Goal: Task Accomplishment & Management: Manage account settings

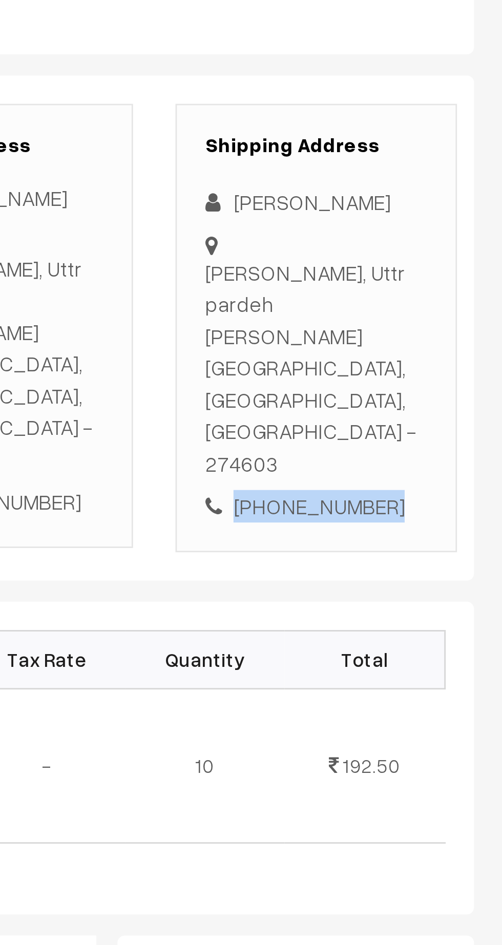
click at [443, 366] on div "+91 9235965843" at bounding box center [434, 372] width 80 height 12
copy div "9235965843"
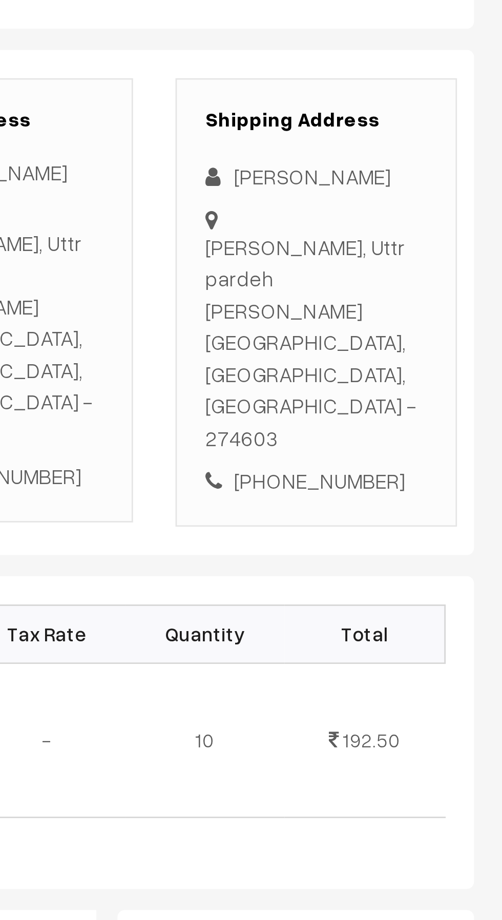
copy div "Barhaj gaura, Uttr pardeh gaura barhaj Deoria, Uttar Pradesh, India - 274603"
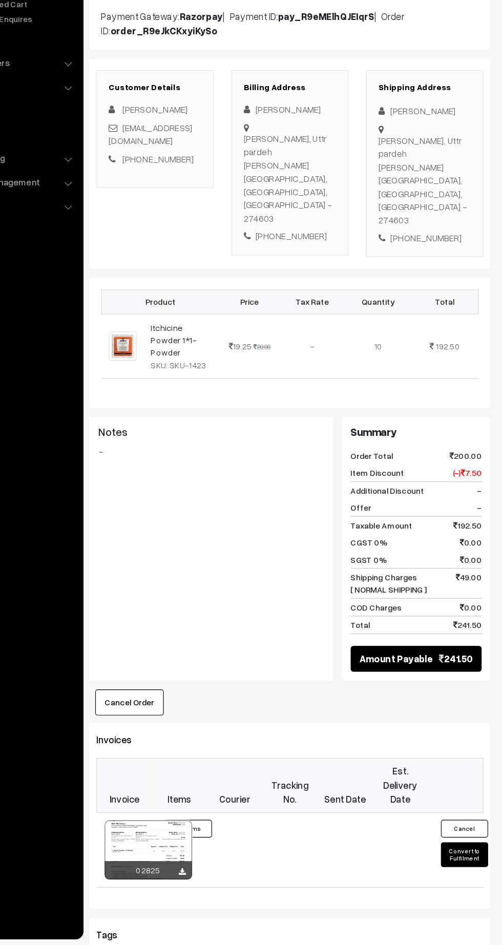
scroll to position [41, 0]
click at [466, 855] on button "Convert to Fulfilment" at bounding box center [469, 866] width 41 height 22
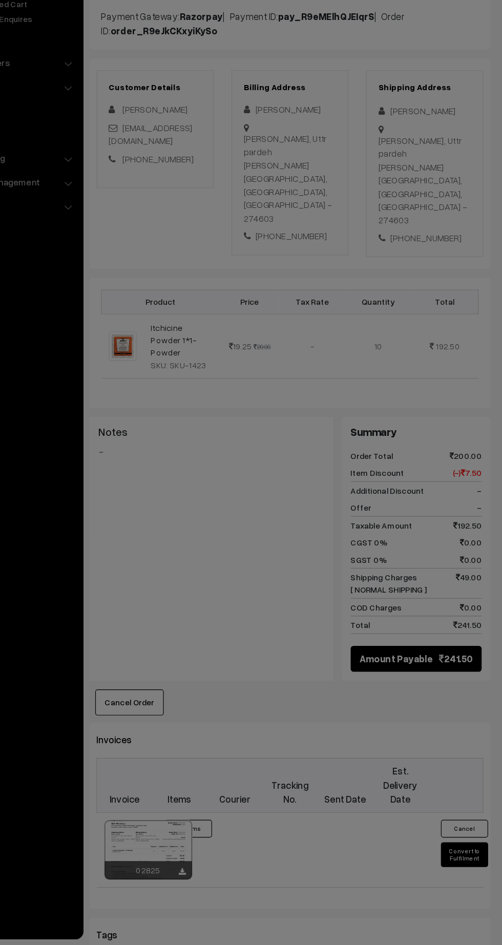
scroll to position [41, 0]
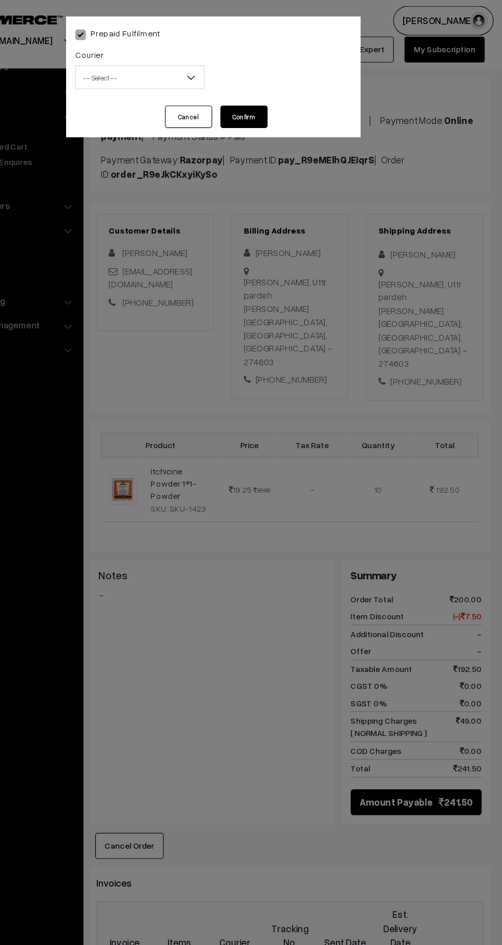
click at [177, 69] on span "-- Select --" at bounding box center [187, 67] width 111 height 18
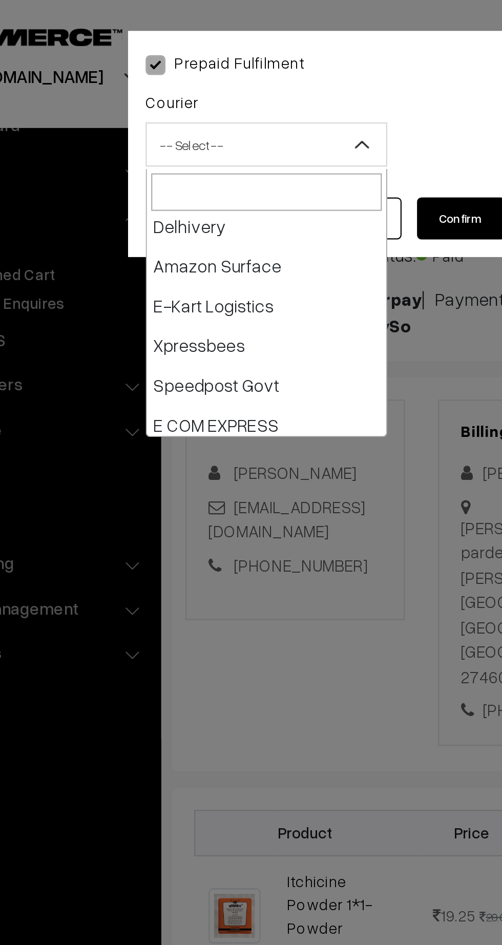
scroll to position [78, 0]
select select "6"
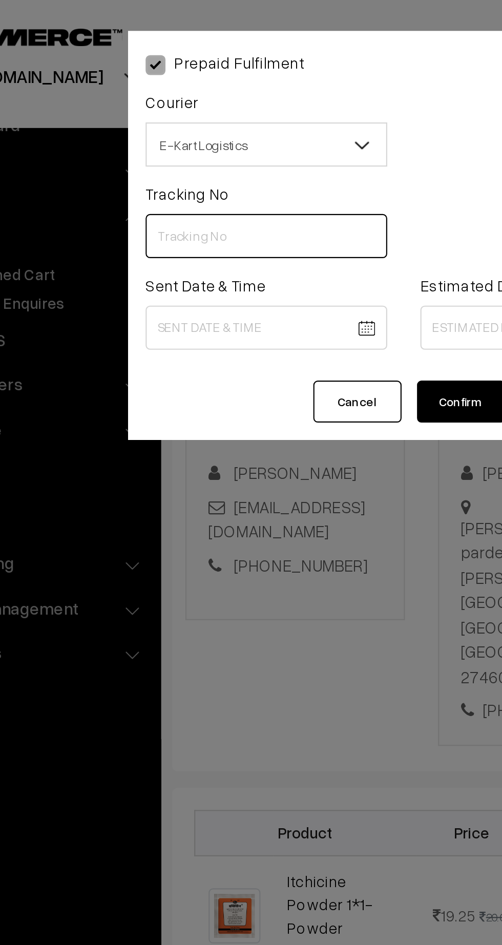
click at [204, 109] on input "text" at bounding box center [187, 109] width 112 height 20
paste input "PAXP9000213956"
type input "PAXP9000213956"
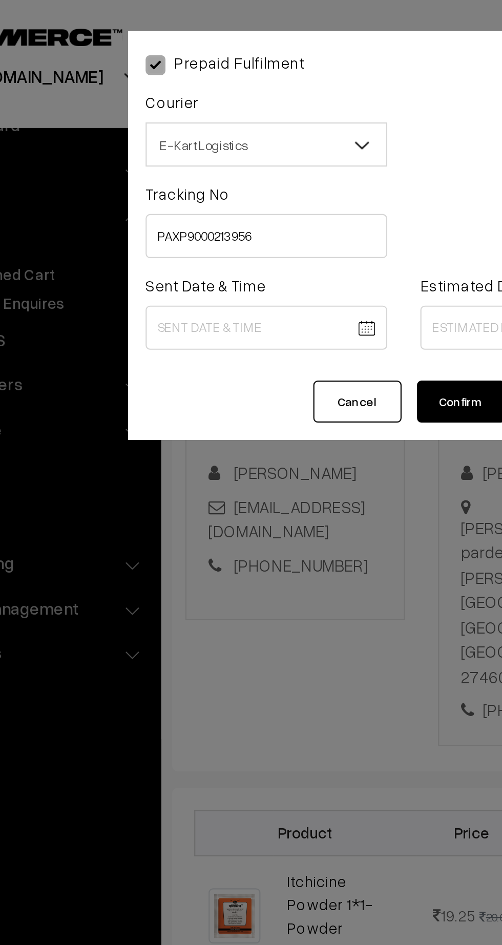
click at [197, 150] on body "Thank you for showing interest. Our team will call you shortly. Close kirtiphar…" at bounding box center [251, 598] width 502 height 1279
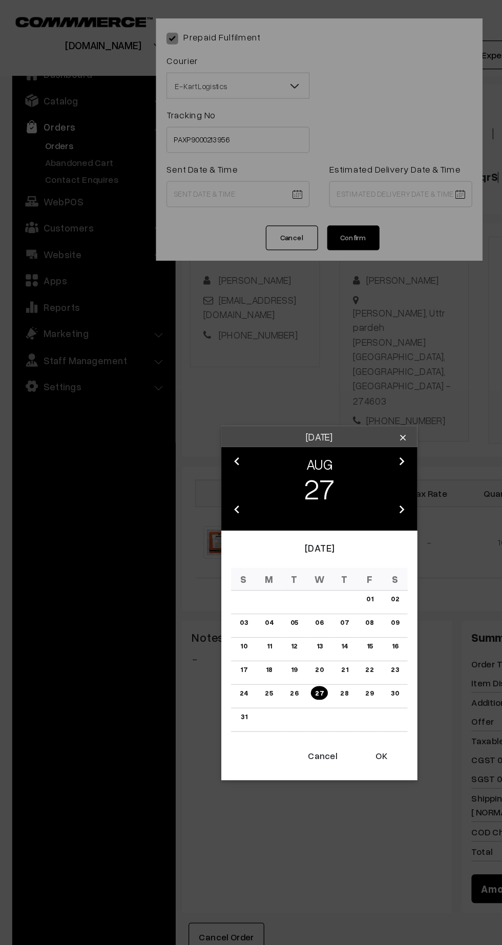
click at [316, 596] on button "OK" at bounding box center [299, 592] width 41 height 23
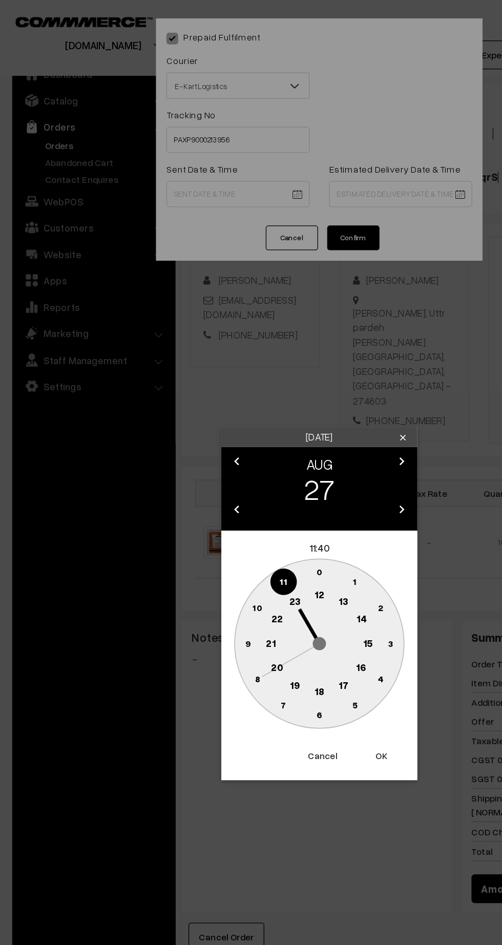
click at [250, 465] on text "12" at bounding box center [251, 465] width 8 height 9
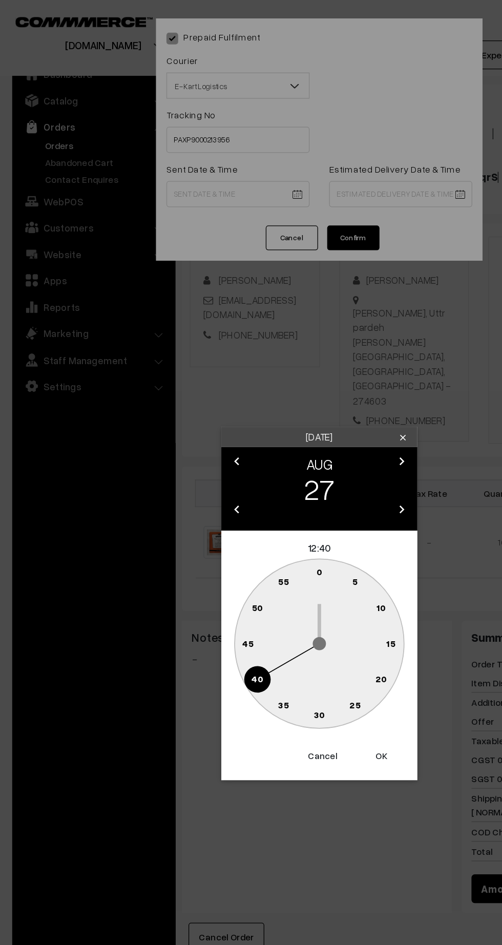
click at [197, 505] on text "45" at bounding box center [195, 503] width 9 height 9
type input "27-08-2025 12:45"
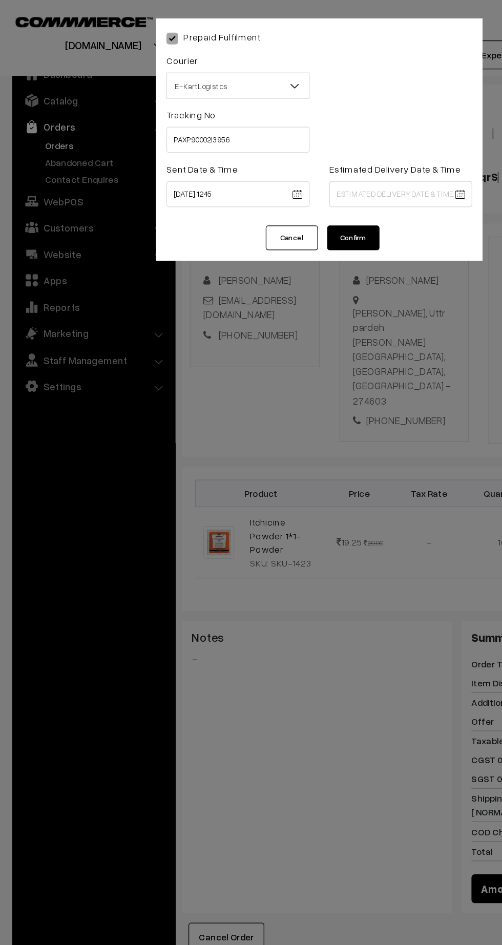
click at [325, 156] on body "Thank you for showing interest. Our team will call you shortly. Close [DOMAIN_N…" at bounding box center [251, 598] width 502 height 1279
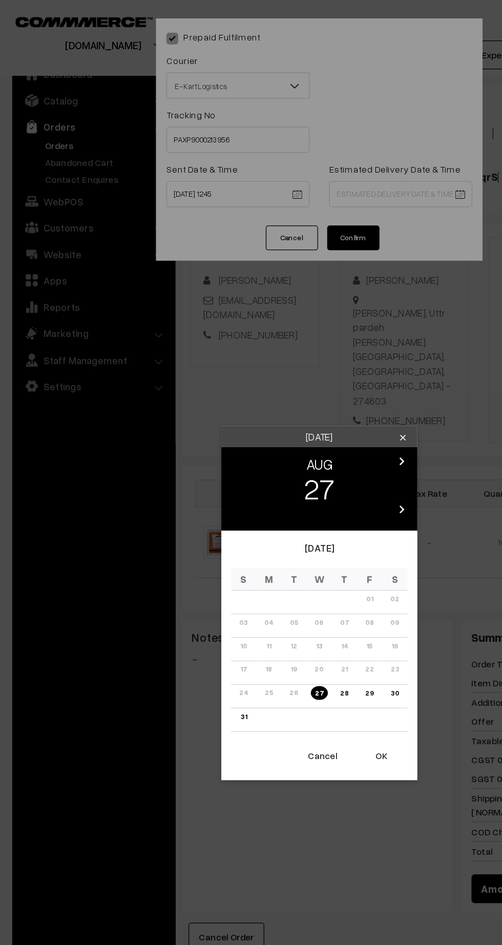
click at [192, 561] on link "31" at bounding box center [191, 561] width 11 height 11
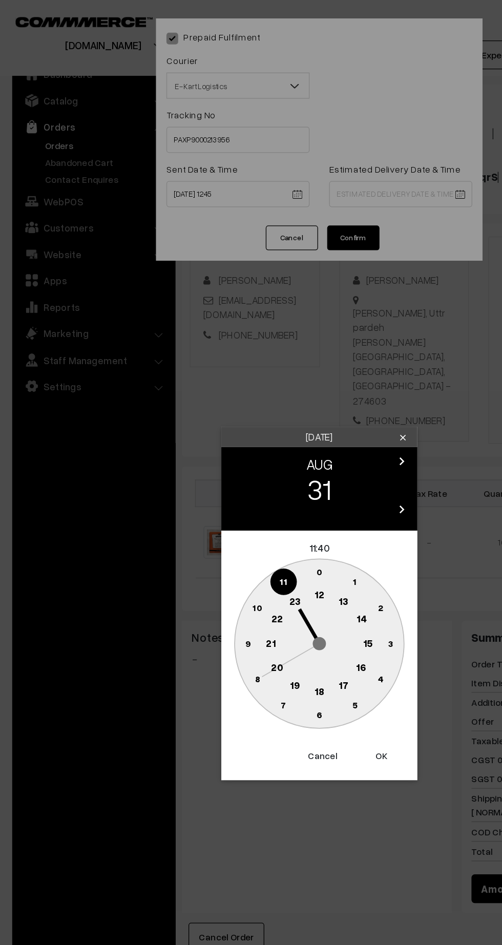
click at [251, 466] on text "12" at bounding box center [251, 465] width 8 height 9
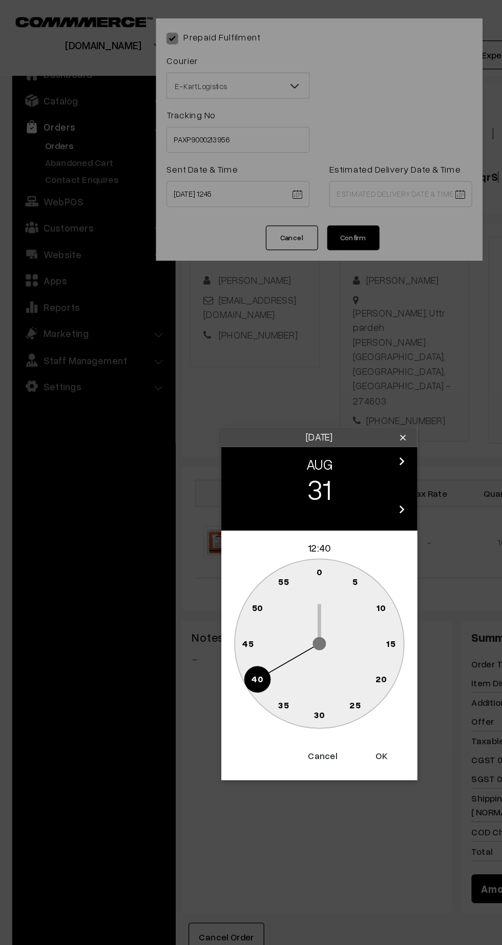
click at [195, 504] on text "45" at bounding box center [195, 503] width 9 height 9
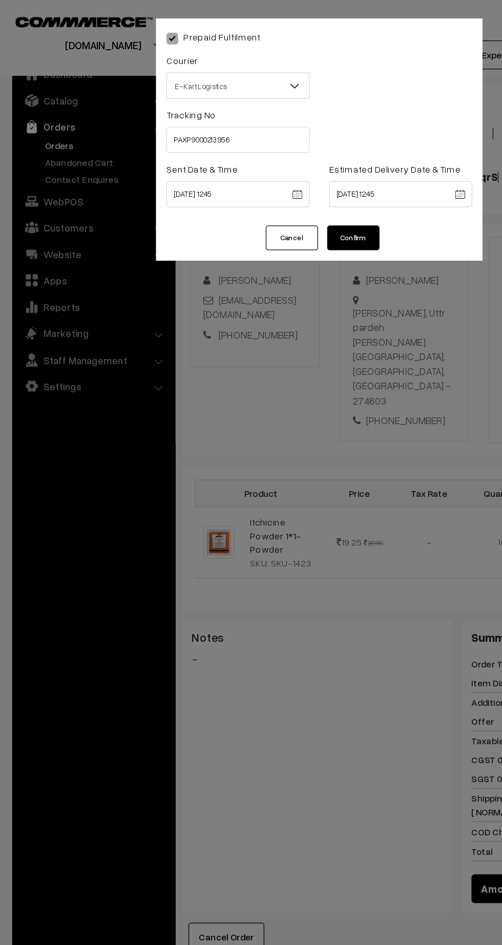
click at [336, 153] on body "Thank you for showing interest. Our team will call you shortly. Close [DOMAIN_N…" at bounding box center [251, 598] width 502 height 1279
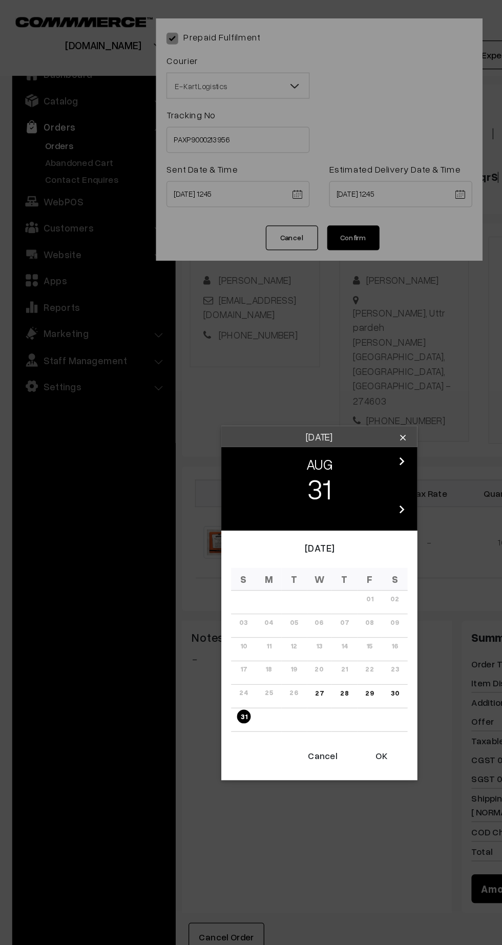
click at [311, 363] on icon "chevron_right" at bounding box center [315, 361] width 12 height 12
click at [251, 469] on link "03" at bounding box center [251, 469] width 12 height 11
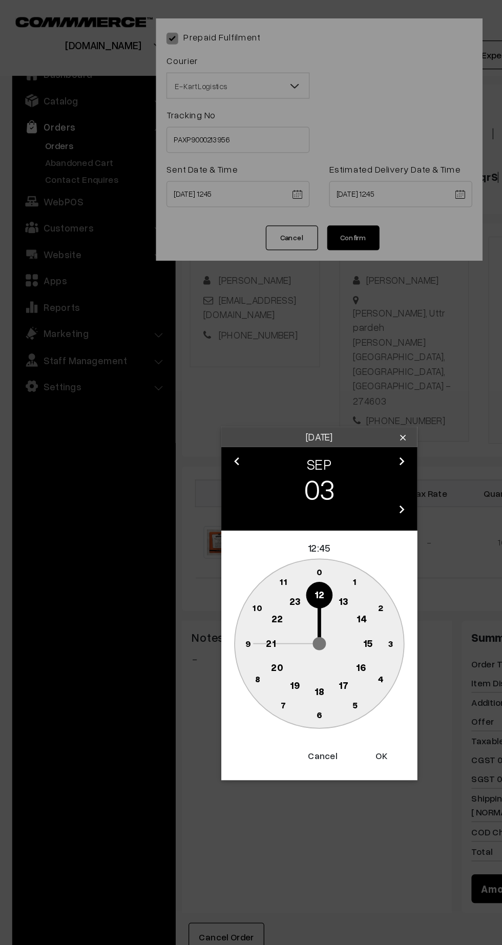
click at [217, 507] on text "21" at bounding box center [213, 503] width 8 height 9
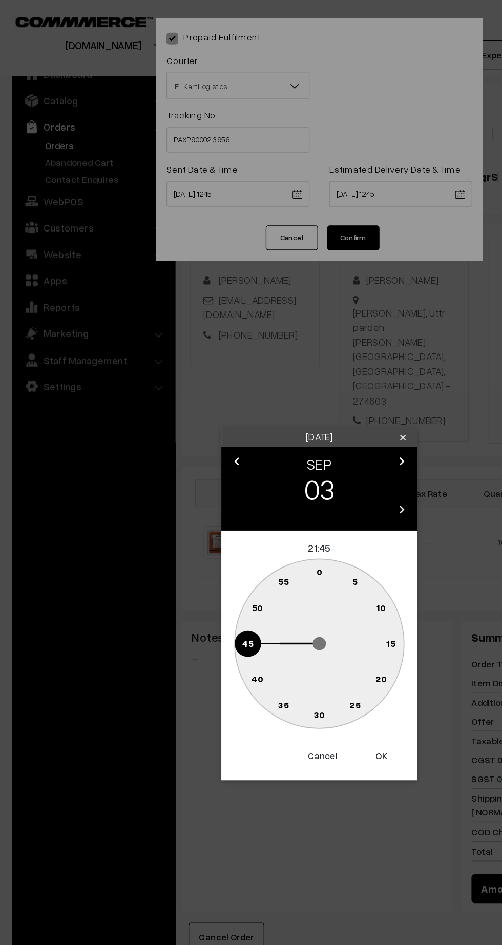
click at [250, 561] on text "30" at bounding box center [251, 560] width 9 height 9
type input "03-09-2025 21:30"
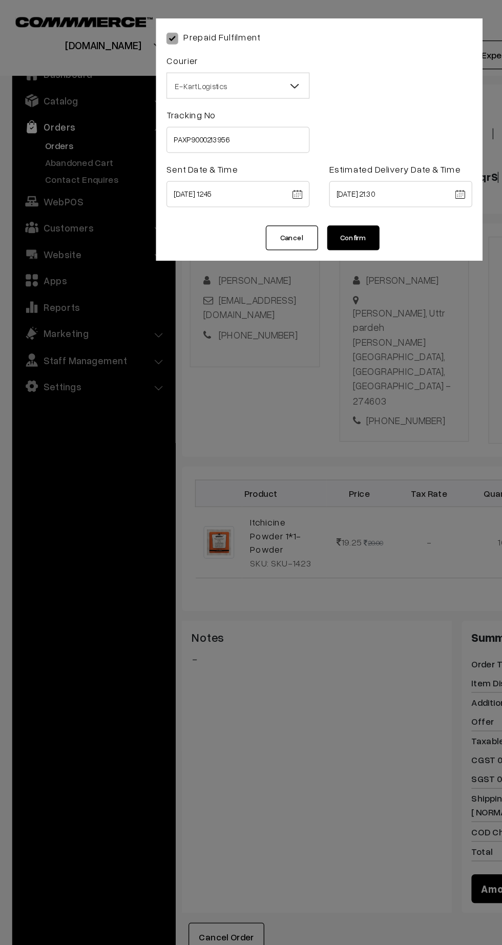
click at [289, 193] on button "Confirm" at bounding box center [277, 186] width 41 height 19
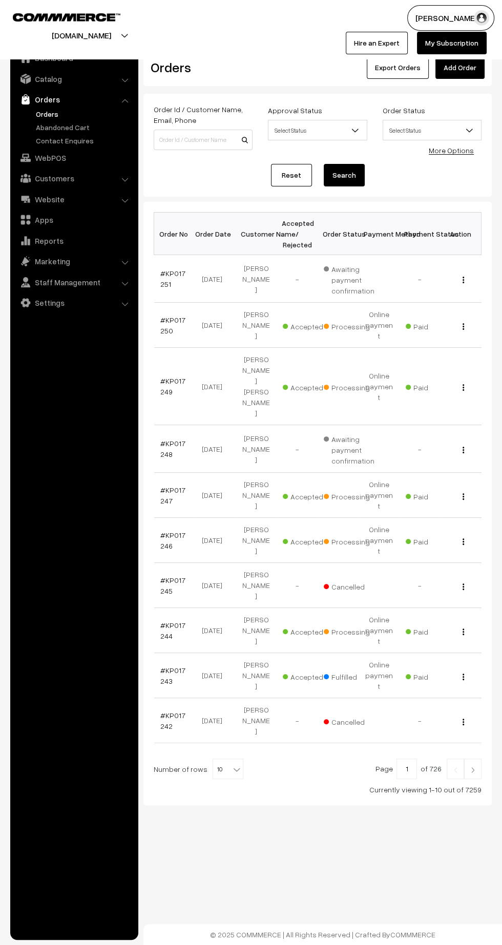
click at [173, 621] on link "#KP017244" at bounding box center [172, 630] width 25 height 19
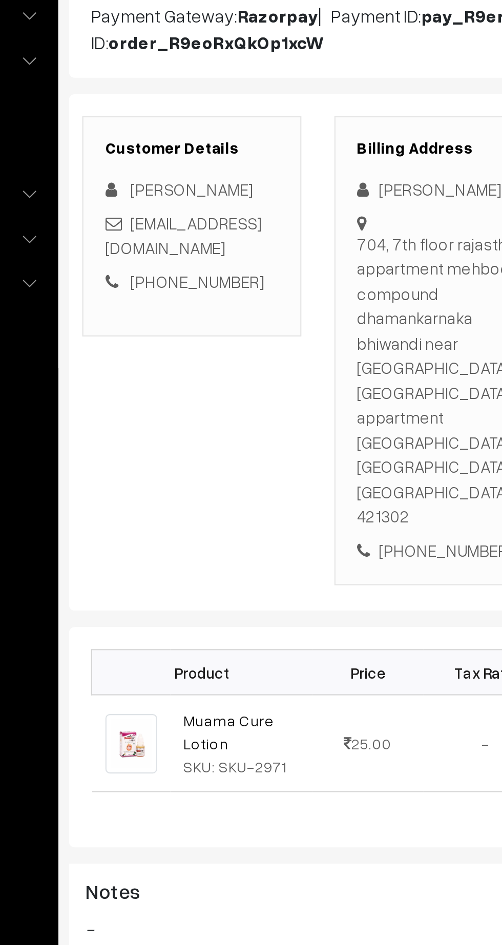
click at [208, 503] on link "Muama Cure Lotion" at bounding box center [218, 512] width 42 height 19
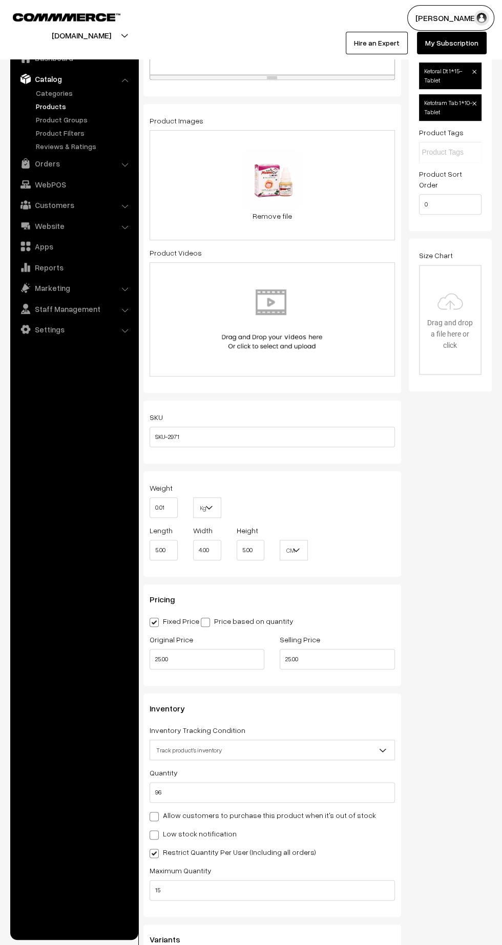
scroll to position [366, 0]
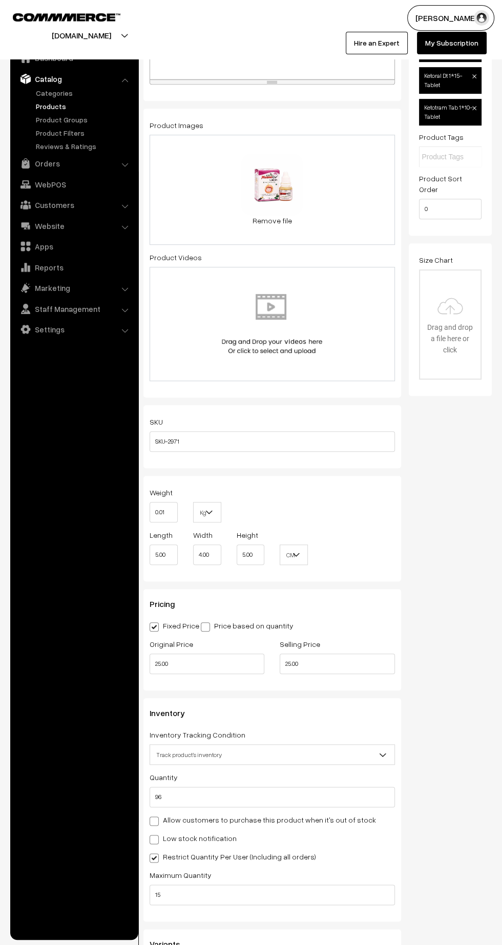
click at [234, 621] on label "Price based on quantity" at bounding box center [247, 625] width 93 height 11
click at [207, 622] on input "Price based on quantity" at bounding box center [204, 625] width 7 height 7
radio input "true"
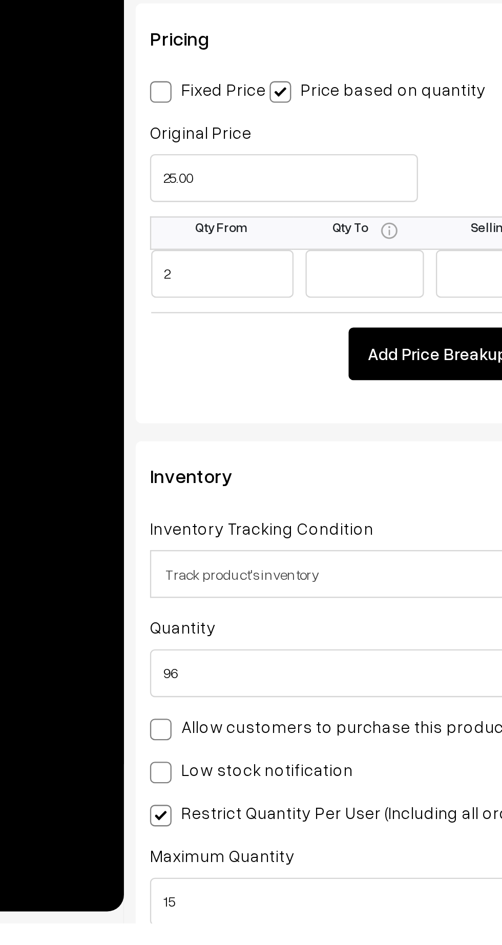
scroll to position [0, 7]
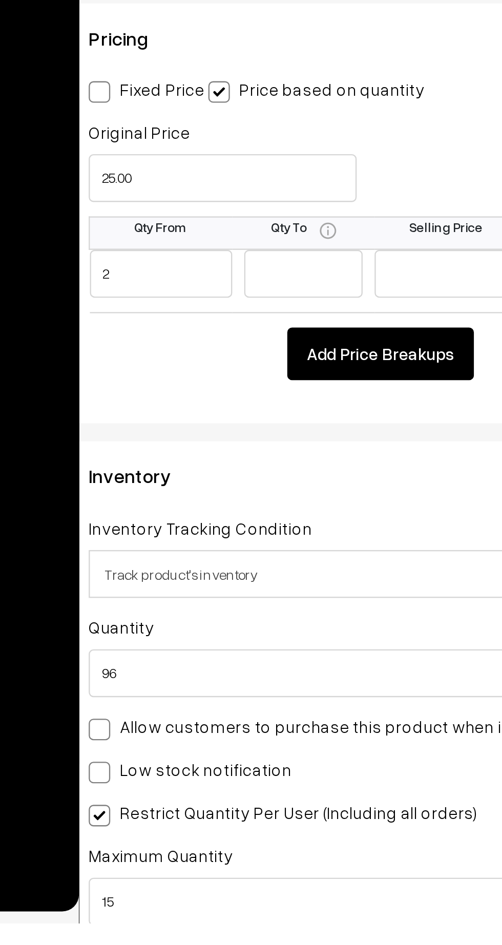
type input "2"
click at [238, 664] on input "text" at bounding box center [234, 667] width 51 height 20
type input "10"
click at [295, 665] on input "text" at bounding box center [295, 667] width 61 height 20
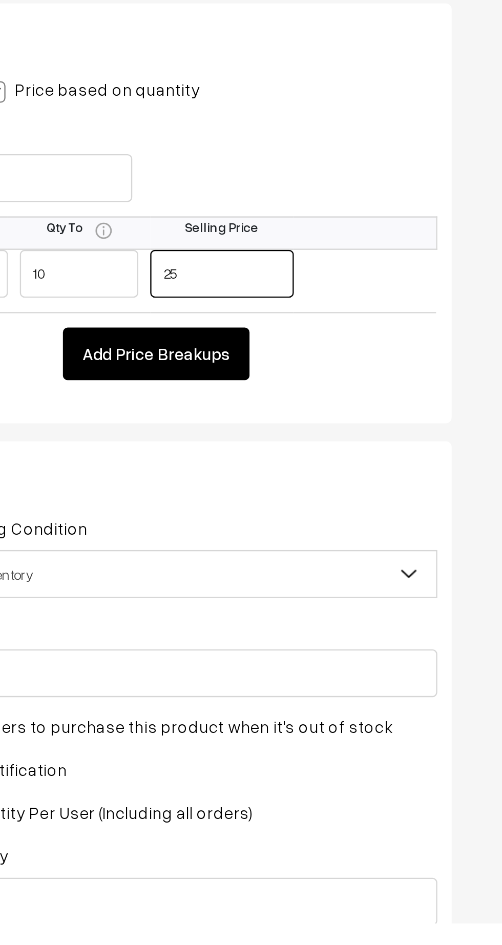
type input "25"
click at [375, 692] on td "Add Price Breakups" at bounding box center [265, 698] width 245 height 29
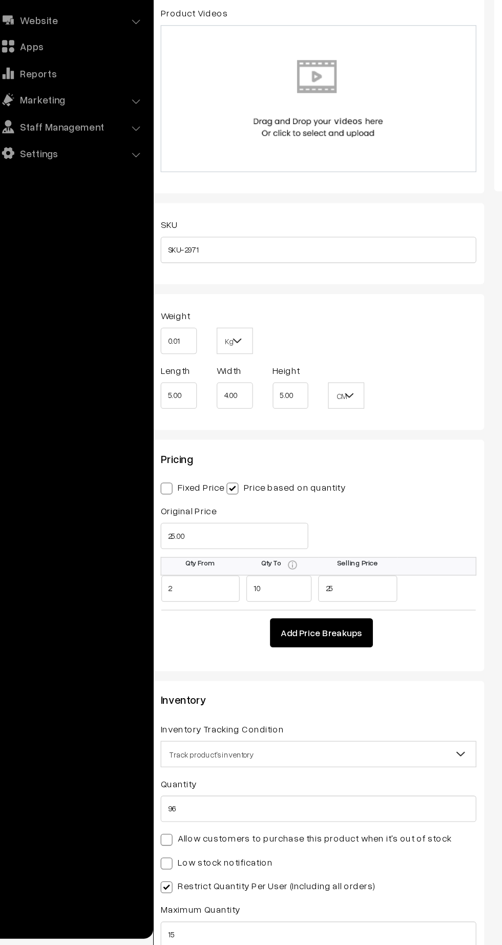
scroll to position [403, 0]
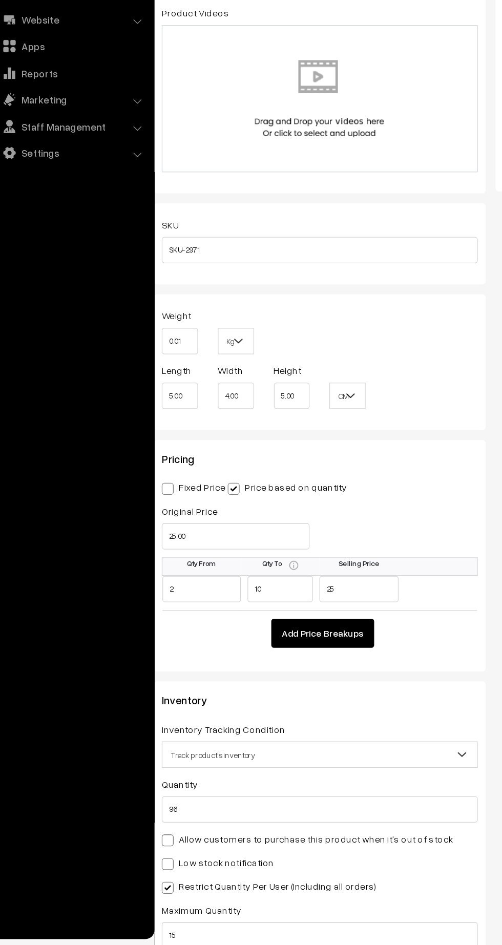
click at [280, 700] on button "Add Price Breakups" at bounding box center [269, 702] width 80 height 23
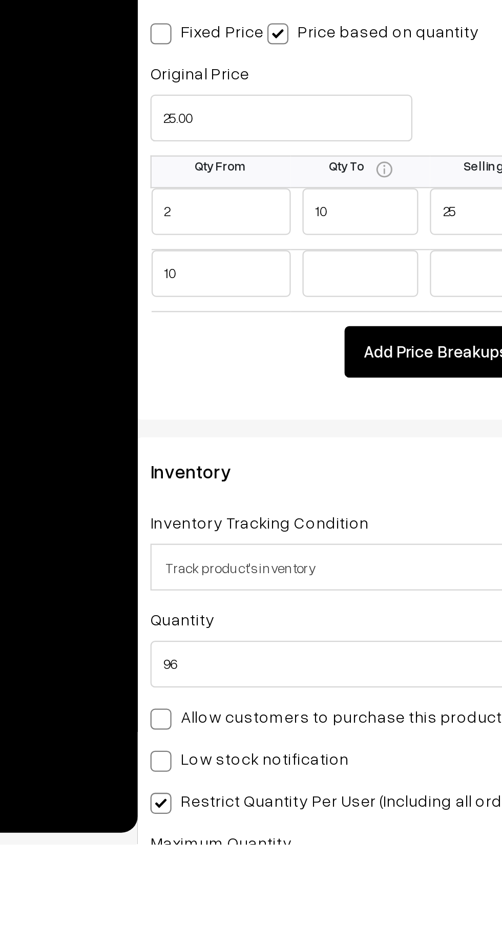
type input "10"
click at [226, 691] on input "text" at bounding box center [236, 695] width 51 height 20
type input "25"
click at [279, 694] on input "text" at bounding box center [296, 695] width 61 height 20
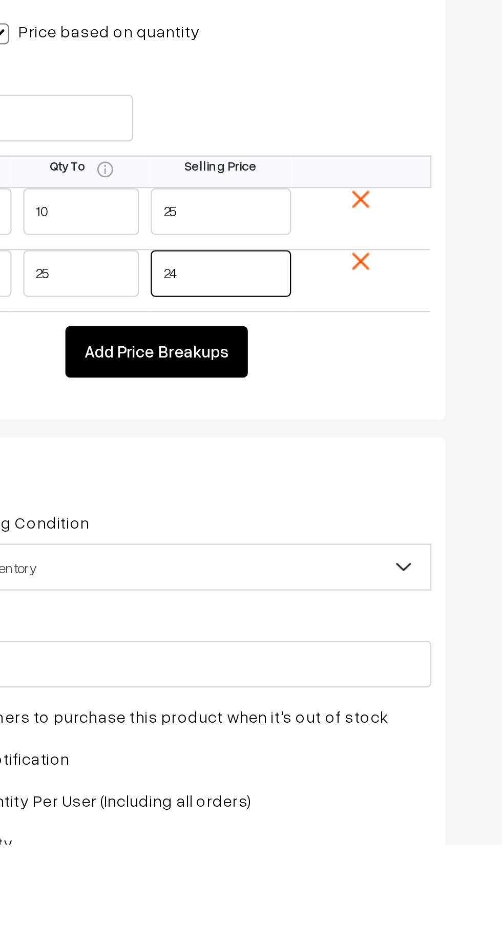
type input "24"
click at [372, 729] on td "Add Price Breakups" at bounding box center [266, 726] width 245 height 29
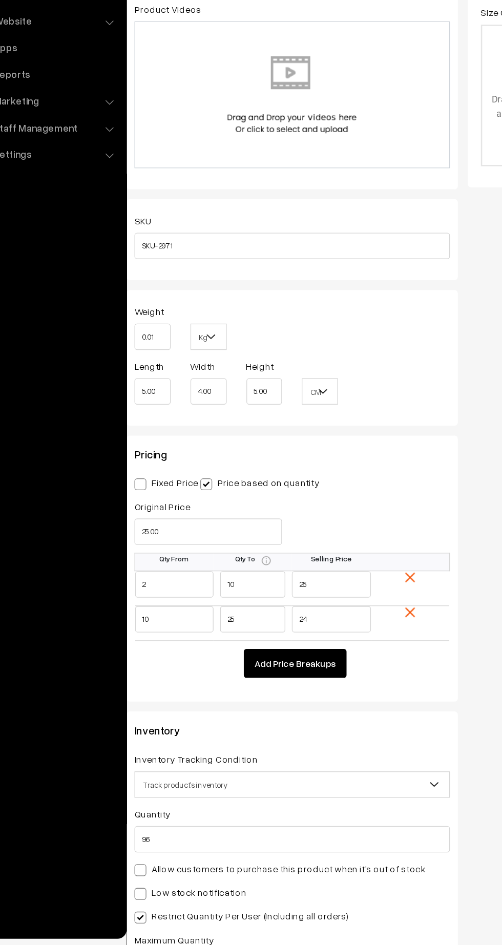
scroll to position [406, 0]
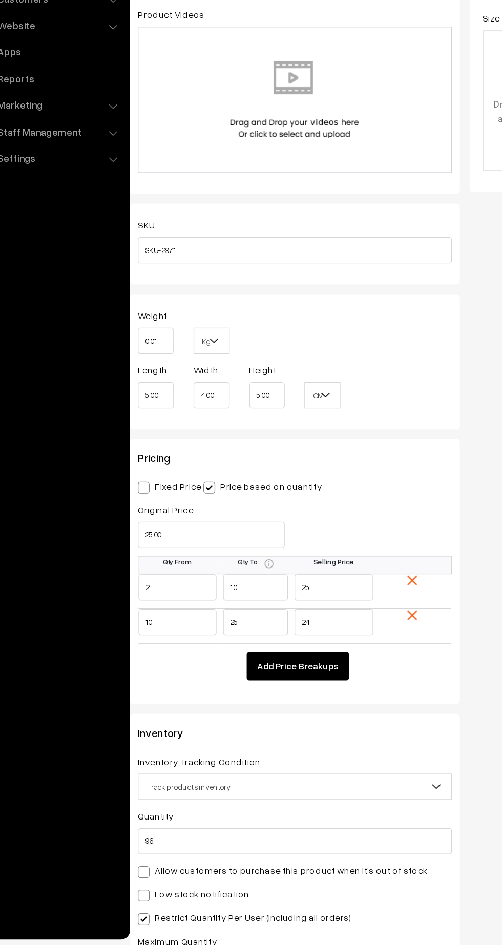
click at [280, 725] on button "Add Price Breakups" at bounding box center [269, 726] width 80 height 23
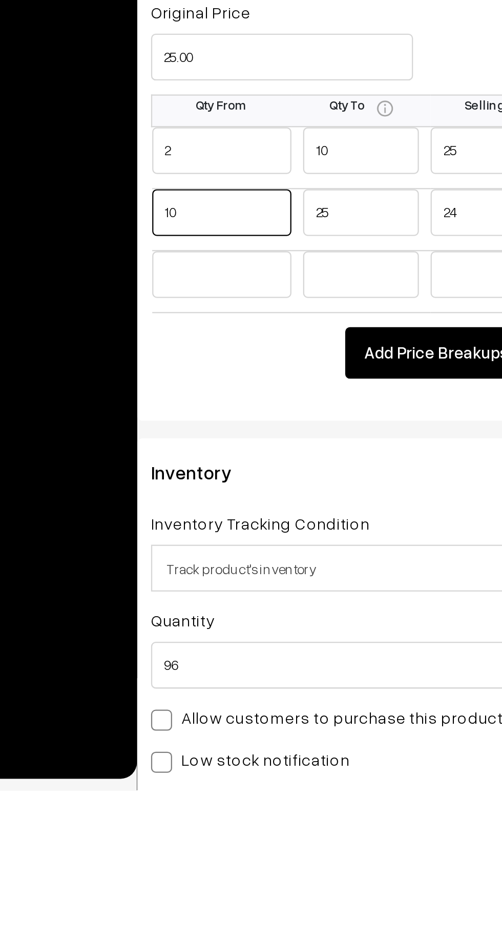
click at [180, 688] on input "10" at bounding box center [175, 692] width 61 height 20
type input "11"
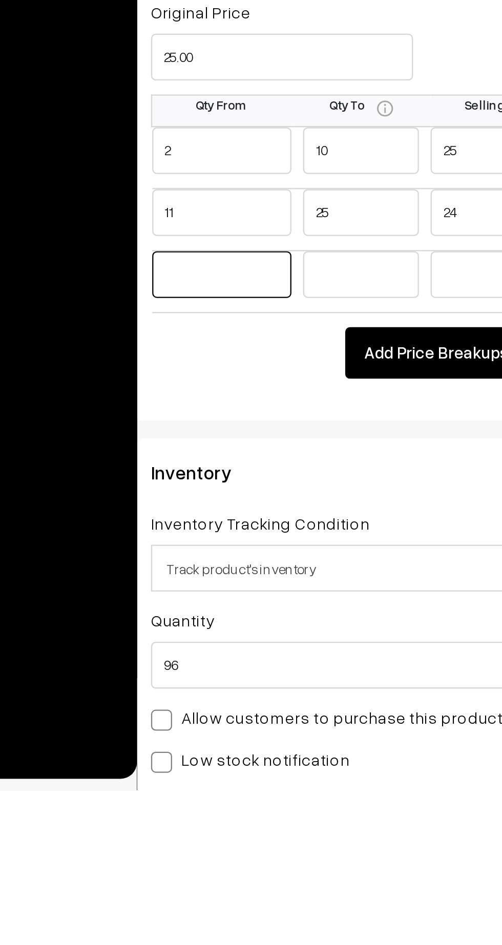
click at [171, 716] on input "text" at bounding box center [175, 719] width 61 height 20
type input "26"
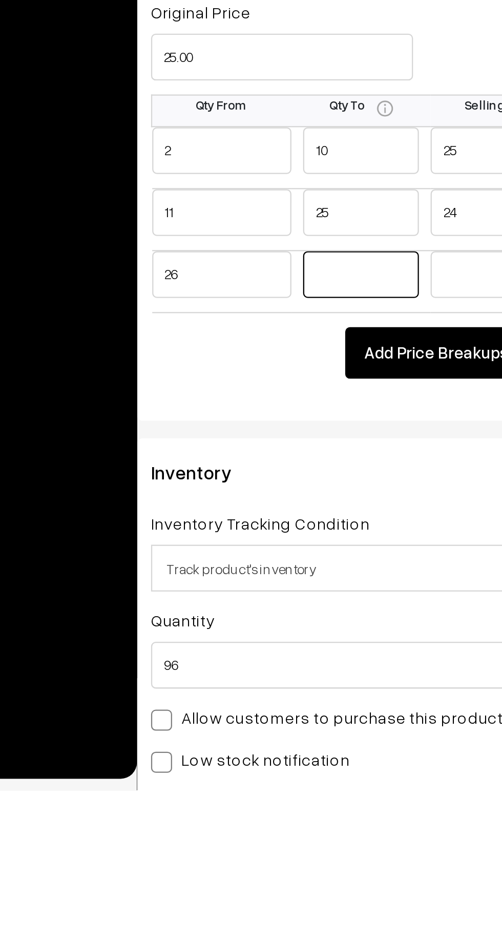
click at [237, 715] on input "text" at bounding box center [236, 719] width 51 height 20
type input "50"
click at [278, 726] on input "text" at bounding box center [297, 719] width 61 height 20
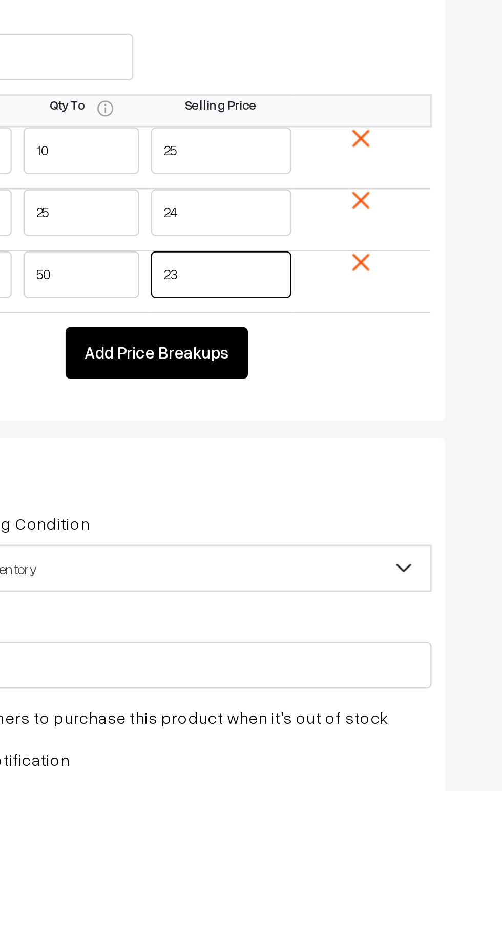
type input "23"
click at [379, 754] on td "Add Price Breakups" at bounding box center [267, 750] width 245 height 29
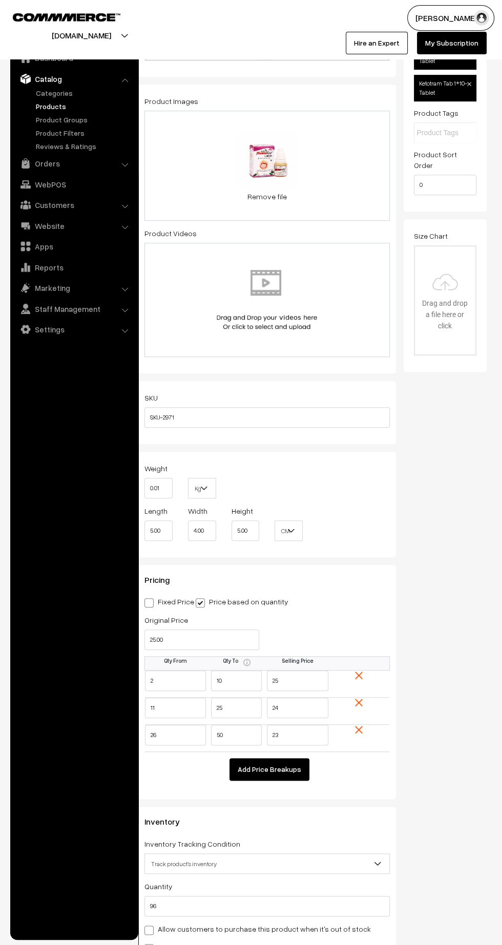
scroll to position [0, 0]
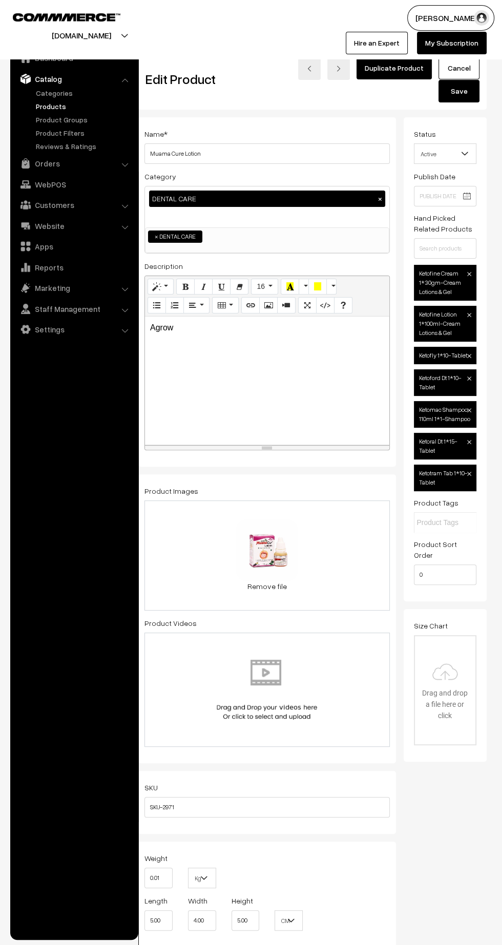
click at [465, 99] on button "Save" at bounding box center [458, 91] width 41 height 23
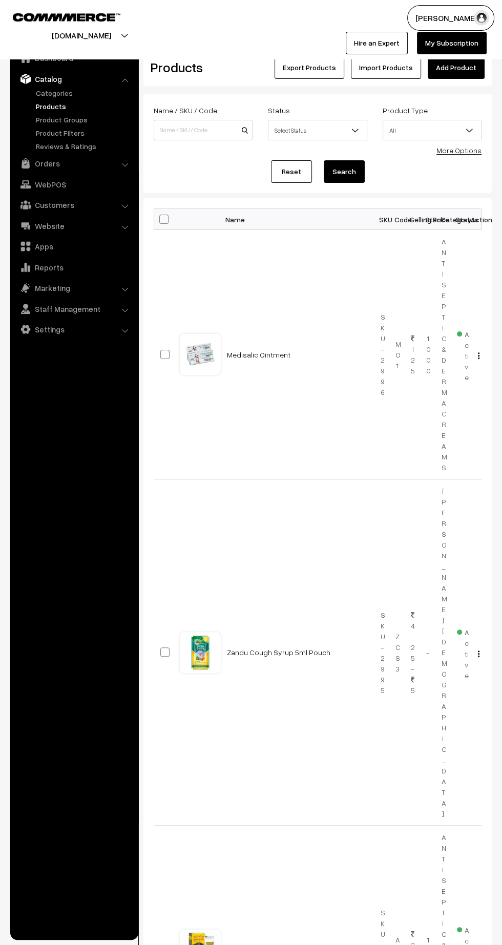
click at [52, 167] on link "Orders" at bounding box center [74, 163] width 122 height 18
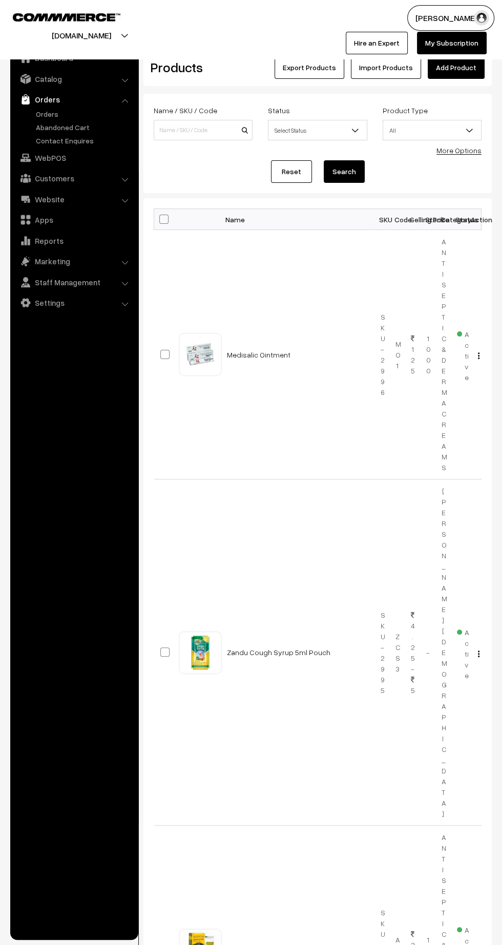
click at [44, 115] on link "Orders" at bounding box center [83, 114] width 101 height 11
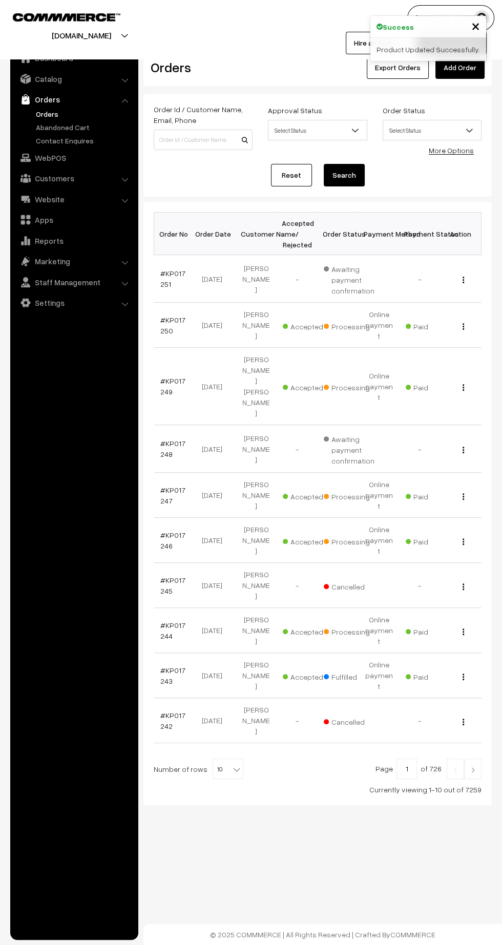
click at [163, 621] on link "#KP017244" at bounding box center [172, 630] width 25 height 19
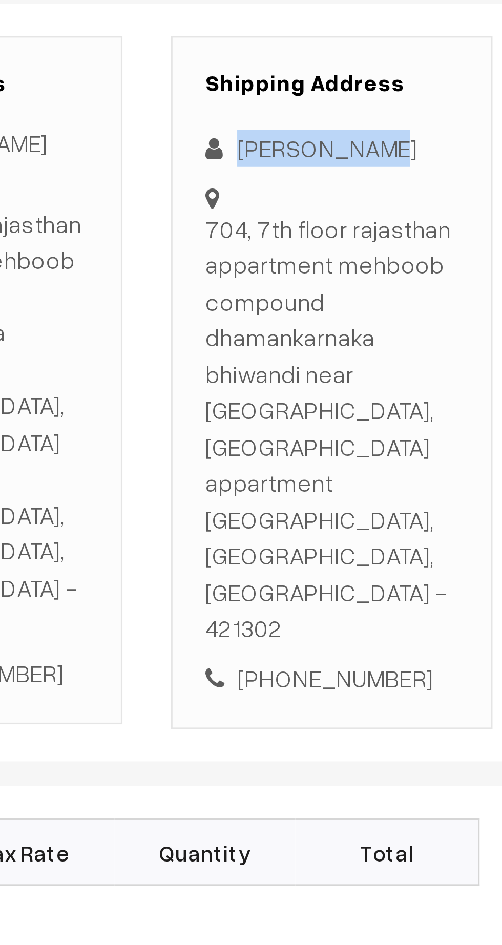
click at [432, 261] on div "[PERSON_NAME]" at bounding box center [434, 262] width 80 height 12
copy div "[PERSON_NAME]"
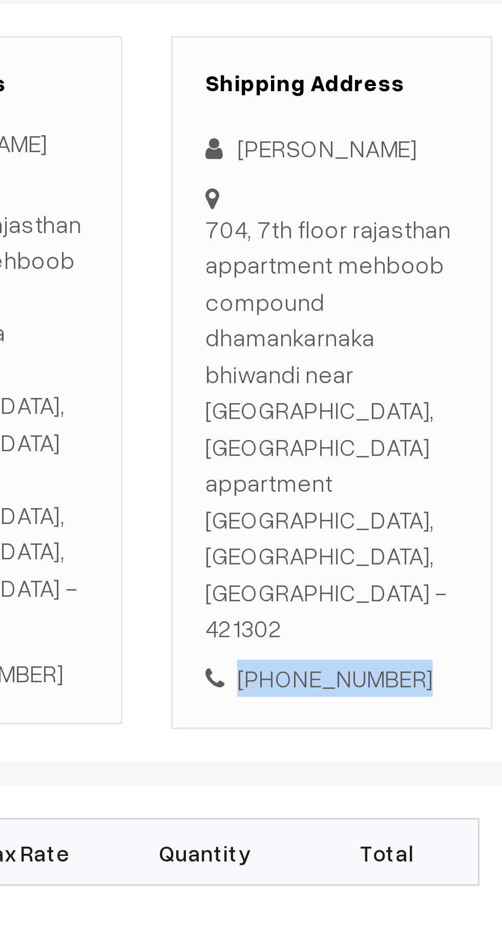
click at [444, 424] on div "[PHONE_NUMBER]" at bounding box center [434, 430] width 80 height 12
copy div "8983539354"
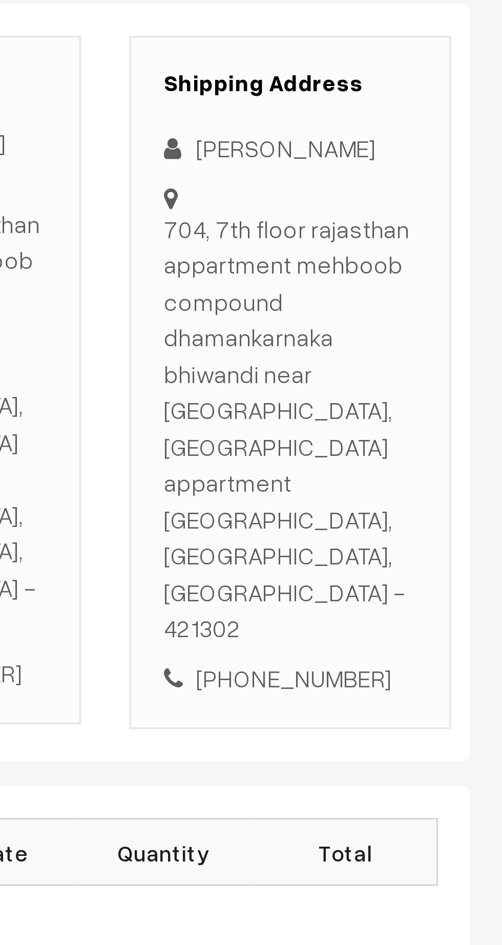
copy div "704, 7th floor rajasthan appartment mehboob compound dhamankarnaka bhiwandi nea…"
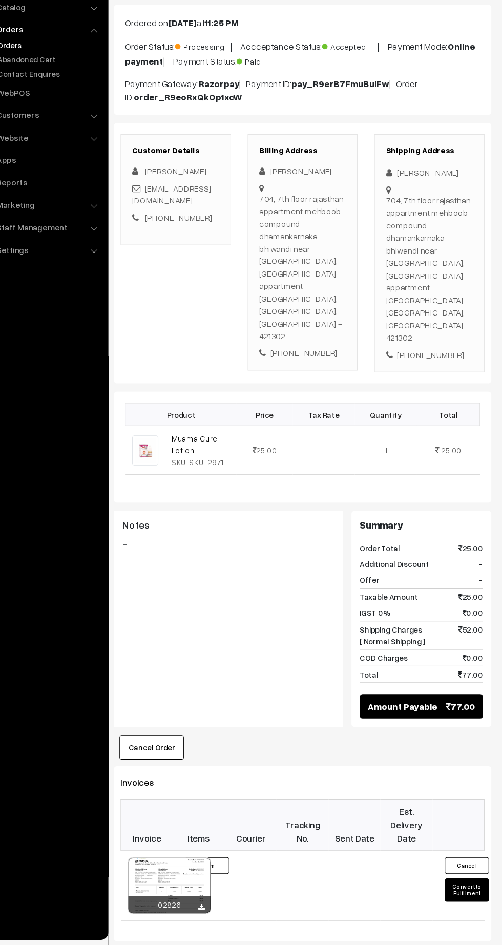
scroll to position [30, 0]
click at [470, 883] on button "Convert to Fulfilment" at bounding box center [469, 894] width 41 height 22
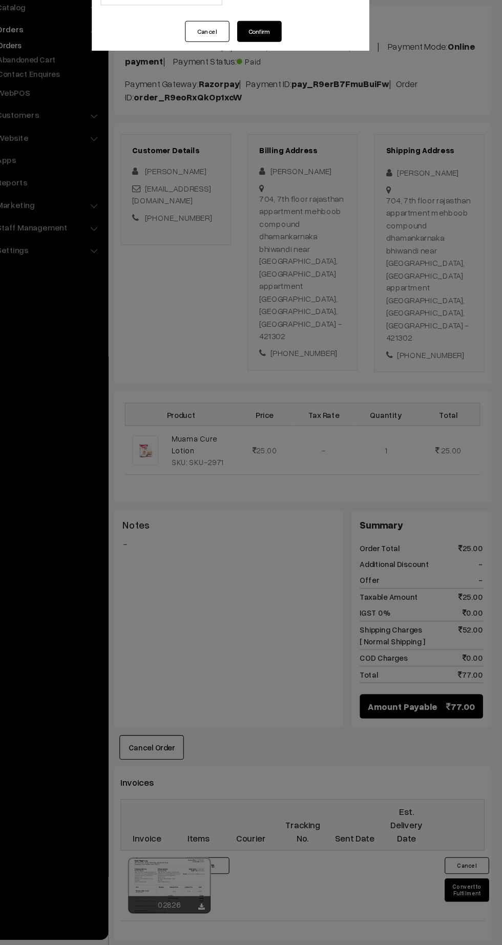
click at [210, 101] on button "Cancel" at bounding box center [229, 101] width 41 height 19
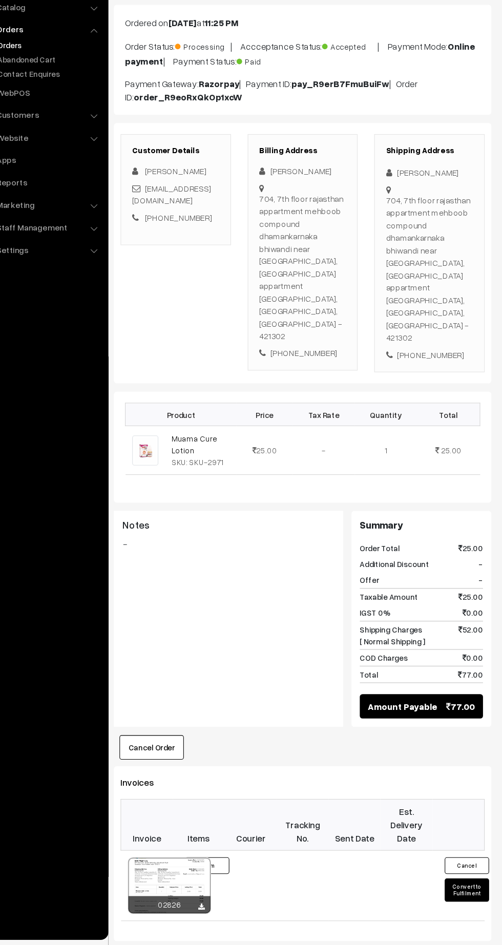
click at [465, 883] on button "Convert to Fulfilment" at bounding box center [469, 894] width 41 height 22
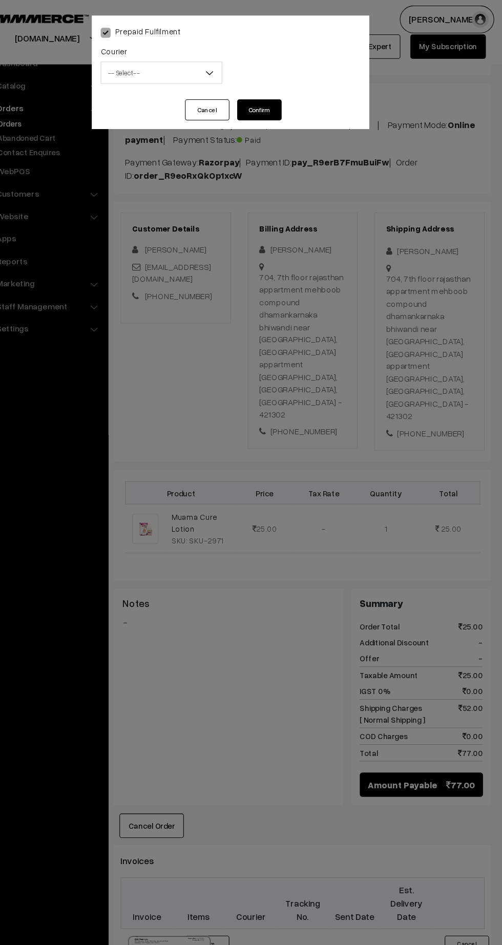
click at [172, 60] on span "-- Select --" at bounding box center [187, 67] width 111 height 18
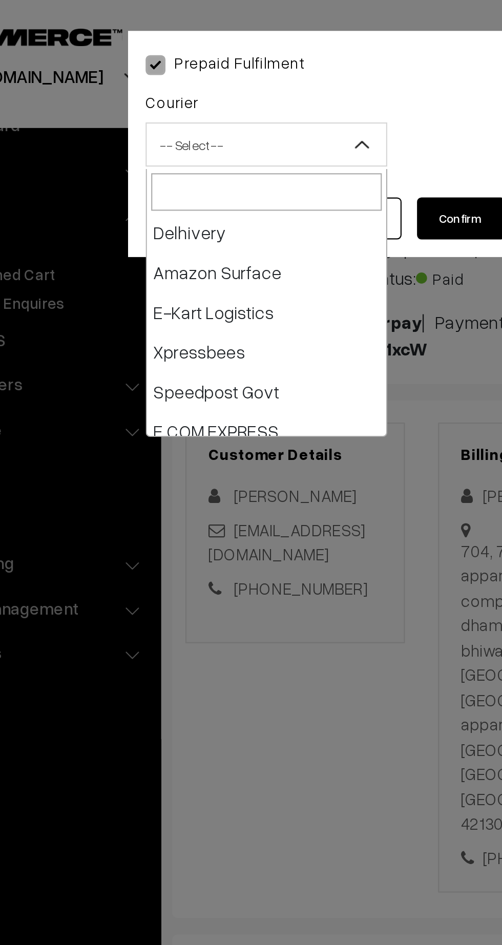
scroll to position [75, 0]
select select "6"
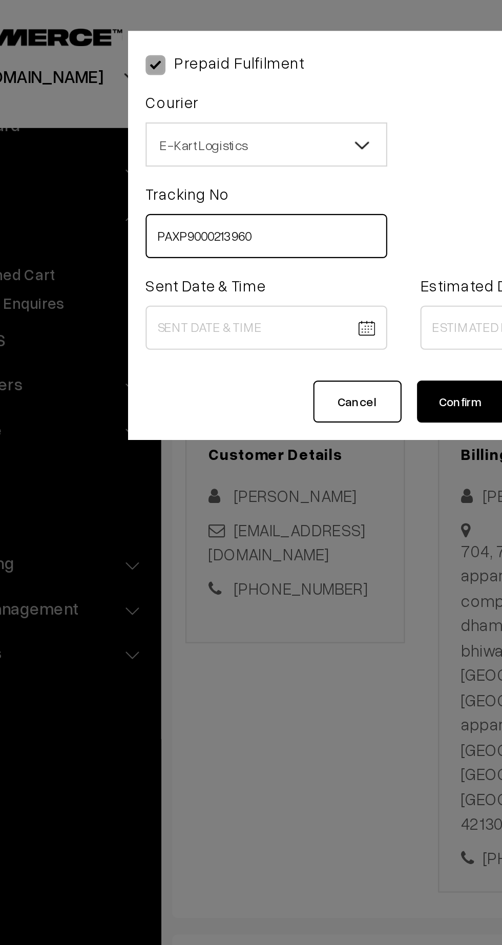
type input "PAXP9000213960"
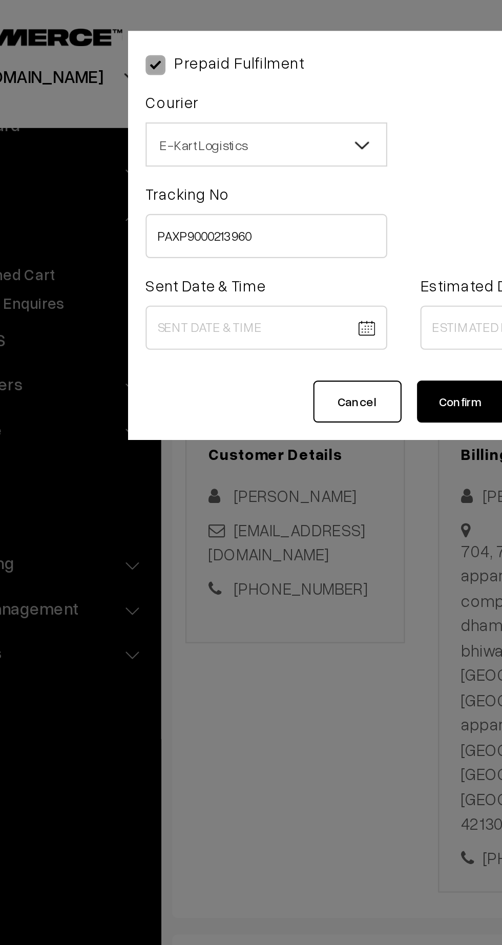
click at [185, 153] on body "Thank you for showing interest. Our team will call you shortly. Close [DOMAIN_N…" at bounding box center [251, 617] width 502 height 1295
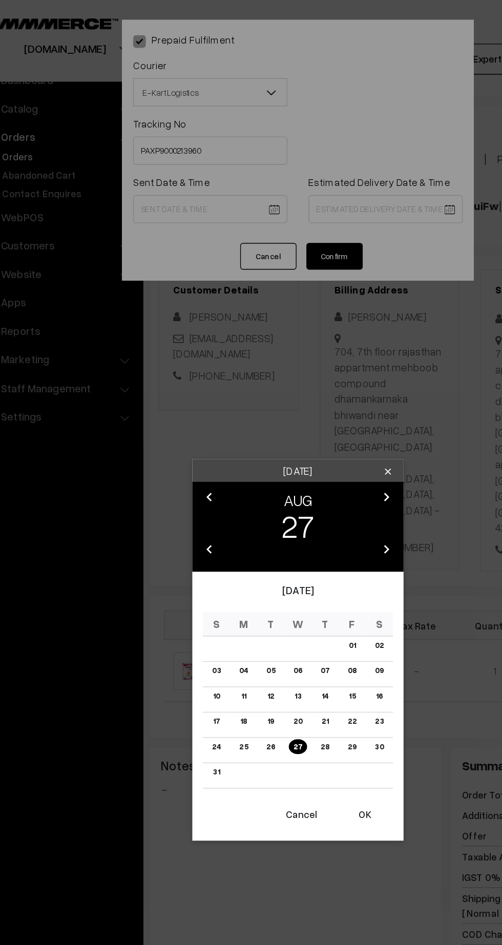
click at [308, 602] on button "OK" at bounding box center [299, 592] width 41 height 23
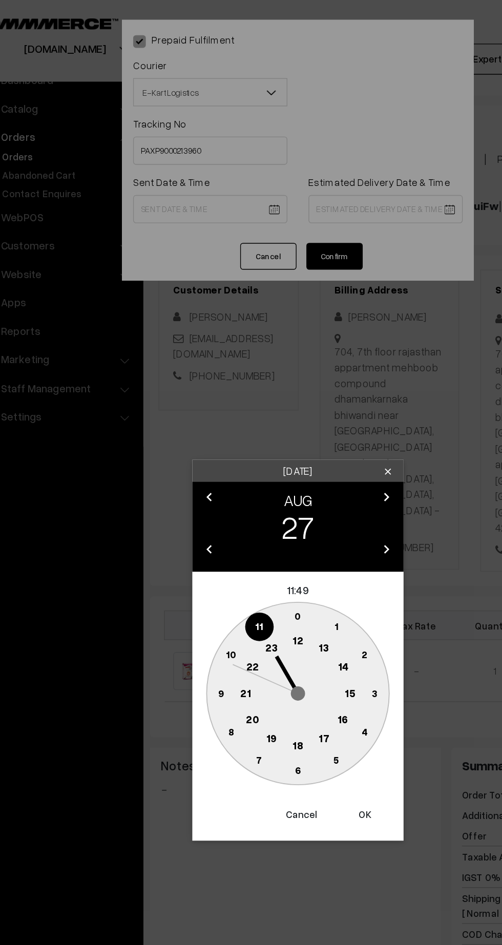
click at [249, 469] on text "12" at bounding box center [251, 465] width 8 height 9
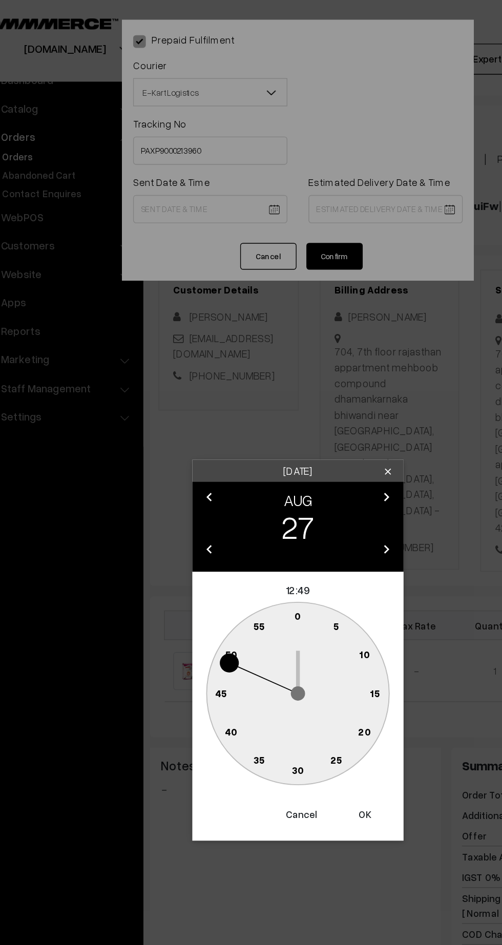
click at [195, 504] on text "45" at bounding box center [195, 503] width 9 height 9
type input "27-08-2025 12:45"
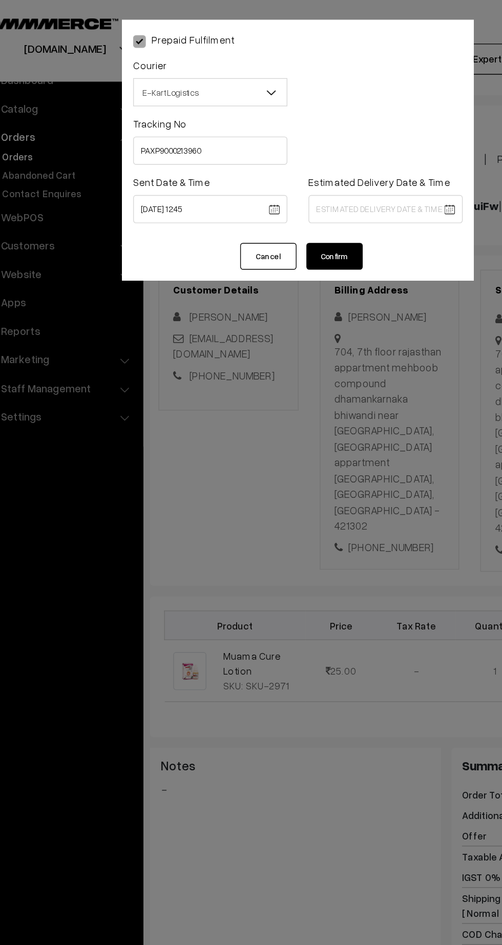
click at [342, 157] on body "Thank you for showing interest. Our team will call you shortly. Close [DOMAIN_N…" at bounding box center [251, 617] width 502 height 1295
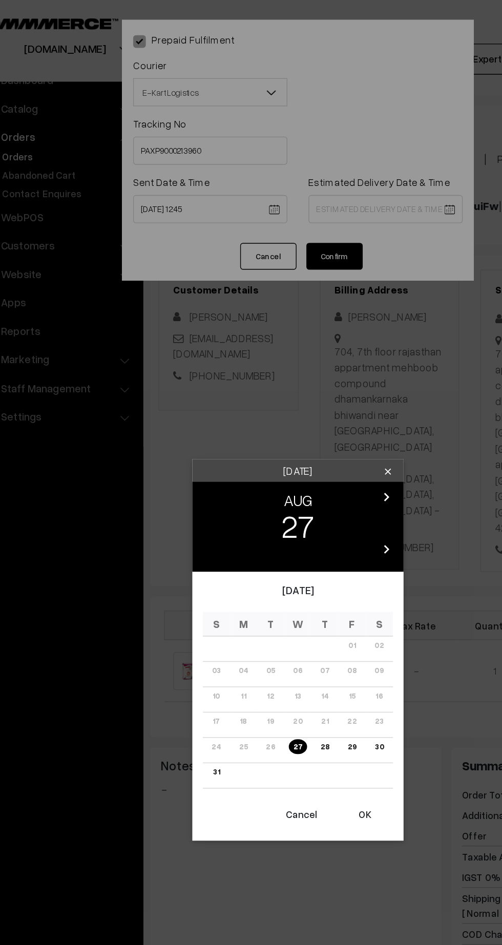
click at [317, 367] on icon "chevron_right" at bounding box center [315, 361] width 12 height 12
click at [251, 469] on link "03" at bounding box center [251, 469] width 12 height 11
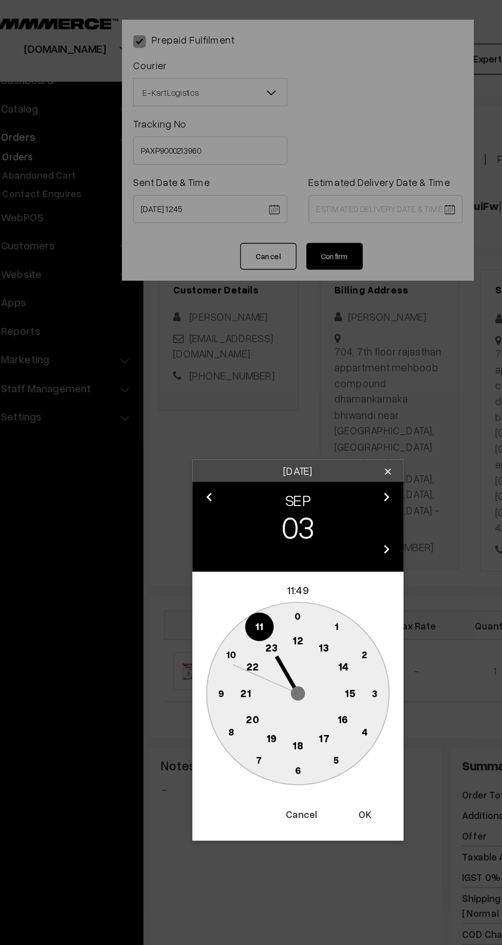
click at [216, 508] on text "21" at bounding box center [213, 503] width 8 height 9
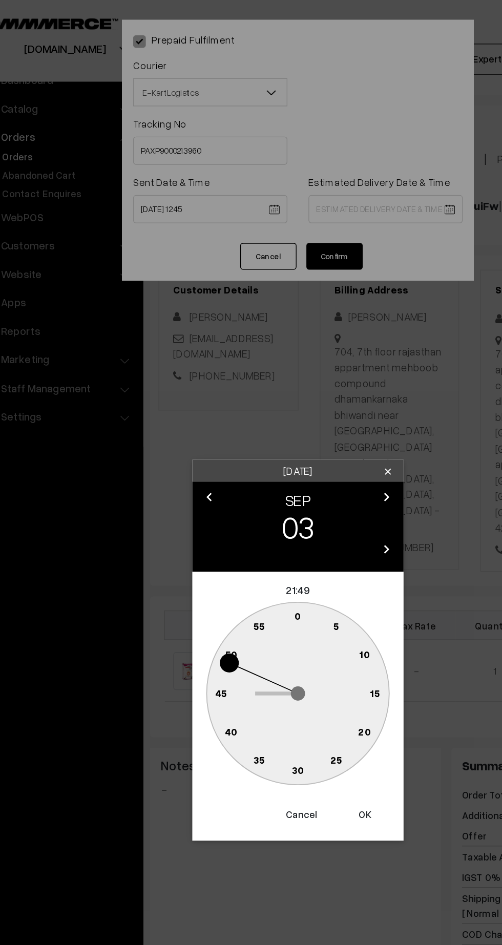
click at [253, 561] on text "30" at bounding box center [251, 560] width 9 height 9
type input "03-09-2025 21:30"
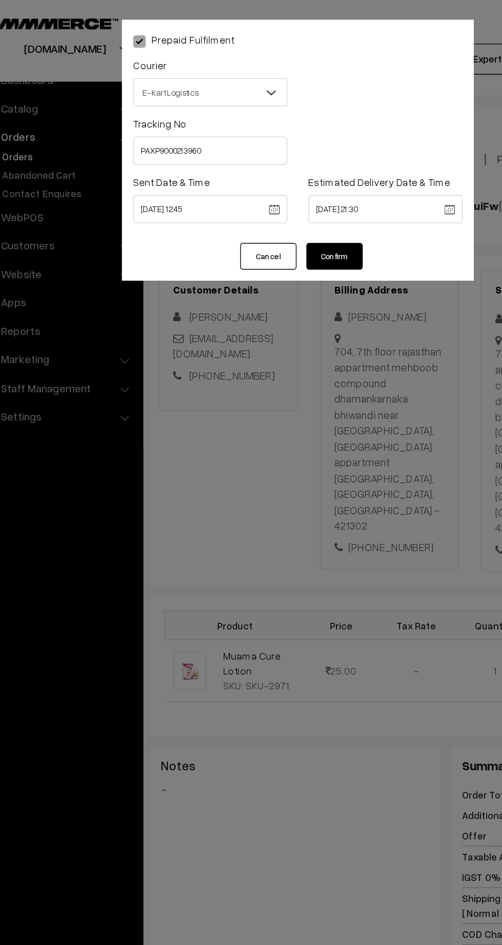
click at [278, 187] on button "Confirm" at bounding box center [277, 186] width 41 height 19
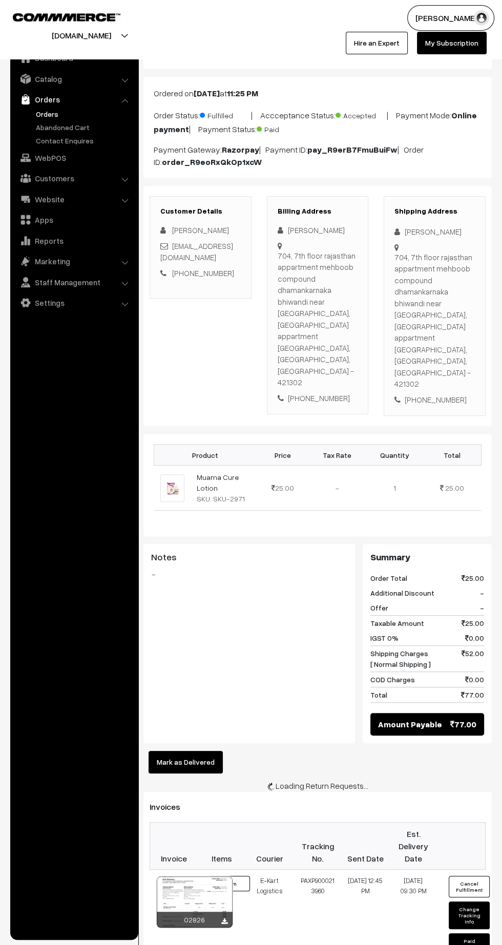
scroll to position [31, 0]
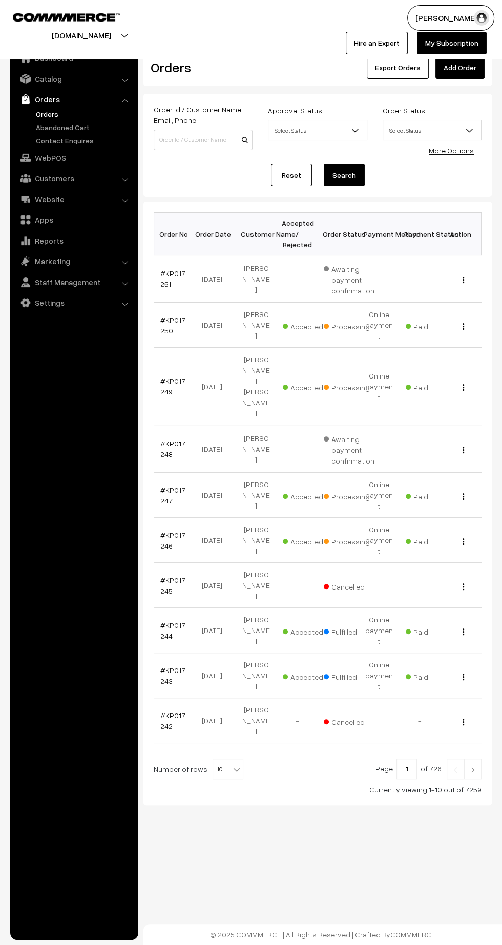
click at [163, 531] on link "#KP017246" at bounding box center [172, 540] width 25 height 19
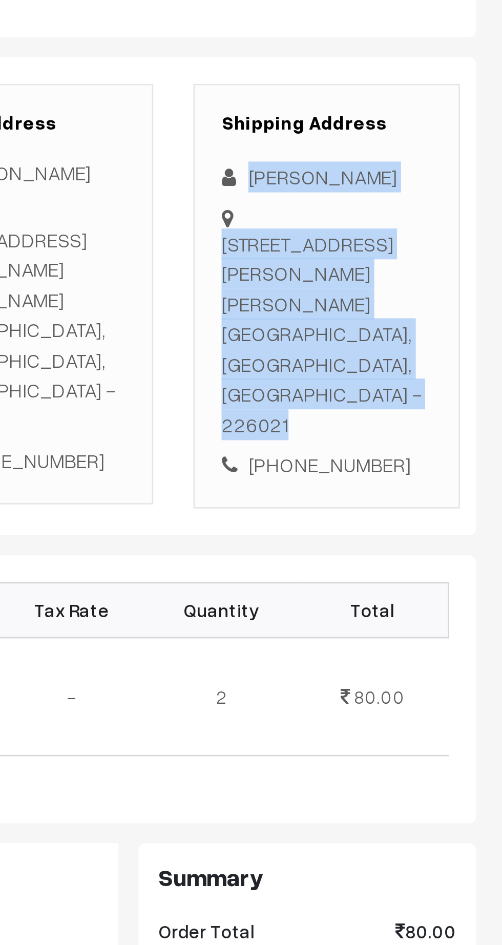
click at [432, 262] on div "[PERSON_NAME]" at bounding box center [434, 262] width 80 height 12
copy div "[PERSON_NAME]"
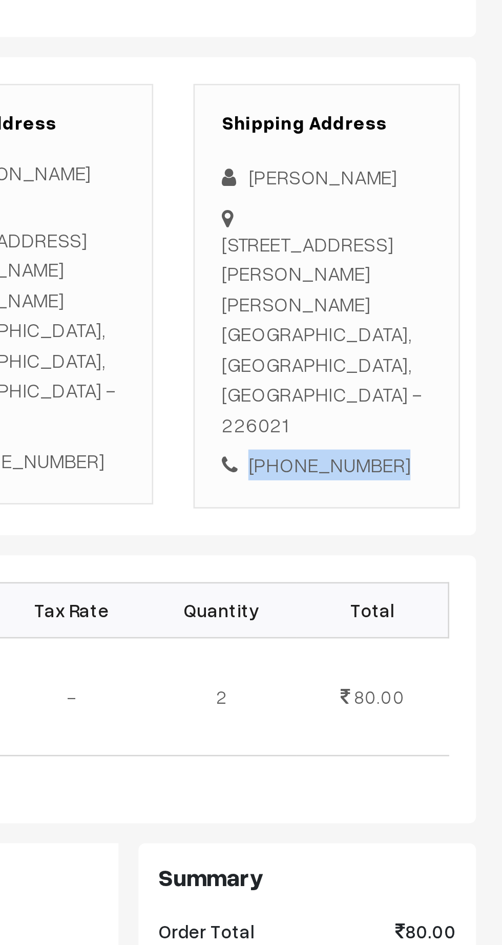
click at [449, 370] on div "[PHONE_NUMBER]" at bounding box center [434, 372] width 80 height 12
copy div "6388773677"
copy div "[STREET_ADDRESS][PERSON_NAME][PERSON_NAME]"
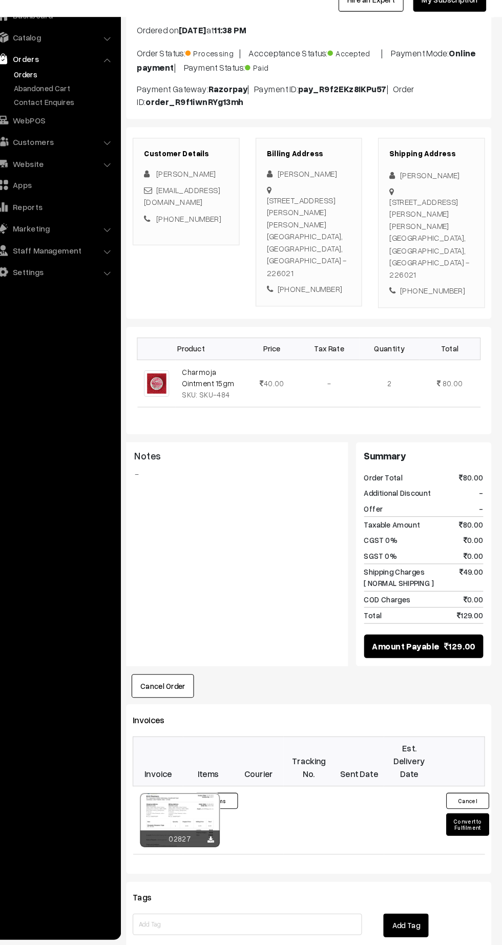
scroll to position [52, 0]
click at [470, 828] on button "Convert to Fulfilment" at bounding box center [469, 830] width 41 height 22
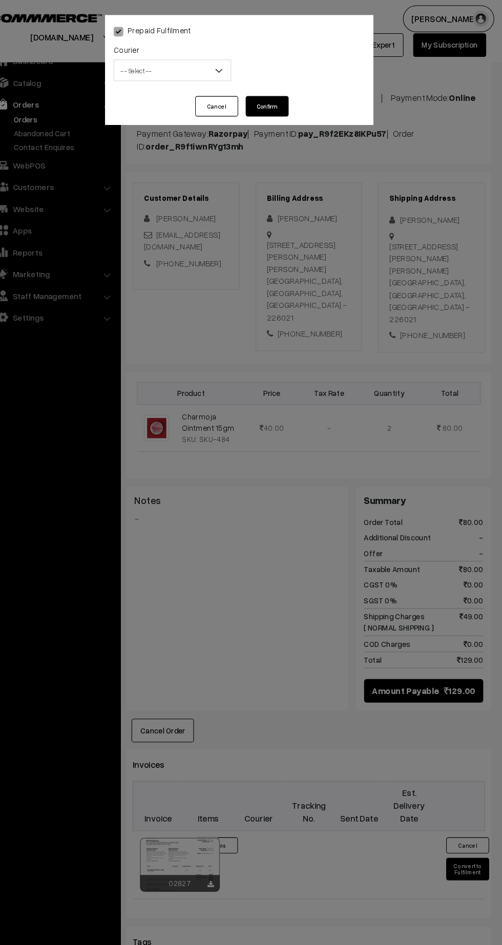
click at [157, 68] on span "-- Select --" at bounding box center [187, 67] width 111 height 18
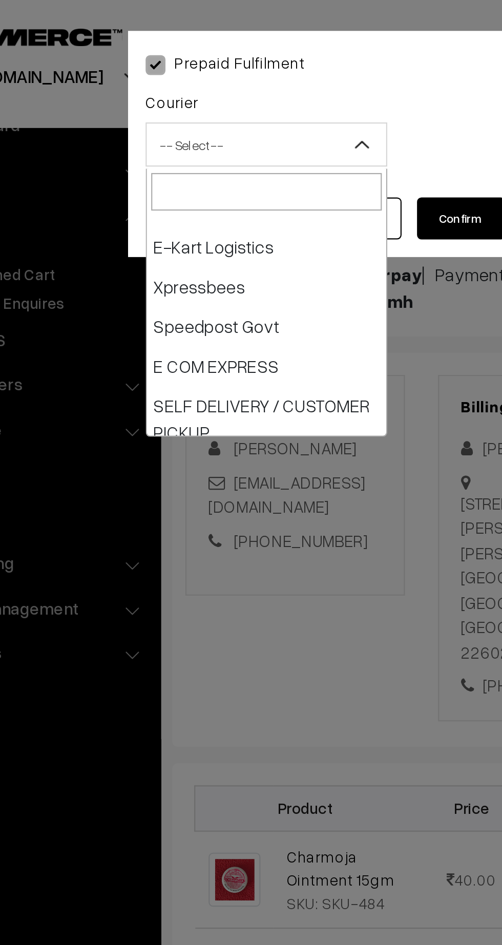
scroll to position [104, 0]
select select "6"
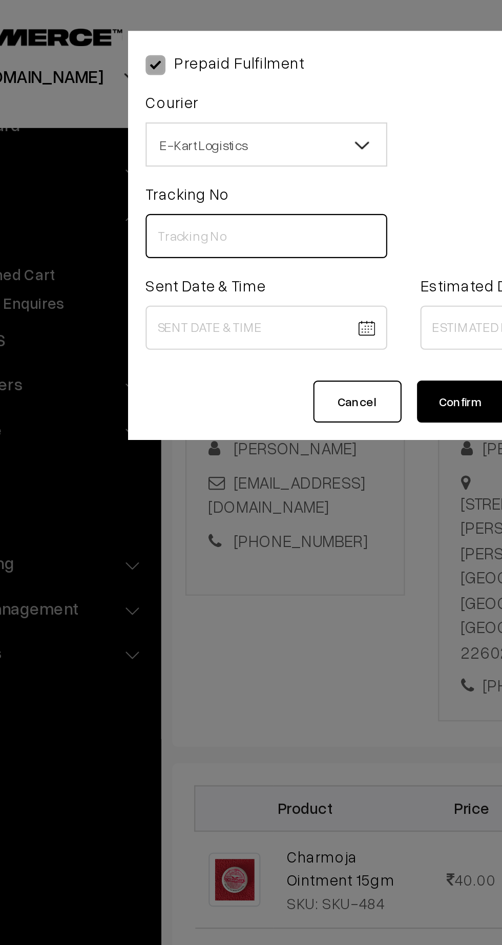
paste input "PAXP9000213961"
type input "PAXP9000213961"
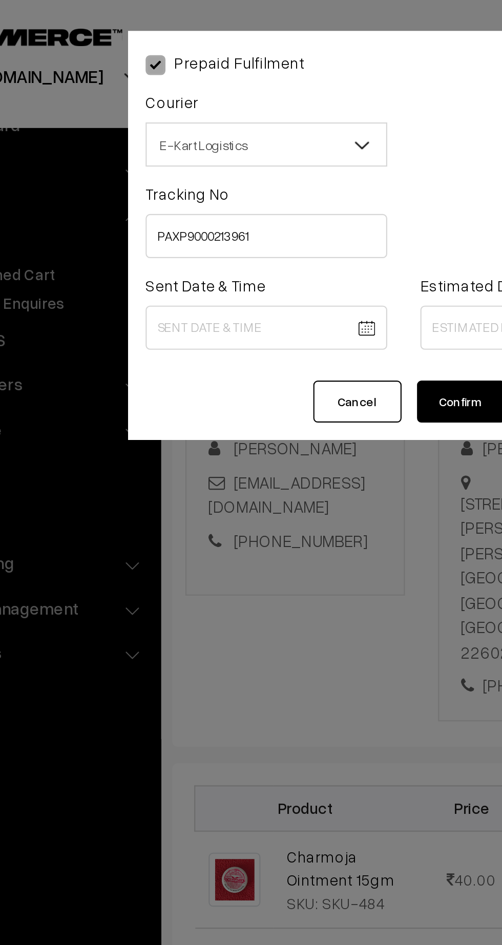
click at [193, 153] on body "Thank you for showing interest. Our team will call you shortly. Close [DOMAIN_N…" at bounding box center [251, 574] width 502 height 1252
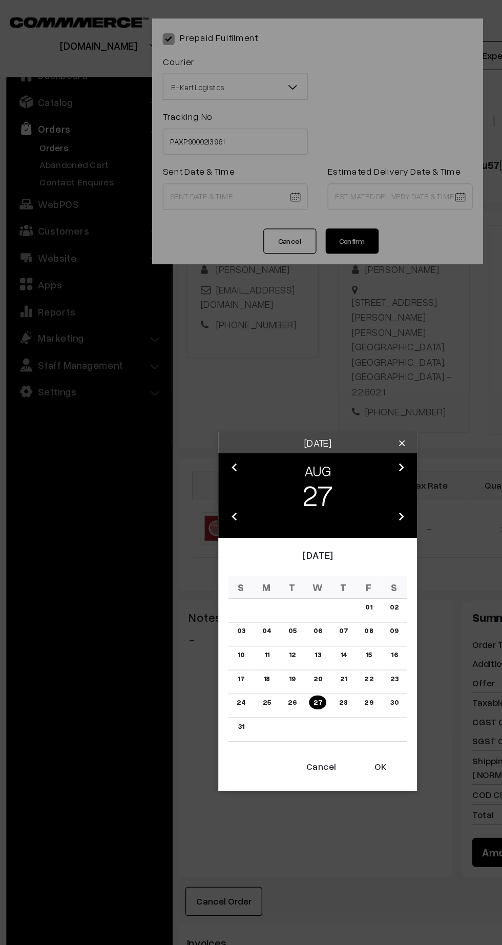
click at [309, 595] on button "OK" at bounding box center [299, 592] width 41 height 23
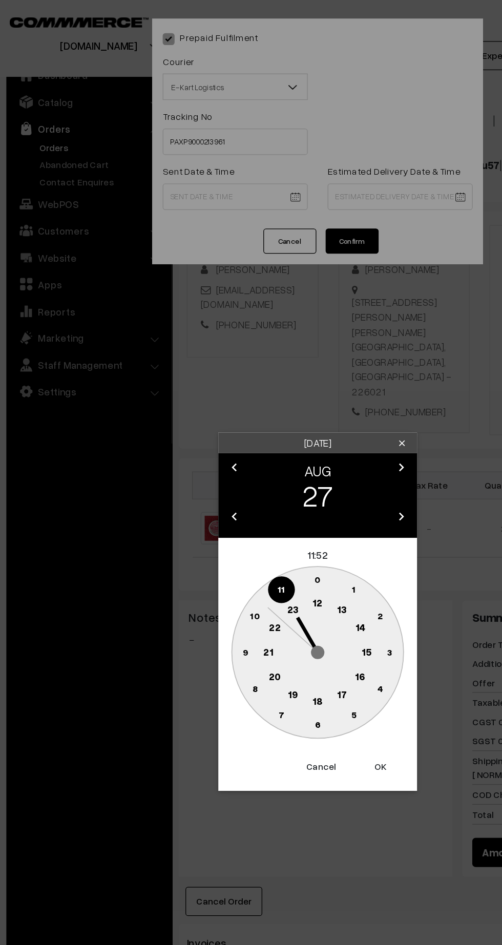
click at [250, 466] on text "12" at bounding box center [251, 465] width 8 height 9
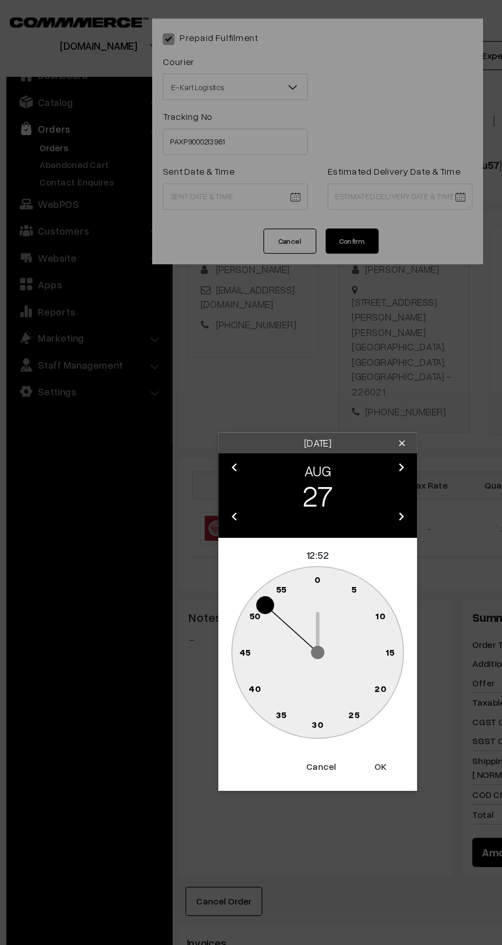
click at [193, 515] on circle at bounding box center [197, 510] width 14 height 14
type input "[DATE] 12:44"
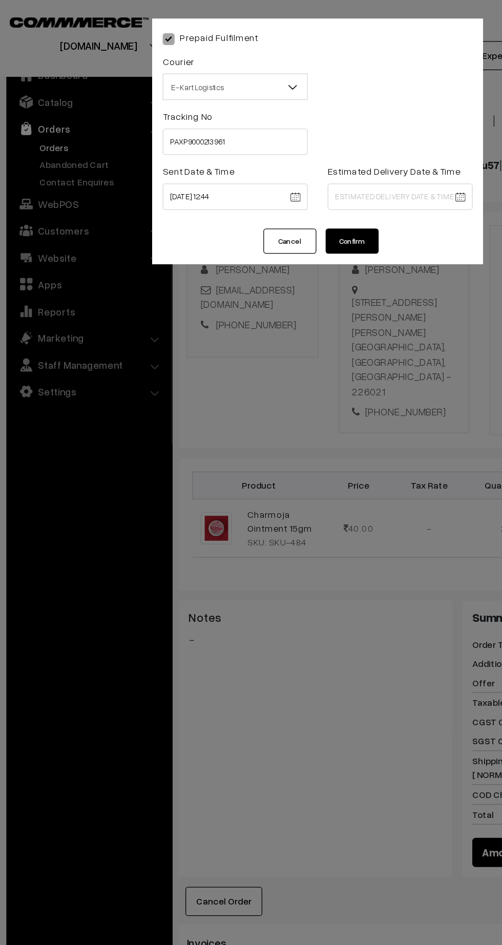
click at [326, 153] on body "Thank you for showing interest. Our team will call you shortly. Close [DOMAIN_N…" at bounding box center [251, 574] width 502 height 1252
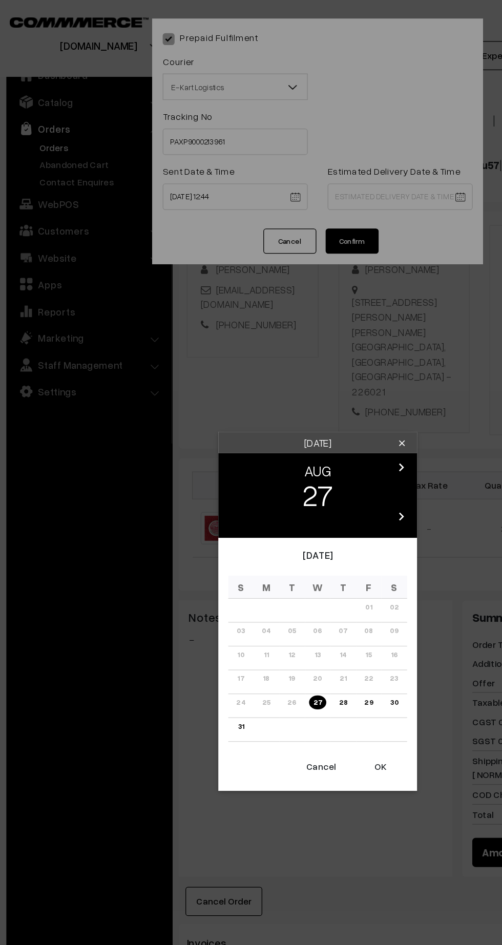
click at [320, 361] on icon "chevron_right" at bounding box center [315, 361] width 12 height 12
click at [231, 472] on link "02" at bounding box center [231, 469] width 13 height 11
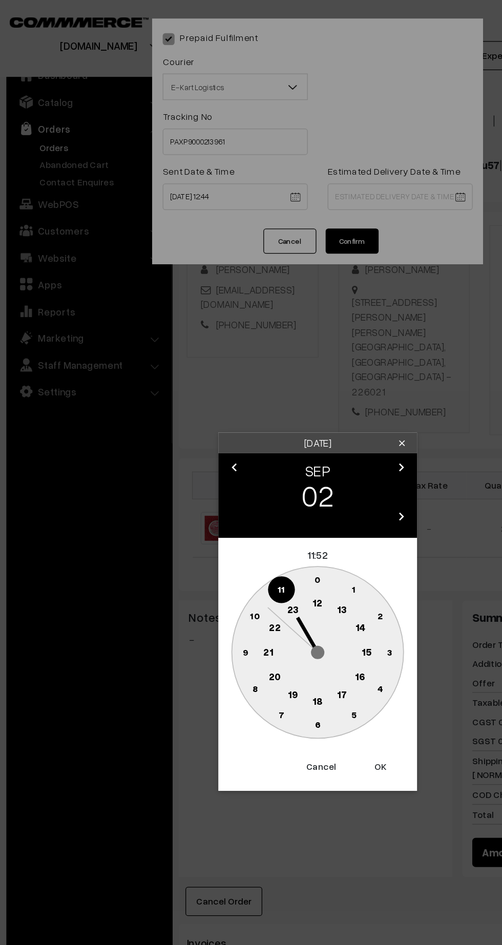
click at [213, 505] on text "21" at bounding box center [213, 503] width 8 height 9
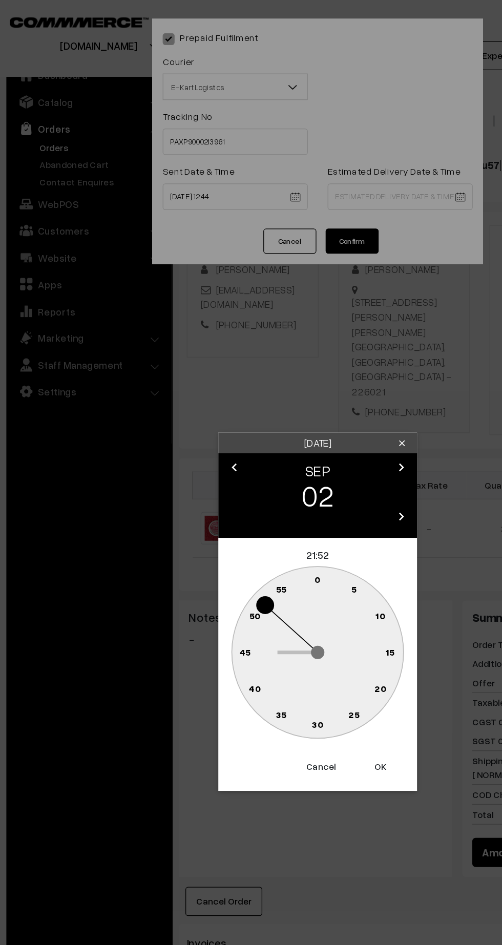
click at [250, 560] on text "30" at bounding box center [251, 560] width 9 height 9
type input "[DATE] 21:30"
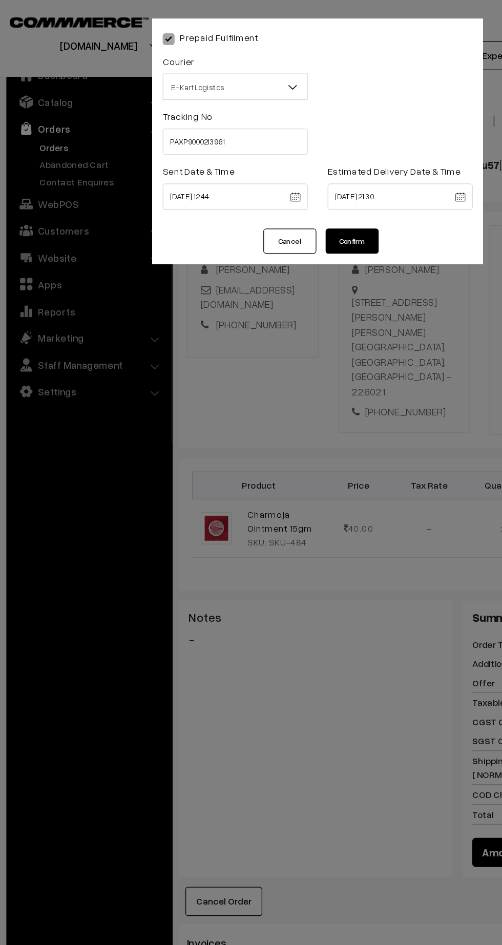
click at [289, 186] on button "Confirm" at bounding box center [277, 186] width 41 height 19
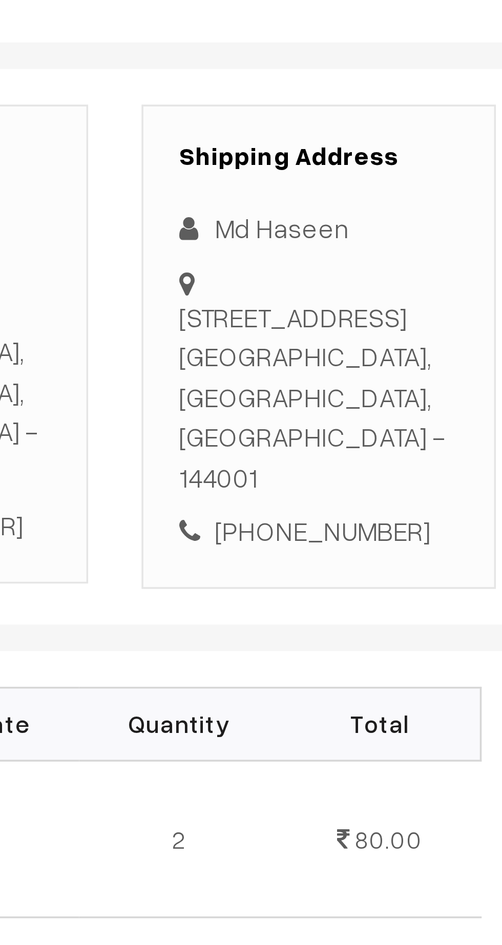
scroll to position [3, 0]
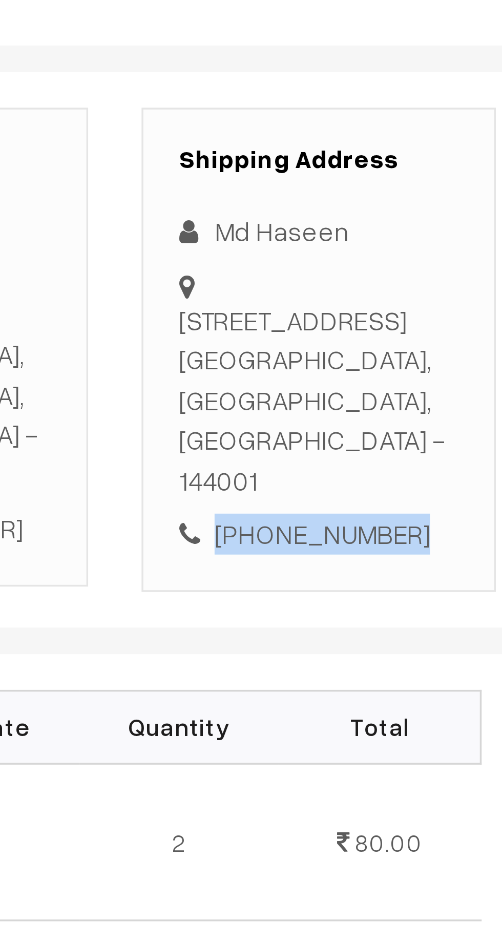
click at [438, 347] on div "[PHONE_NUMBER]" at bounding box center [434, 346] width 80 height 12
copy div "8847007737"
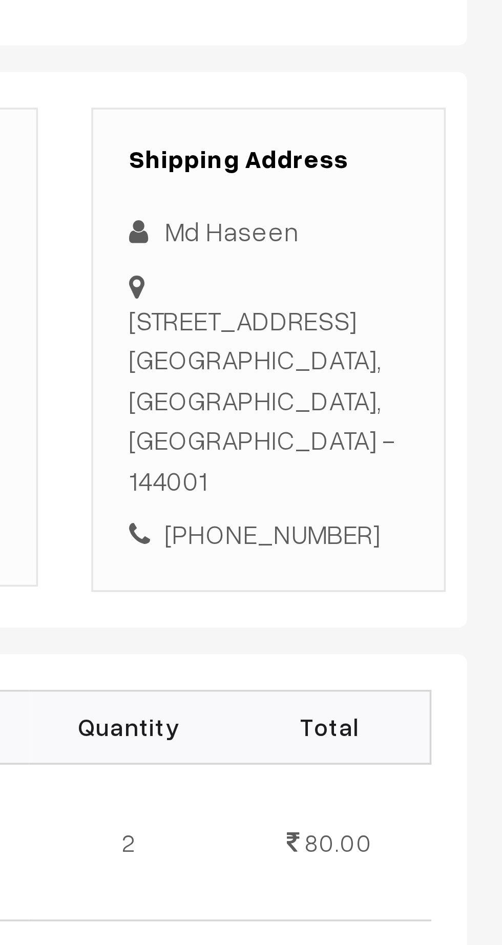
copy div "[STREET_ADDRESS]"
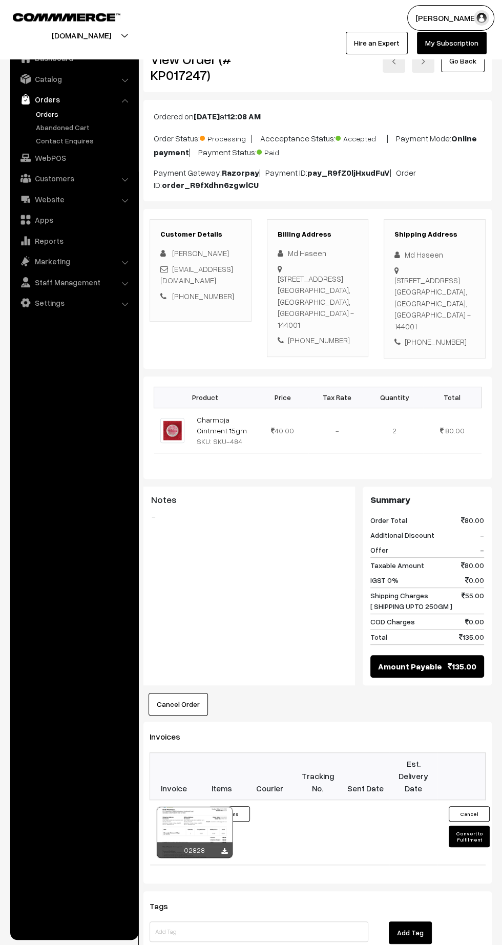
scroll to position [7, 0]
click at [463, 839] on button "Convert to Fulfilment" at bounding box center [469, 837] width 41 height 22
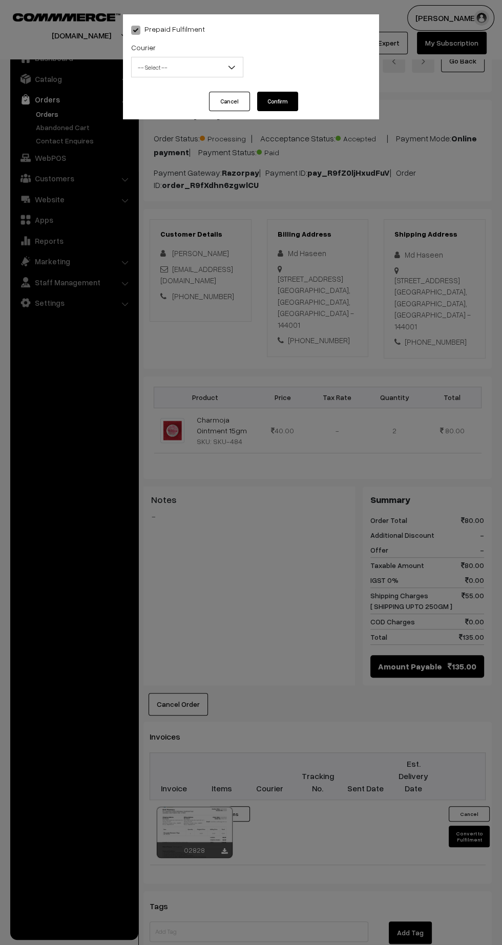
click at [181, 76] on span "-- Select --" at bounding box center [187, 67] width 111 height 18
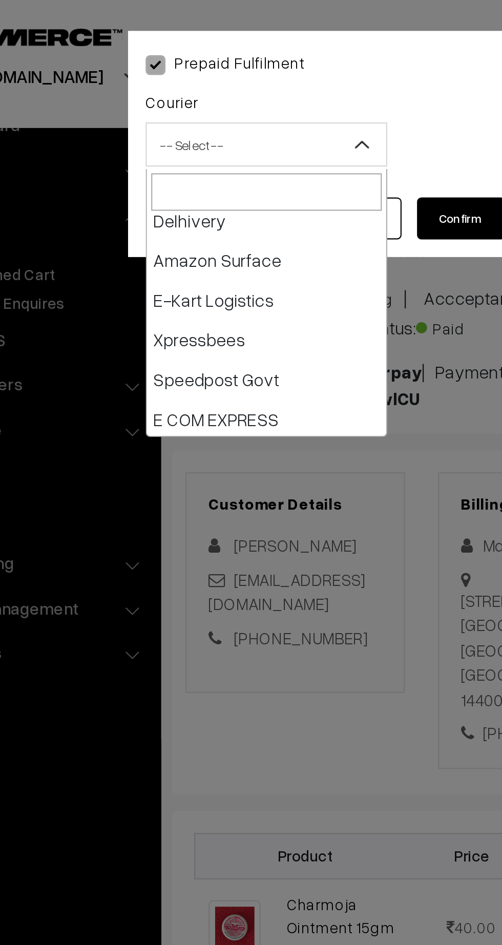
scroll to position [79, 0]
select select "6"
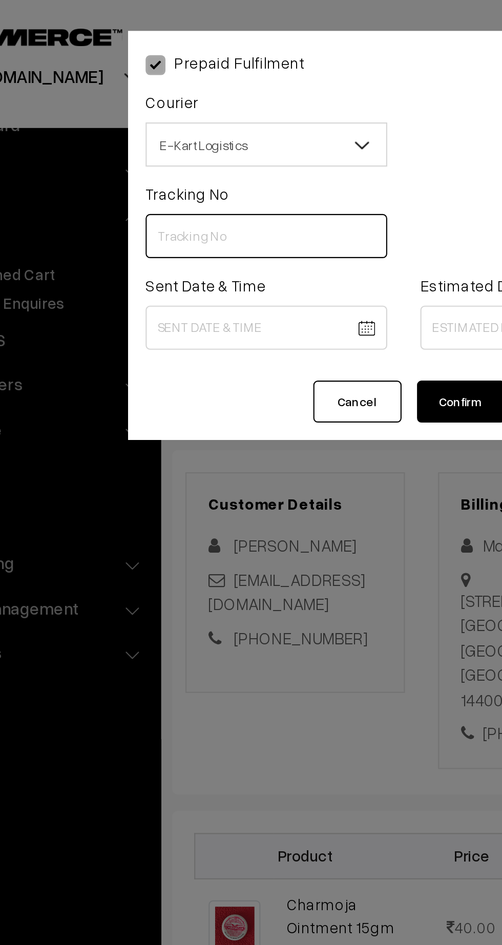
paste input "ICYP0003981443"
type input "ICYP0003981443"
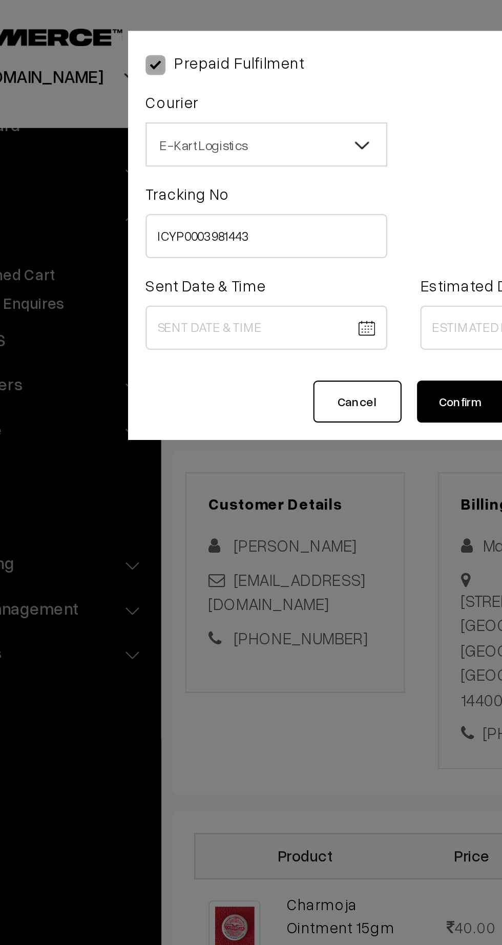
click at [177, 154] on body "Thank you for showing interest. Our team will call you shortly. Close [DOMAIN_N…" at bounding box center [251, 600] width 502 height 1214
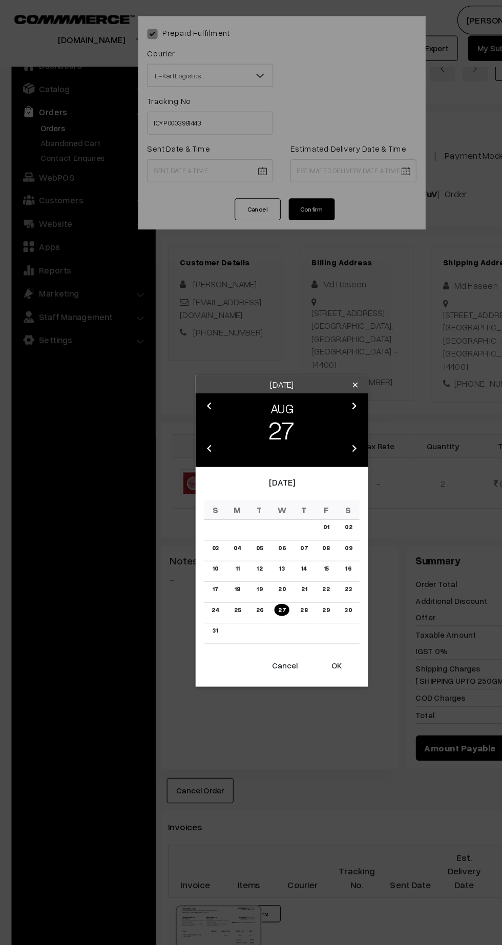
click at [314, 597] on button "OK" at bounding box center [299, 592] width 41 height 23
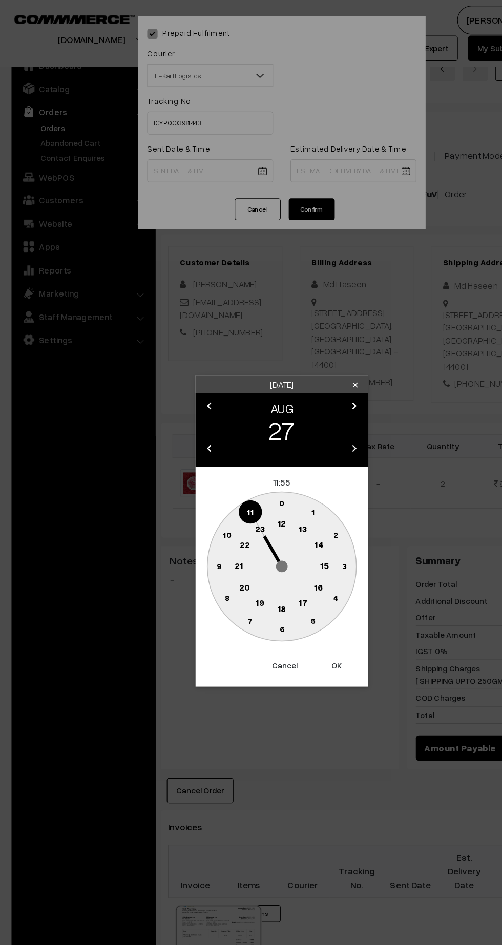
click at [253, 467] on text "12" at bounding box center [251, 465] width 8 height 9
click at [192, 507] on text "45" at bounding box center [195, 503] width 9 height 9
type input "27-08-2025 12:45"
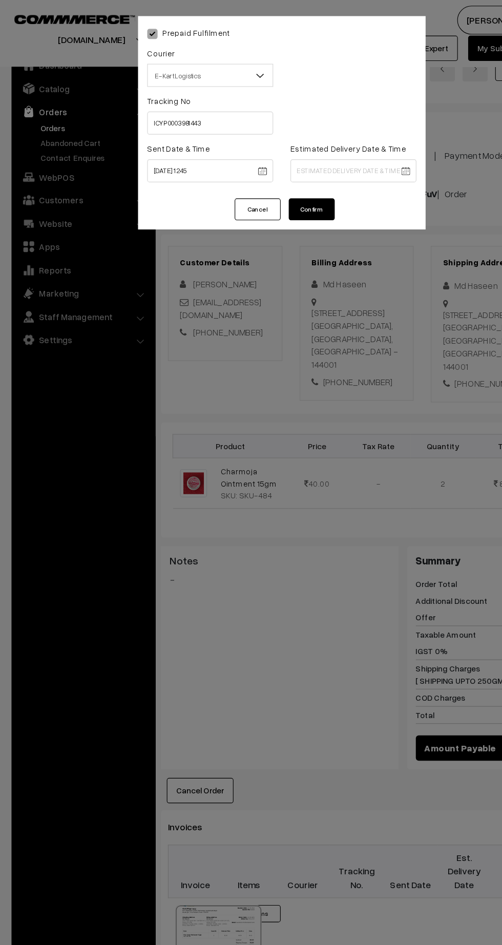
click at [346, 154] on body "Thank you for showing interest. Our team will call you shortly. Close kirtiphar…" at bounding box center [251, 600] width 502 height 1214
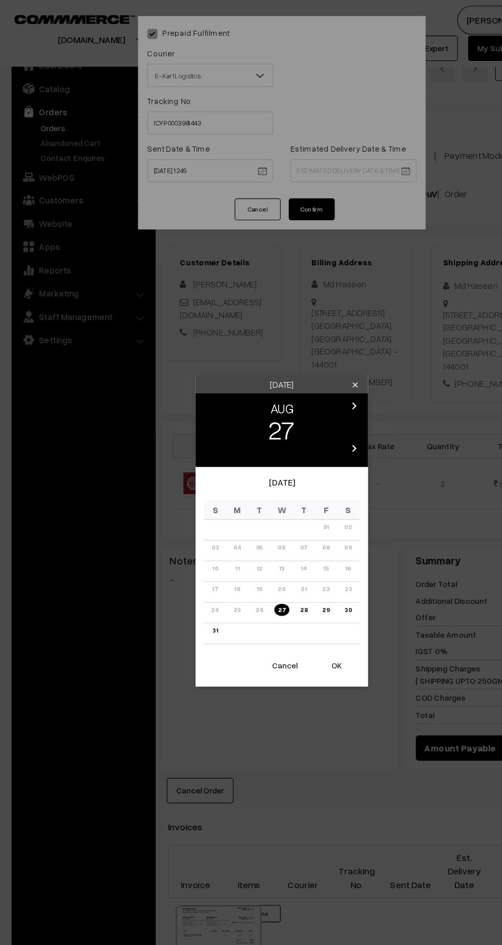
click at [317, 361] on icon "chevron_right" at bounding box center [315, 361] width 12 height 12
click at [230, 474] on link "02" at bounding box center [231, 469] width 13 height 11
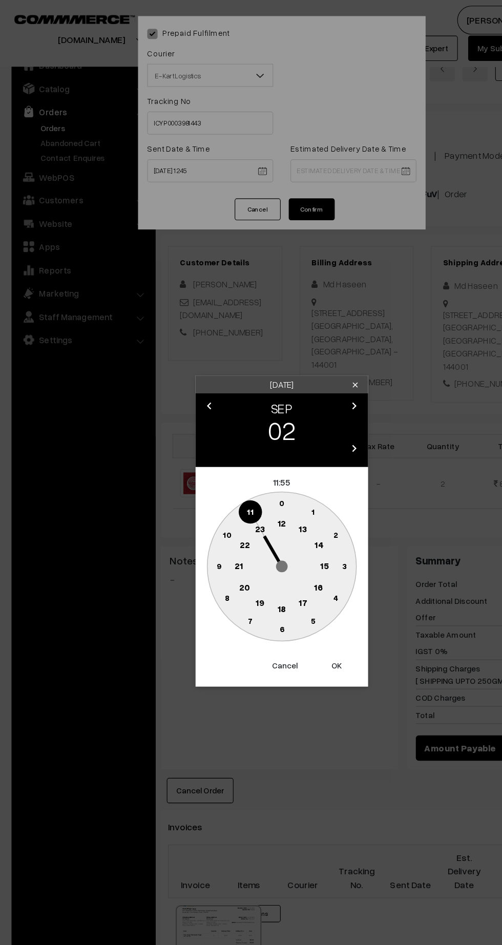
click at [213, 504] on text "21" at bounding box center [213, 503] width 8 height 9
click at [250, 560] on text "30" at bounding box center [251, 560] width 9 height 9
type input "02-09-2025 21:30"
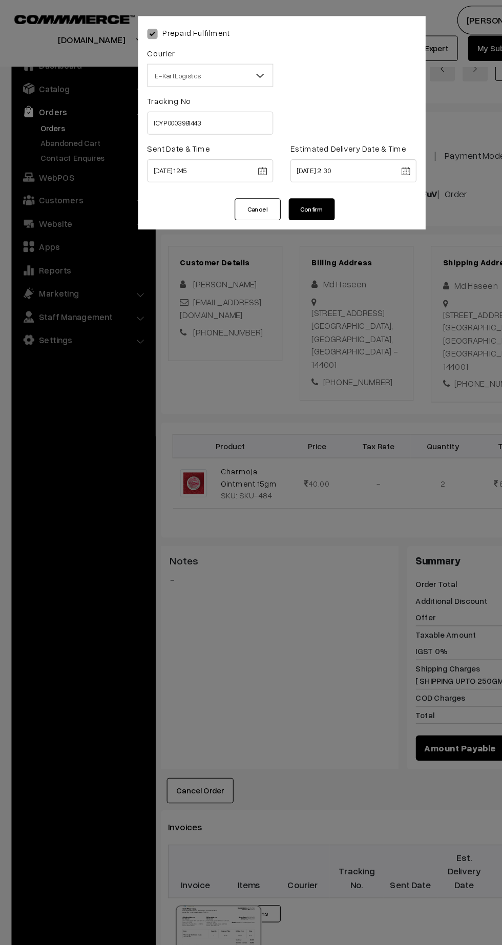
click at [295, 187] on button "Confirm" at bounding box center [277, 186] width 41 height 19
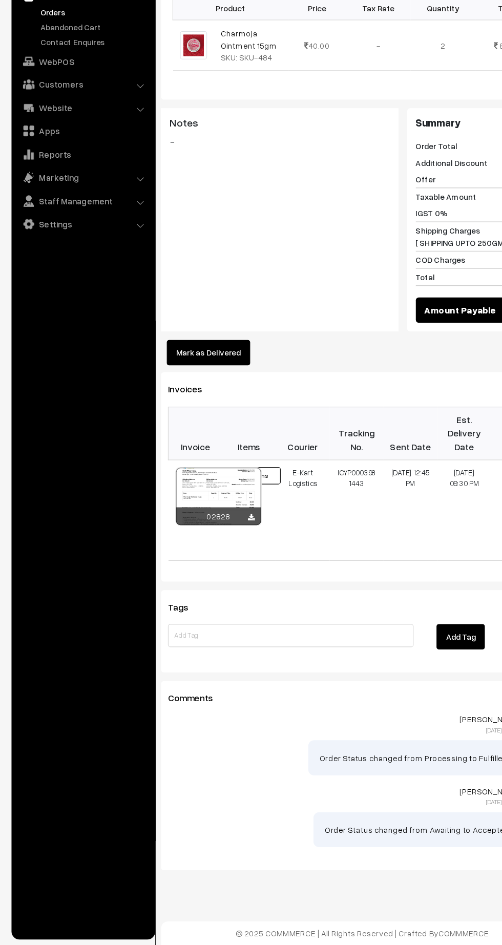
scroll to position [283, 0]
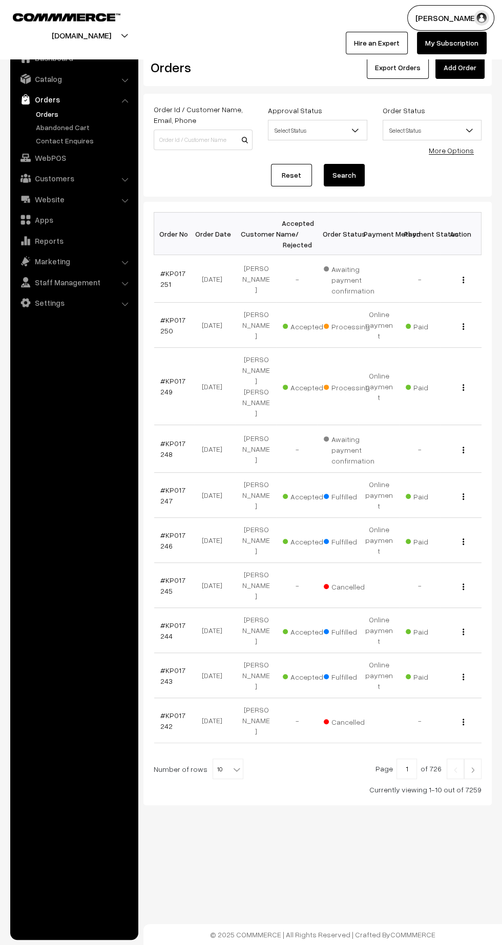
click at [163, 376] on link "#KP017249" at bounding box center [172, 385] width 25 height 19
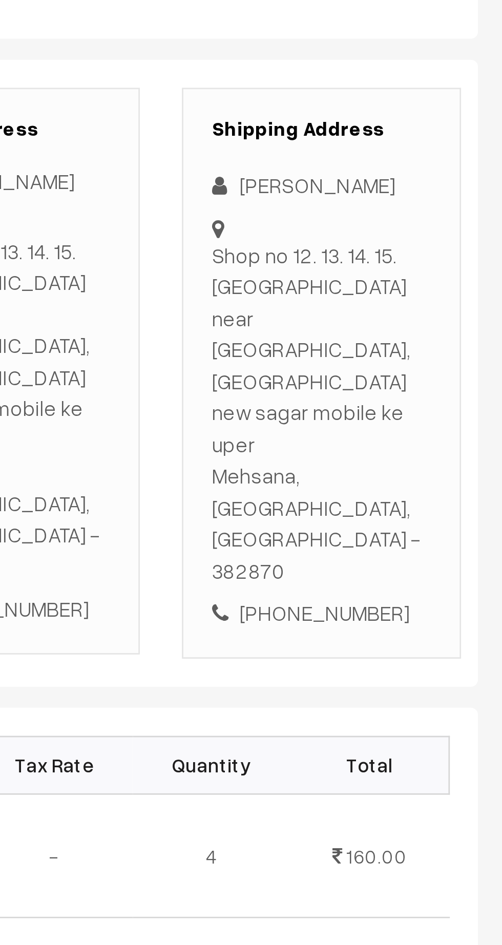
click at [488, 299] on div "Shipping Address Mukesh Kumavat Shop no 12. 13. 14. 15. Visnagar road near tb h…" at bounding box center [434, 330] width 117 height 208
copy div "Mukesh Kumavat"
click at [446, 412] on div "+91 7339700727" at bounding box center [434, 418] width 80 height 12
copy div "7339700727"
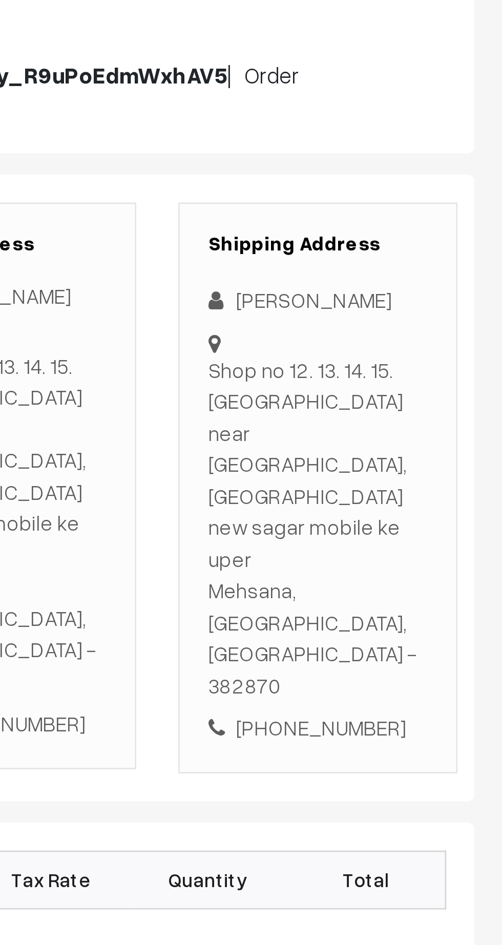
copy div "Shop no 12. 13. 14. 15. Visnagar road near tb hospital, Tb Complex new sagar mo…"
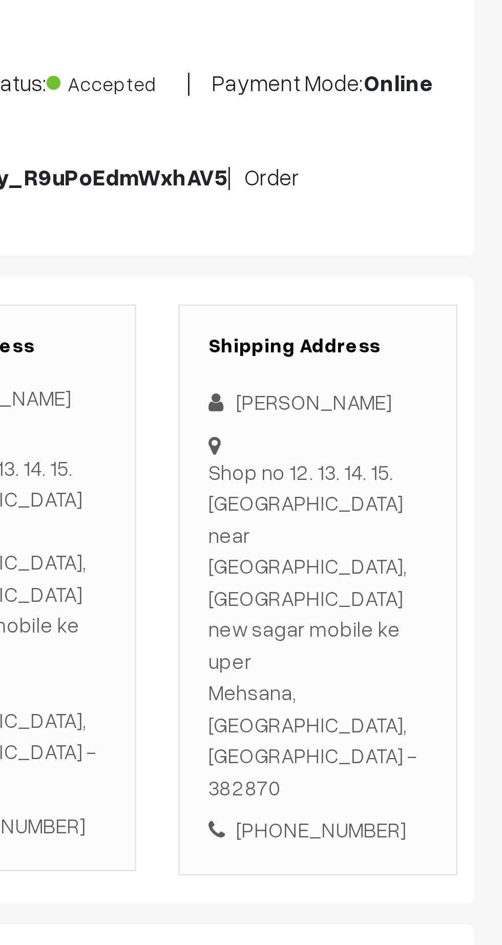
copy div "Shop no 12. 13. 14. 15. Visnagar road near tb hospital, Tb Complex new sagar mo…"
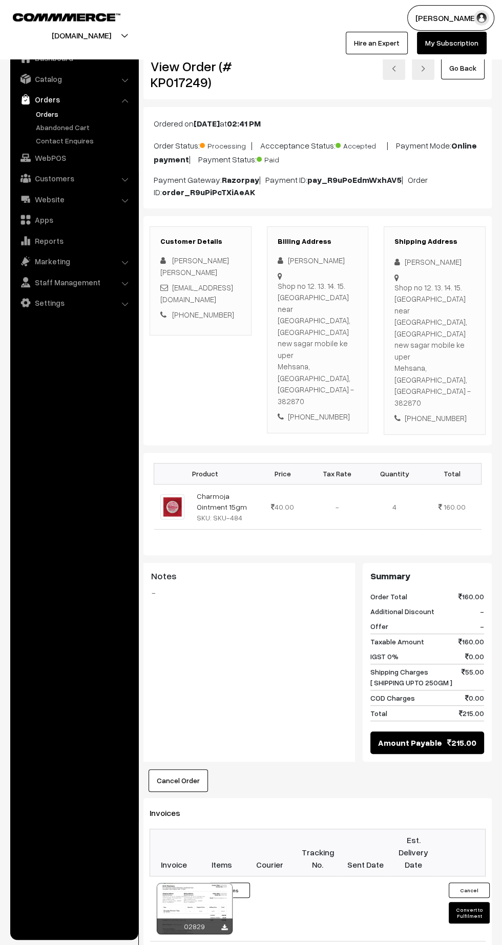
click at [471, 902] on button "Convert to Fulfilment" at bounding box center [469, 913] width 41 height 22
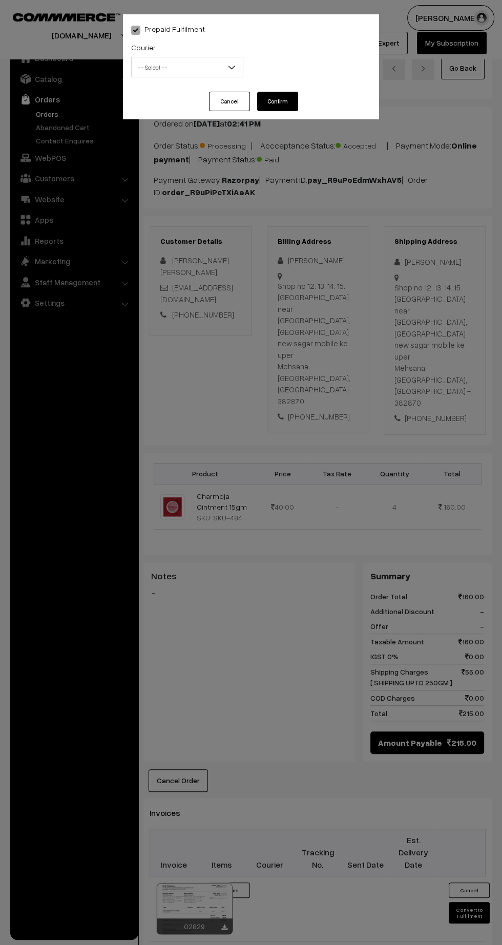
click at [195, 70] on span "-- Select --" at bounding box center [187, 67] width 111 height 18
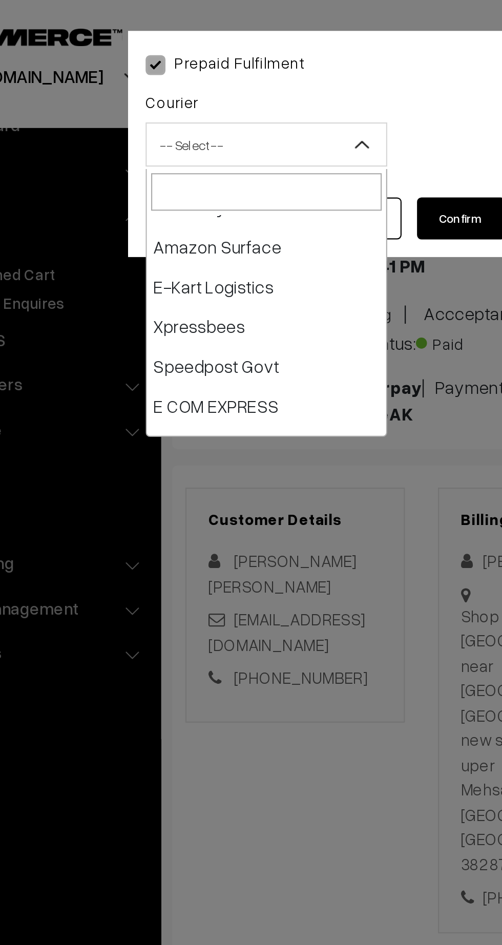
scroll to position [87, 0]
select select "6"
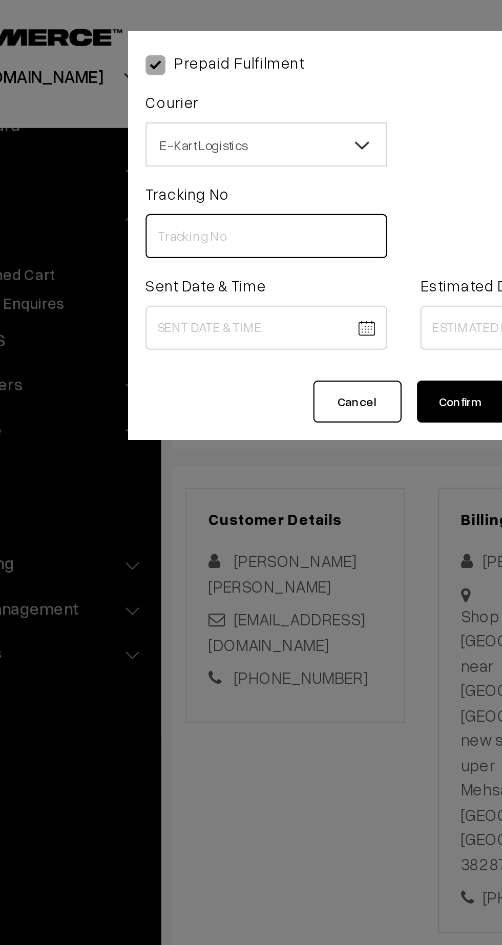
paste input "PAXP9000213962"
type input "PAXP9000213962"
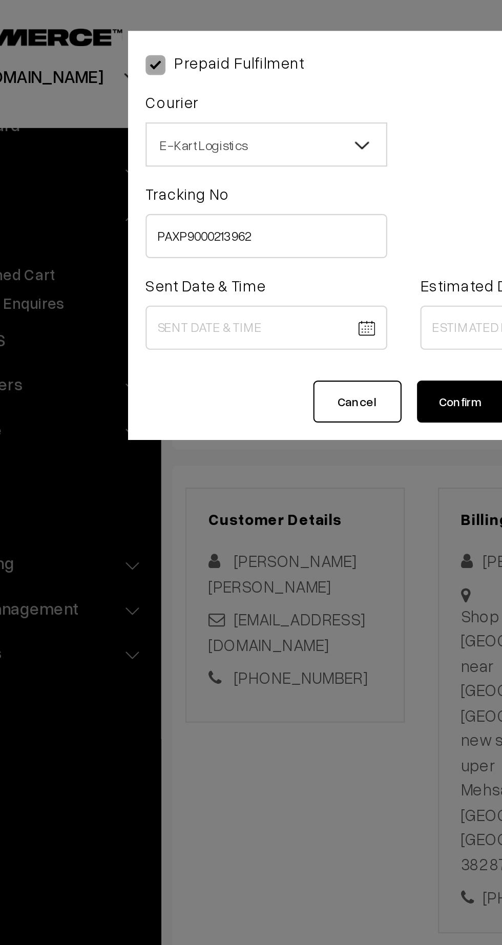
click at [180, 154] on body "Thank you for showing interest. Our team will call you shortly. Close kirtiphar…" at bounding box center [251, 642] width 502 height 1284
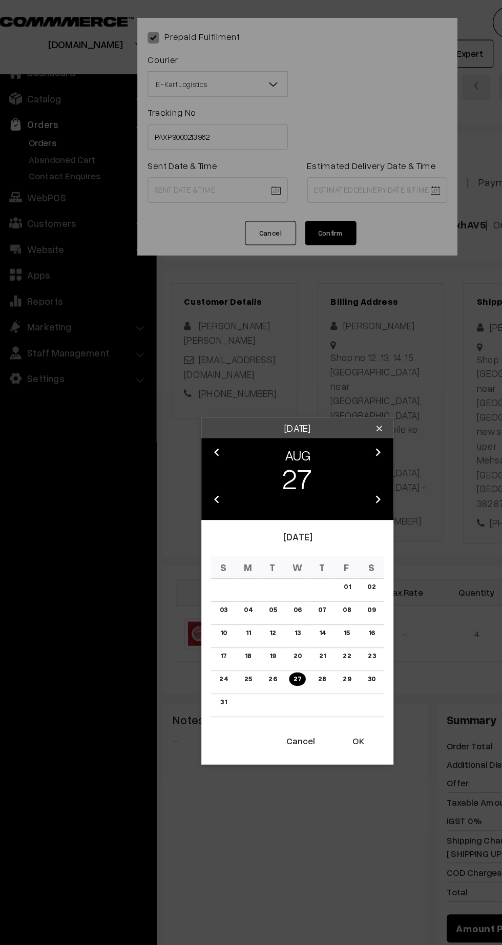
click at [299, 593] on button "OK" at bounding box center [299, 592] width 41 height 23
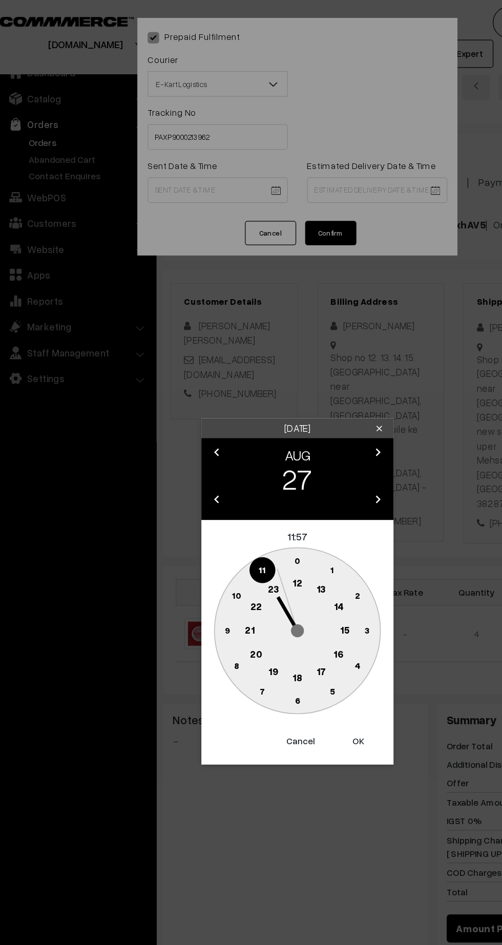
click at [247, 467] on text "12" at bounding box center [251, 465] width 8 height 9
click at [195, 508] on text "45" at bounding box center [195, 503] width 9 height 9
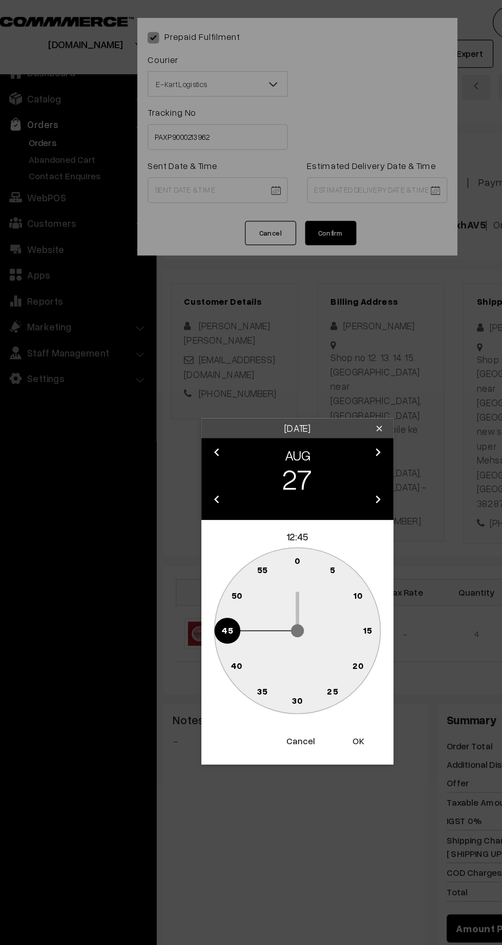
type input "27-08-2025 12:45"
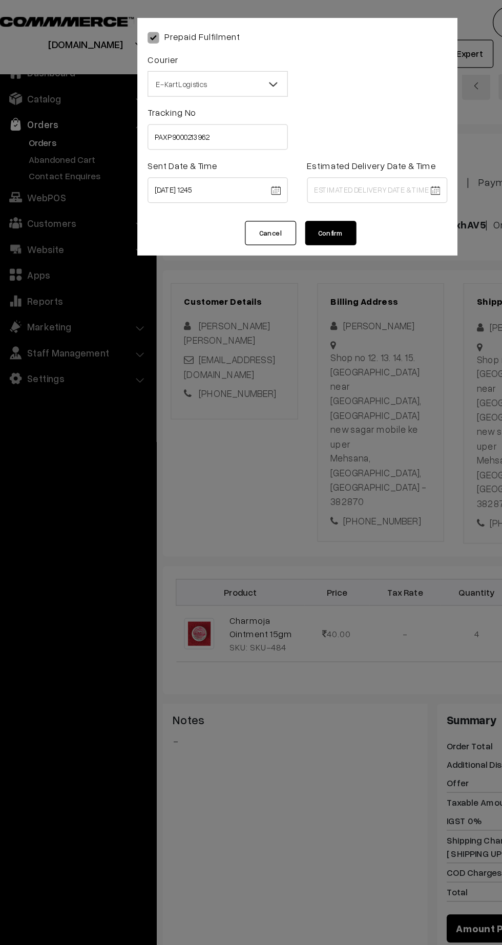
click at [349, 153] on body "Thank you for showing interest. Our team will call you shortly. Close kirtiphar…" at bounding box center [251, 642] width 502 height 1284
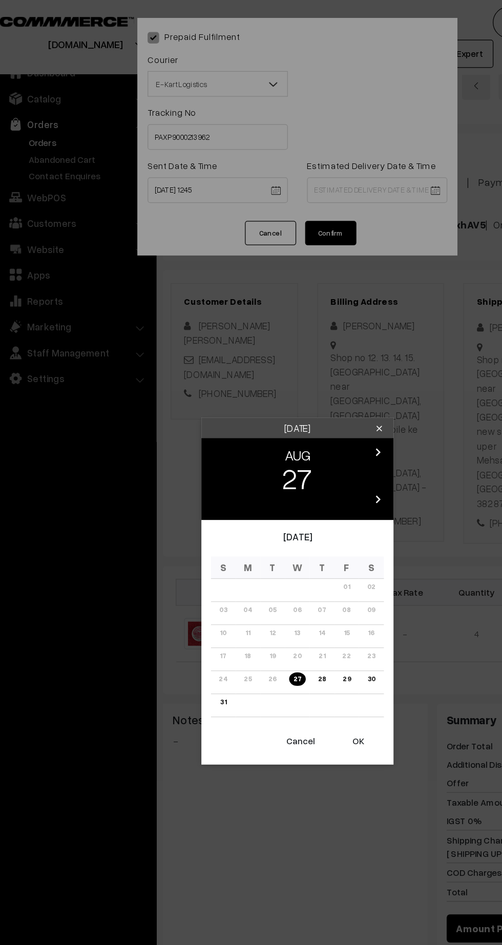
click at [320, 364] on icon "chevron_right" at bounding box center [315, 361] width 12 height 12
click at [231, 469] on link "02" at bounding box center [231, 469] width 13 height 11
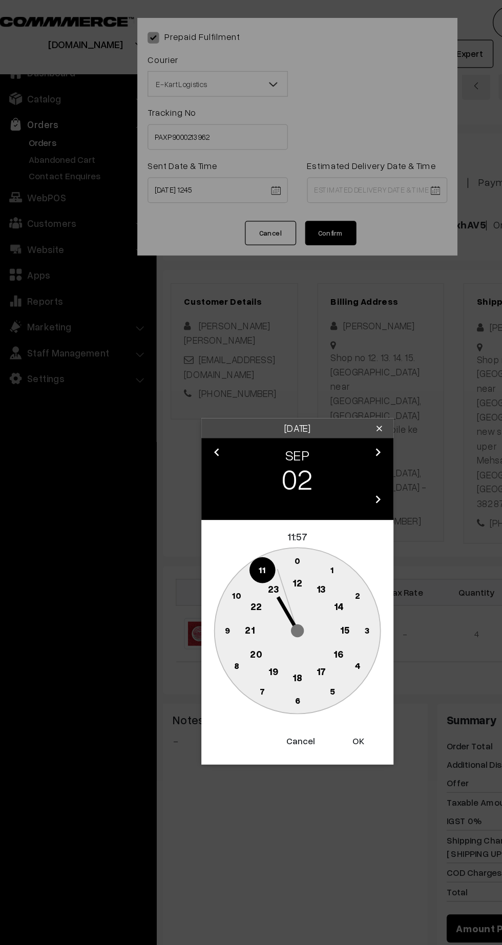
click at [213, 504] on text "21" at bounding box center [213, 503] width 8 height 9
click at [250, 560] on text "30" at bounding box center [251, 560] width 9 height 9
type input "02-09-2025 21:30"
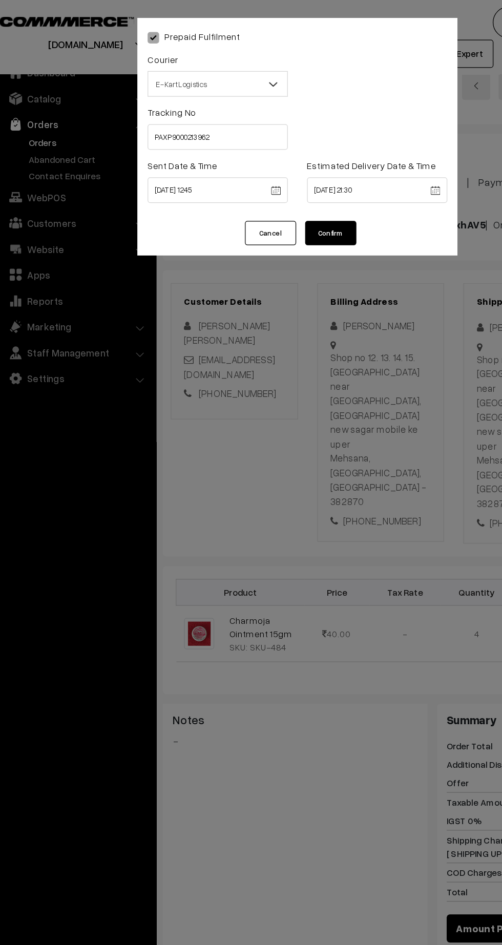
click at [296, 184] on button "Confirm" at bounding box center [277, 186] width 41 height 19
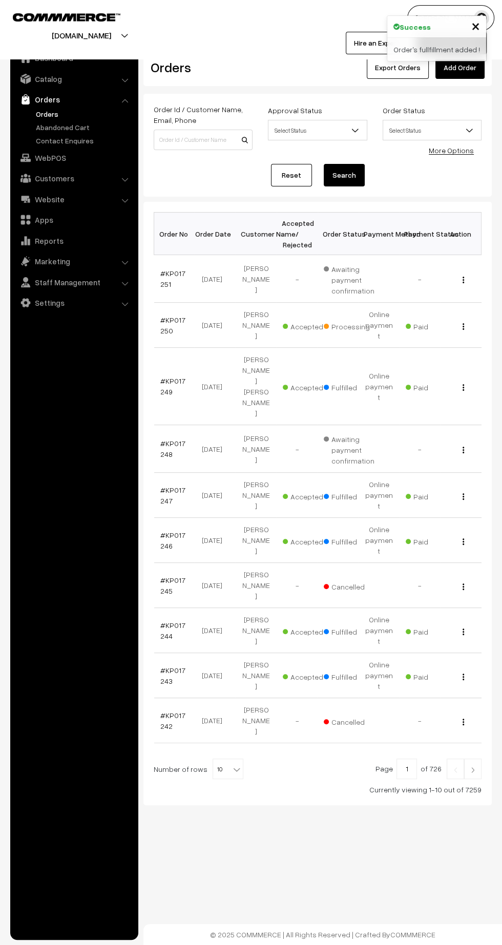
click at [173, 316] on link "#KP017250" at bounding box center [172, 325] width 25 height 19
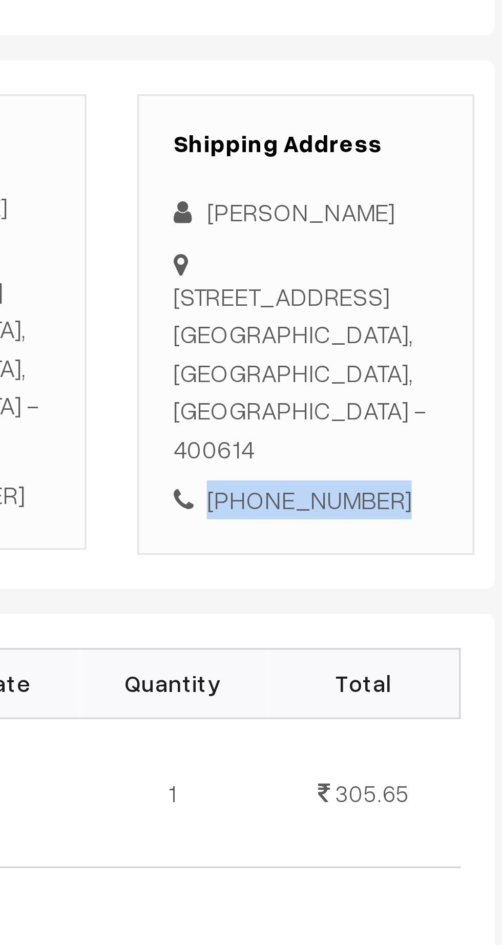
click at [439, 350] on div "[PHONE_NUMBER]" at bounding box center [434, 349] width 80 height 12
copy div "7978434816"
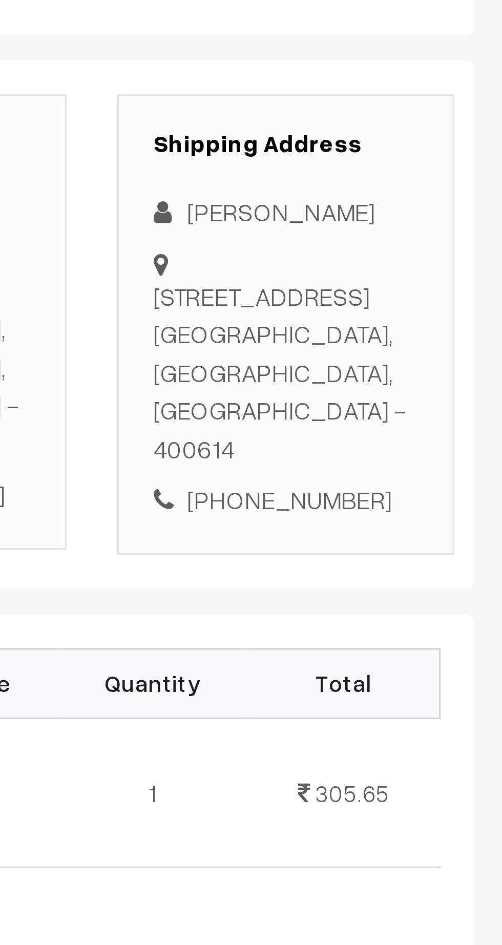
copy div "304 - A block , Nilgiri garden, cbd belapur Navi Mumbai, Maharashtra, India - 4…"
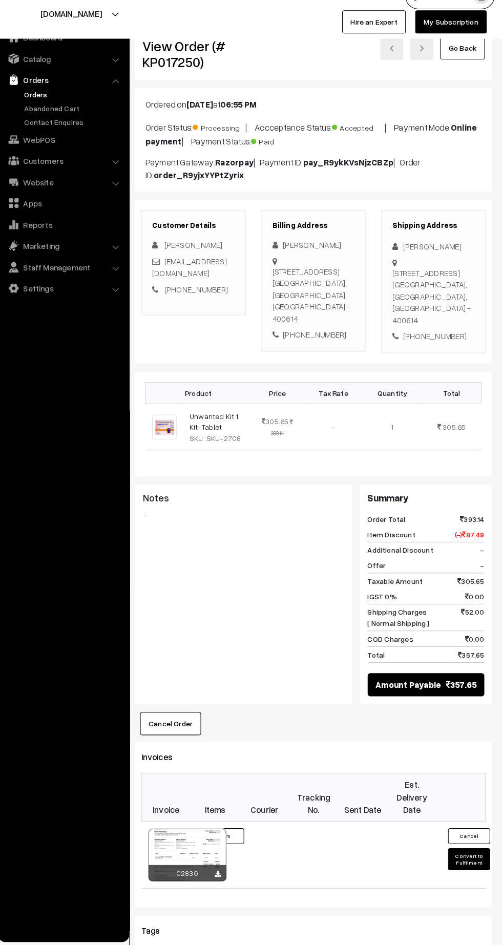
scroll to position [280, 0]
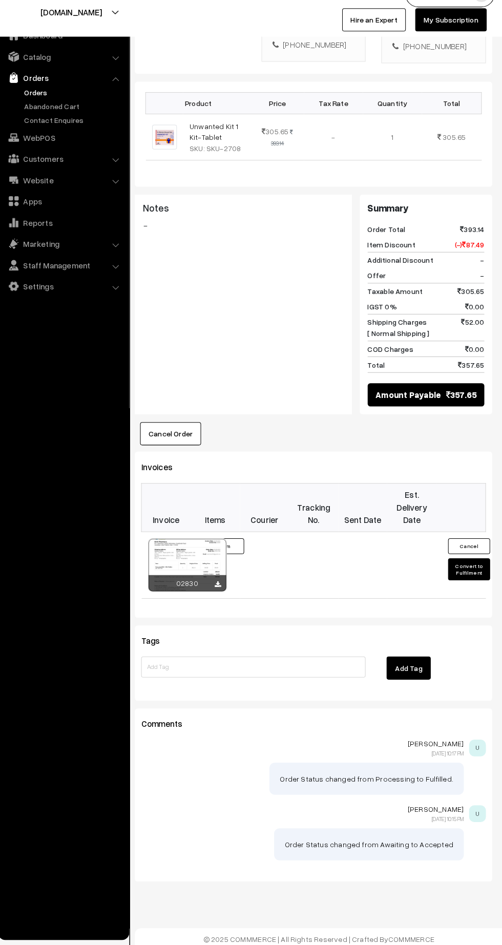
click at [472, 580] on button "Convert to Fulfilment" at bounding box center [469, 579] width 41 height 22
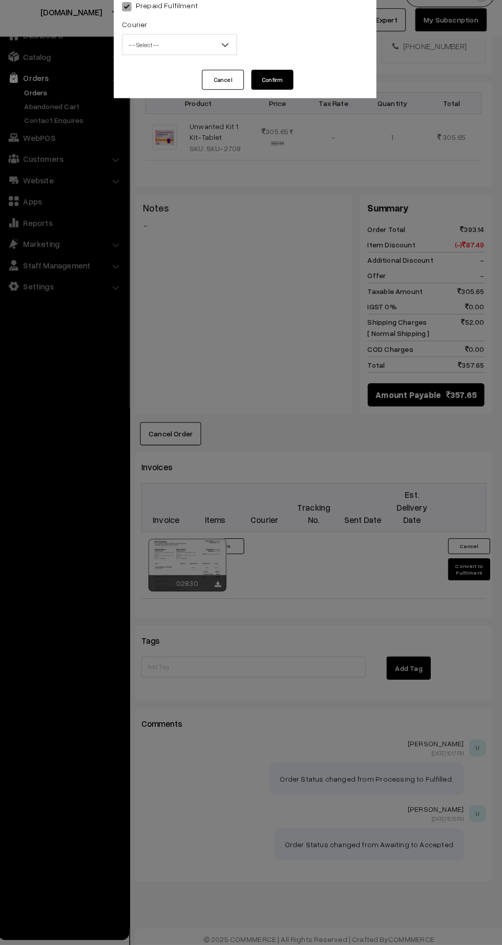
scroll to position [280, 0]
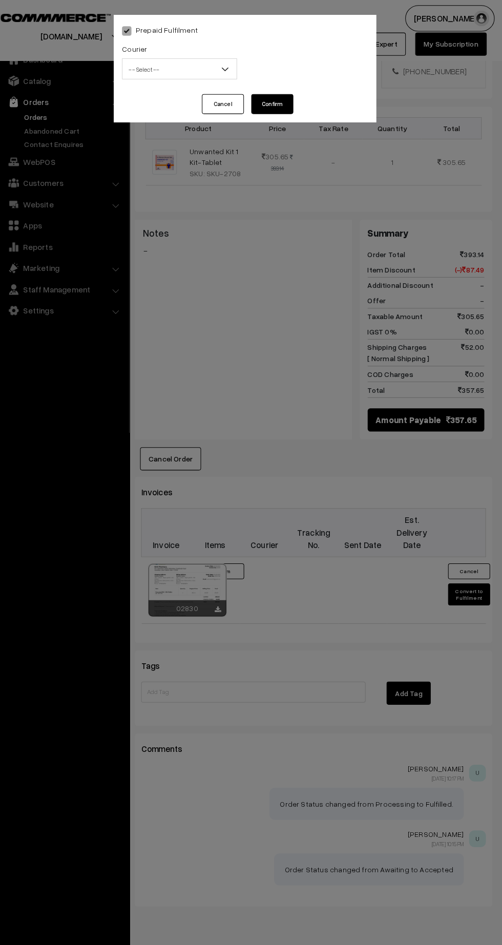
click at [184, 63] on span "-- Select --" at bounding box center [187, 67] width 111 height 18
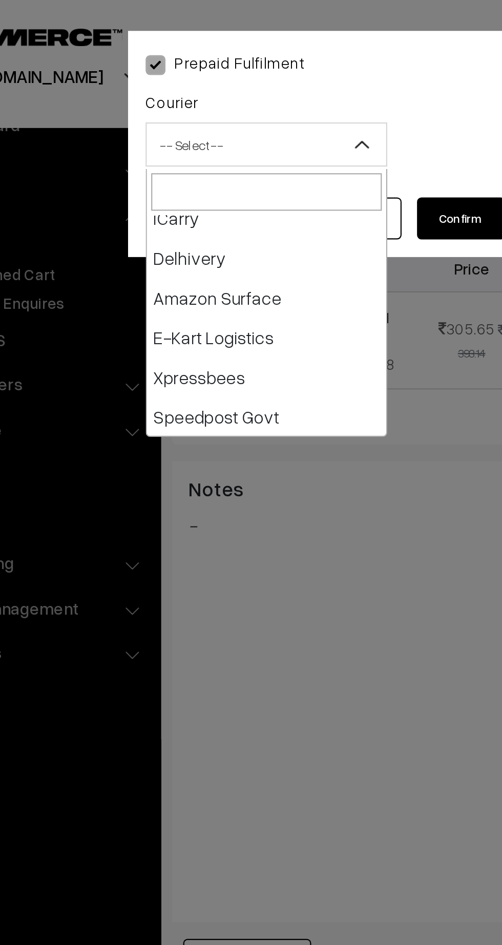
scroll to position [81, 0]
select select "6"
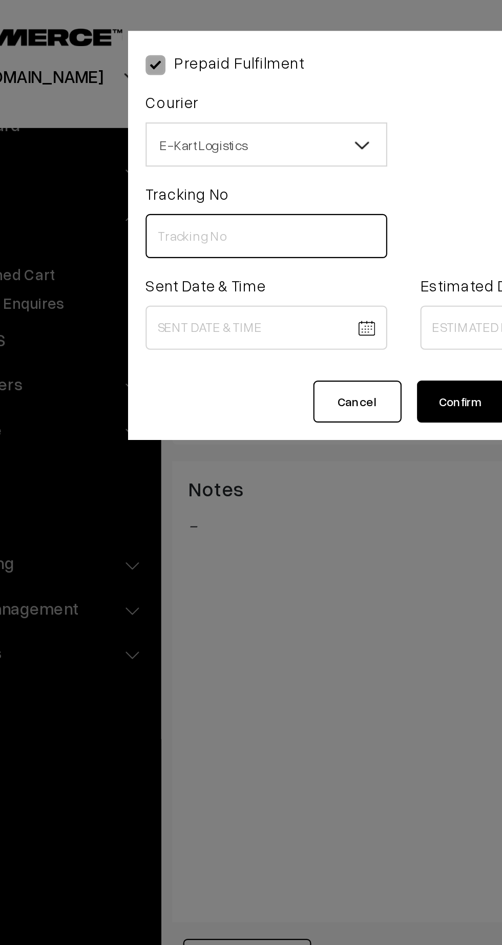
paste input "PAXP9000213963"
type input "PAXP9000213963"
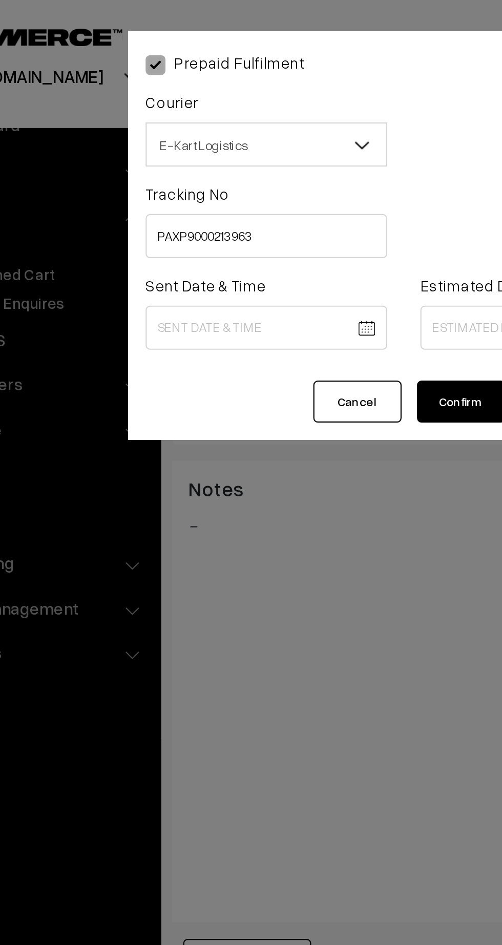
click at [182, 149] on body "Thank you for showing interest. Our team will call you shortly. Close kirtiphar…" at bounding box center [251, 335] width 502 height 1230
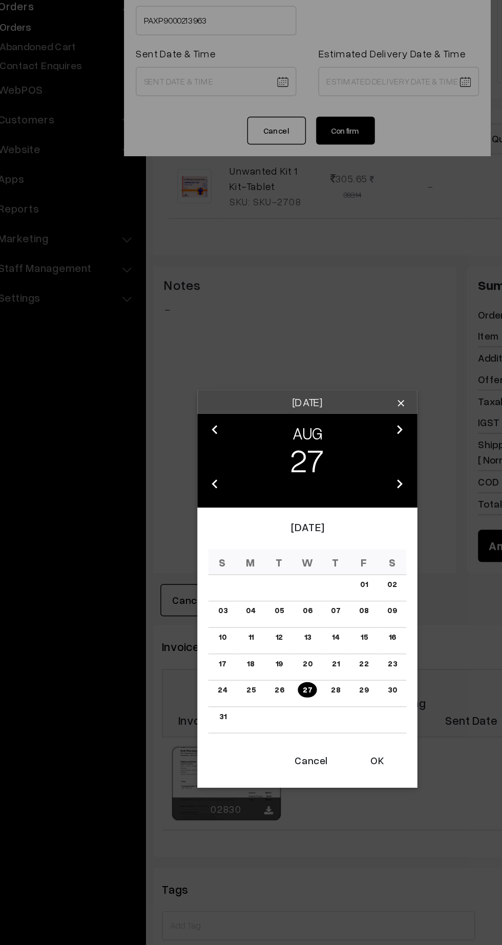
scroll to position [213, 0]
click at [303, 631] on button "OK" at bounding box center [299, 626] width 41 height 23
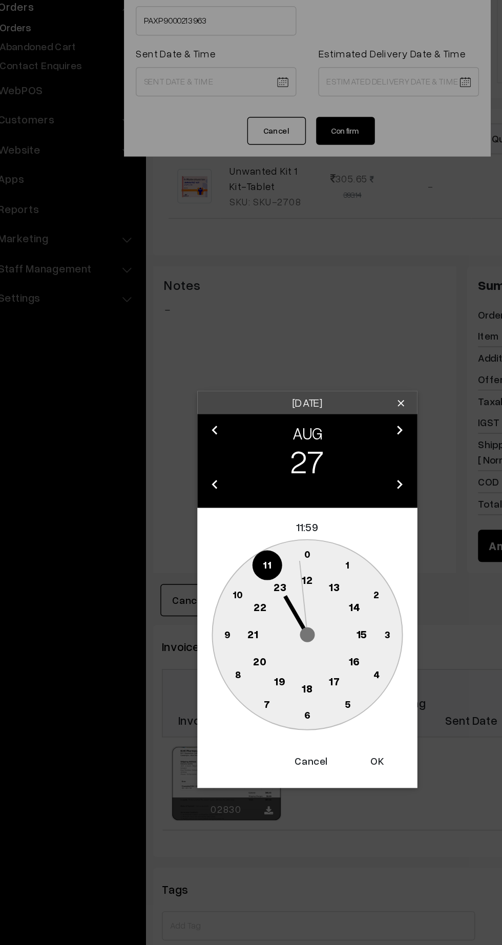
click at [254, 502] on text "12" at bounding box center [251, 499] width 8 height 9
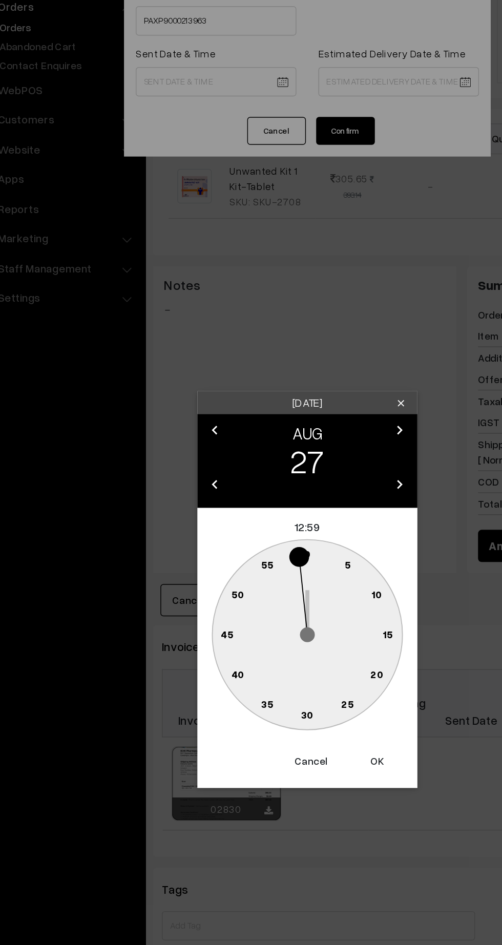
click at [195, 538] on text "45" at bounding box center [195, 537] width 9 height 9
type input "27-08-2025 12:45"
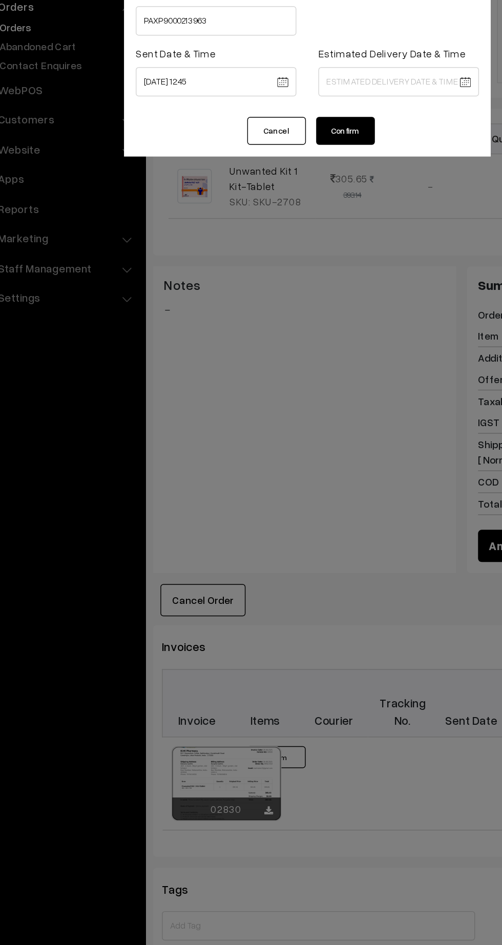
click at [331, 153] on body "Thank you for showing interest. Our team will call you shortly. Close kirtiphar…" at bounding box center [251, 402] width 502 height 1230
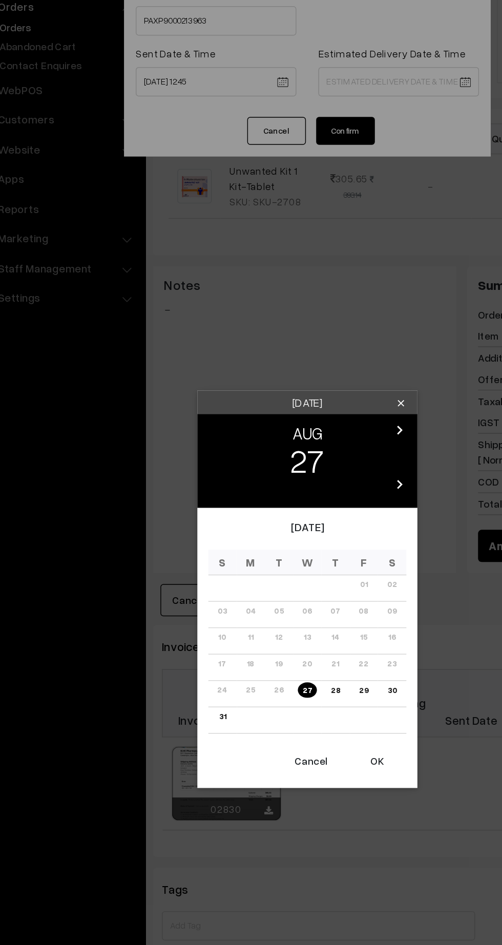
click at [318, 394] on icon "chevron_right" at bounding box center [315, 395] width 12 height 12
click at [232, 502] on link "02" at bounding box center [231, 503] width 13 height 11
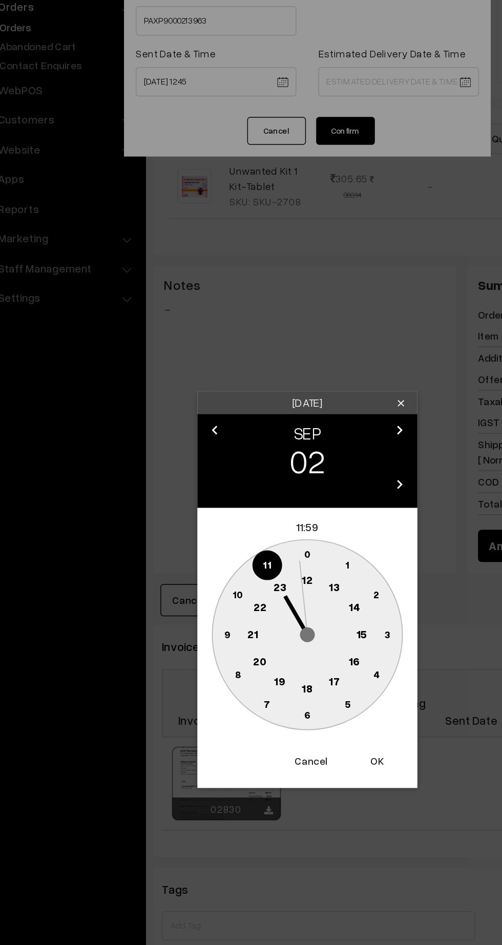
click at [215, 546] on circle at bounding box center [213, 538] width 21 height 21
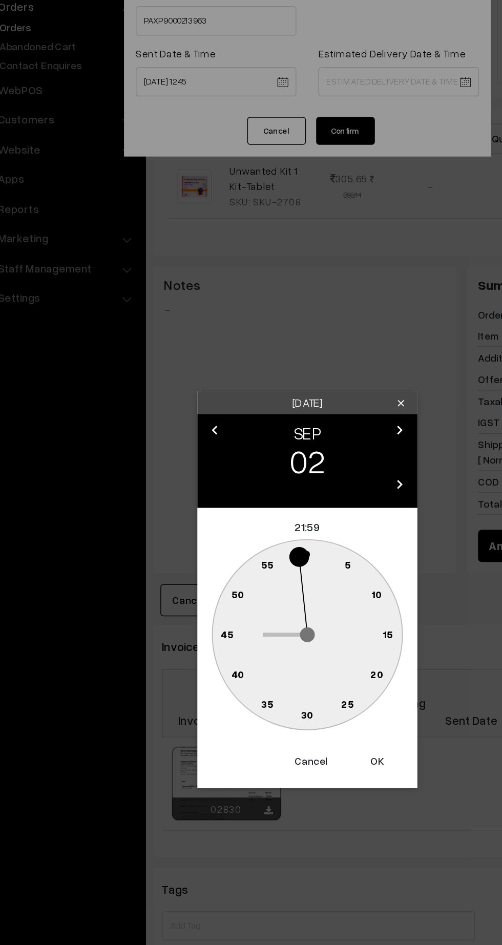
click at [250, 594] on text "30" at bounding box center [251, 594] width 9 height 9
type input "02-09-2025 21:30"
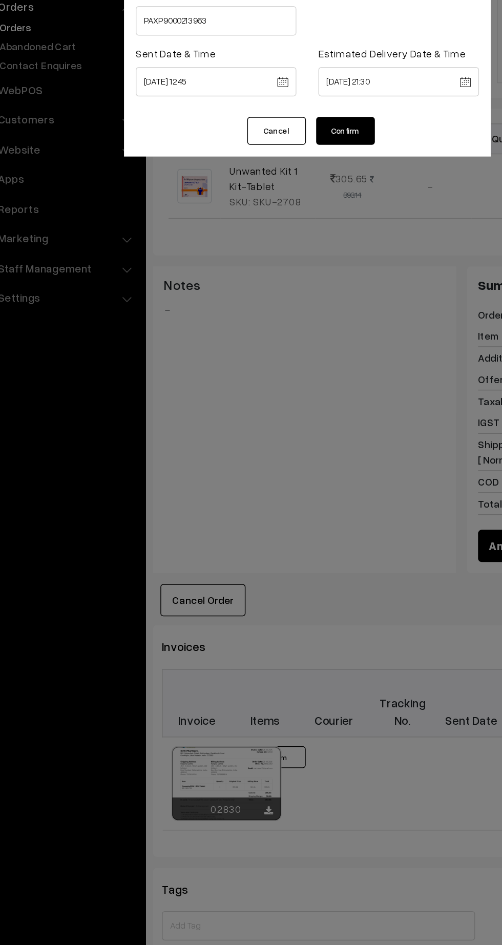
click at [286, 187] on button "Confirm" at bounding box center [277, 186] width 41 height 19
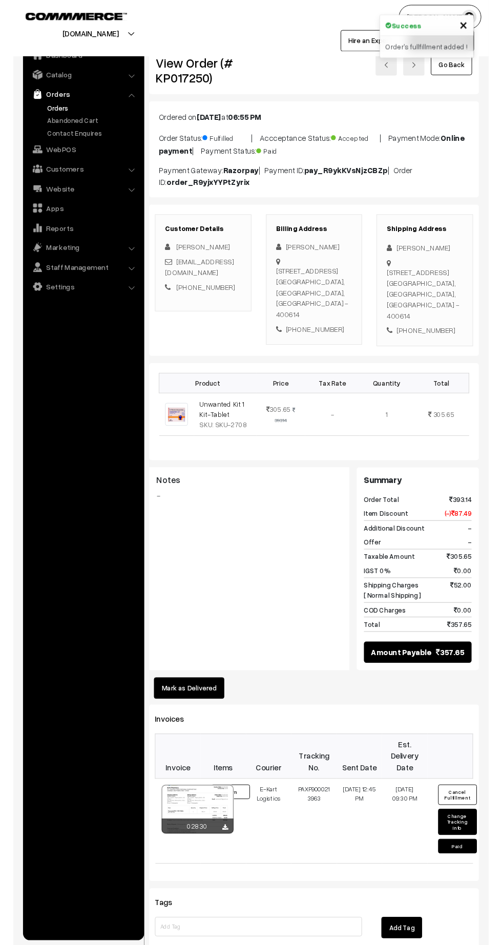
scroll to position [213, 0]
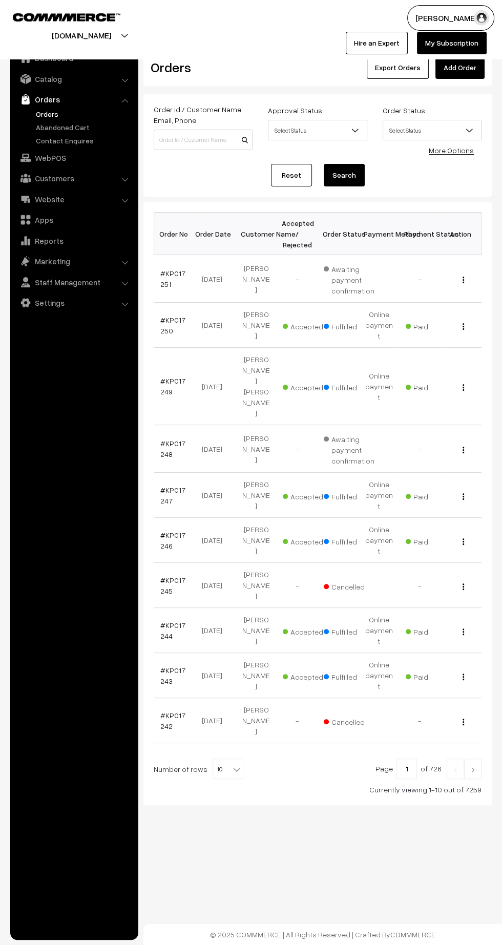
click at [474, 767] on img at bounding box center [472, 770] width 9 height 6
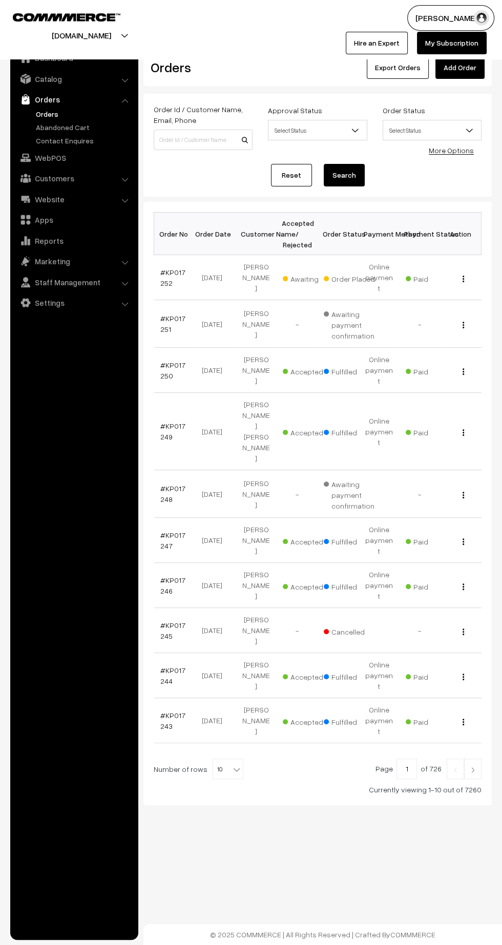
click at [163, 275] on link "#KP017252" at bounding box center [172, 277] width 25 height 19
click at [163, 276] on link "#KP017252" at bounding box center [172, 277] width 25 height 19
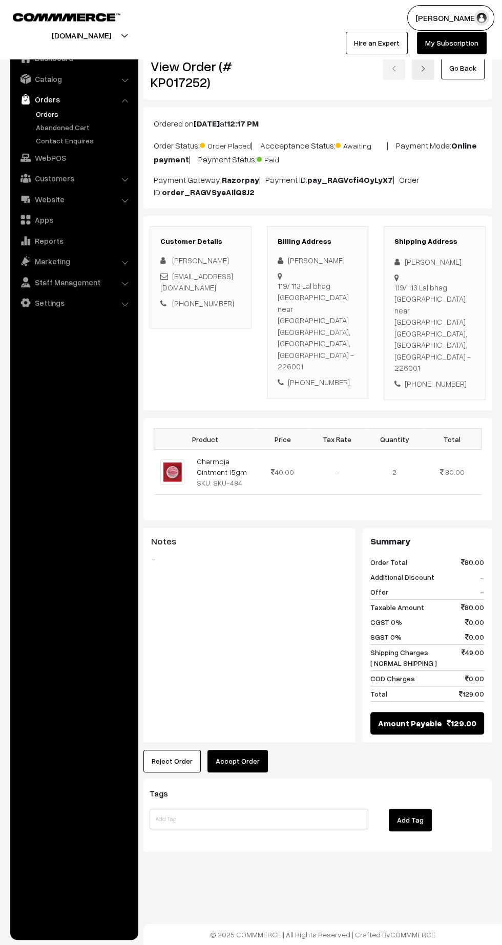
click at [237, 750] on button "Accept Order" at bounding box center [237, 761] width 60 height 23
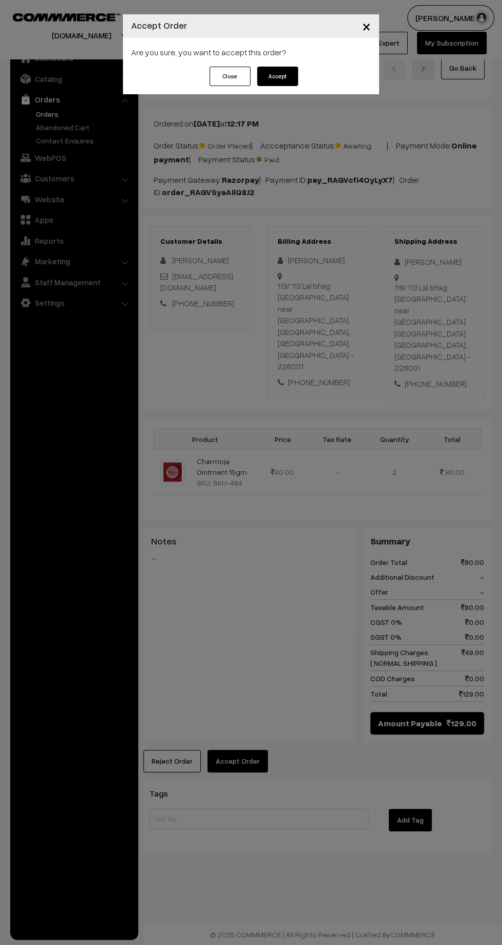
click at [284, 82] on button "Accept" at bounding box center [277, 76] width 41 height 19
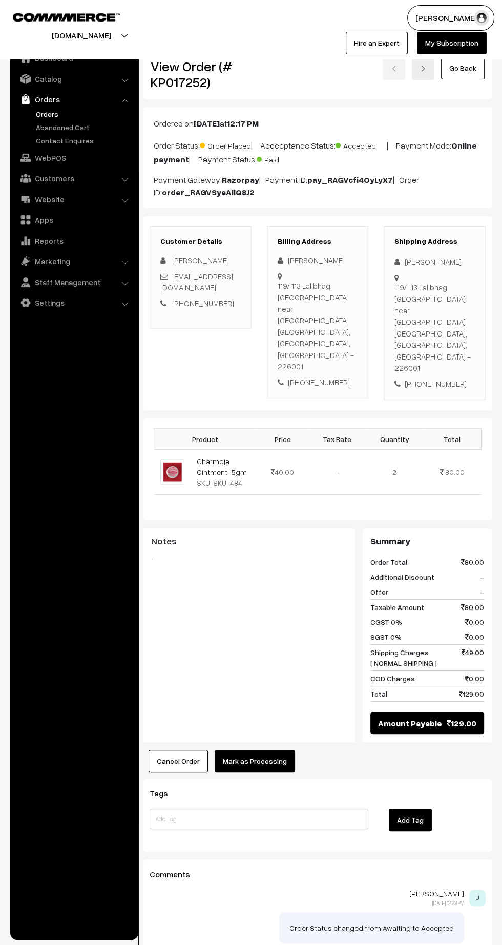
click at [272, 750] on button "Mark as Processing" at bounding box center [255, 761] width 80 height 23
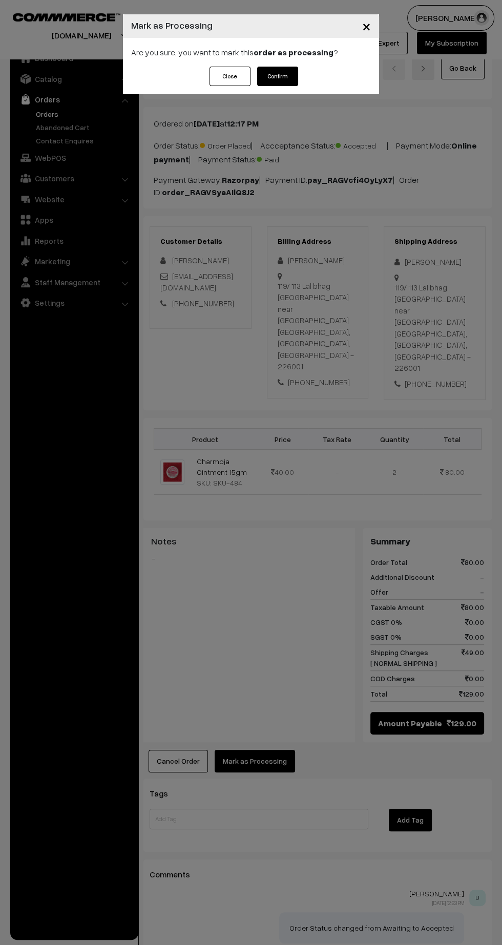
click at [289, 77] on button "Confirm" at bounding box center [277, 76] width 41 height 19
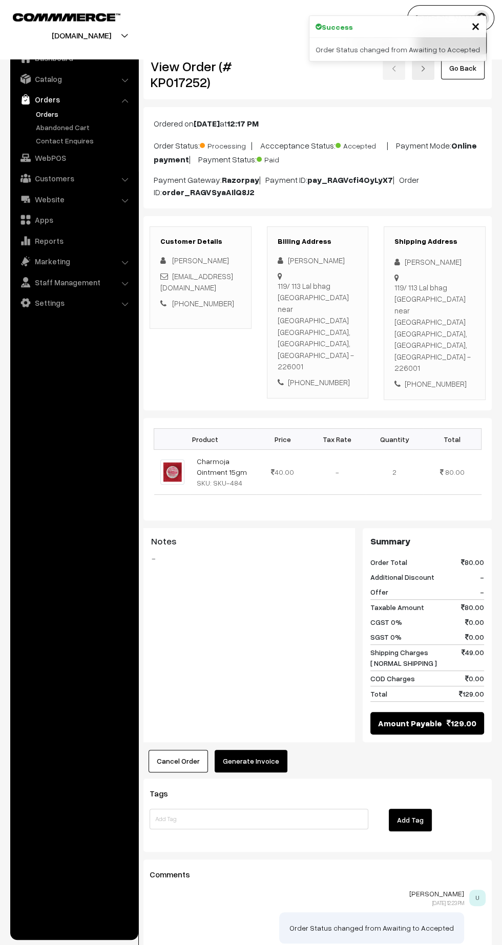
click at [273, 750] on button "Generate Invoice" at bounding box center [251, 761] width 73 height 23
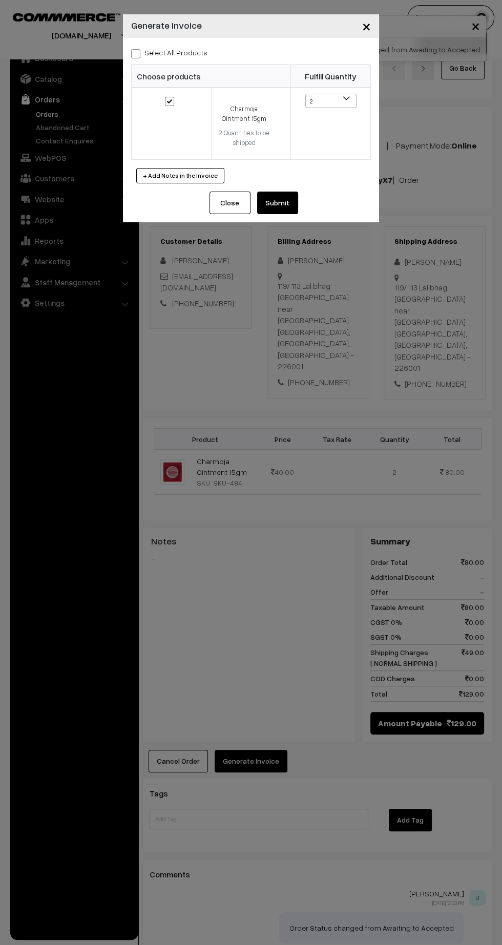
click at [291, 207] on button "Submit" at bounding box center [277, 203] width 41 height 23
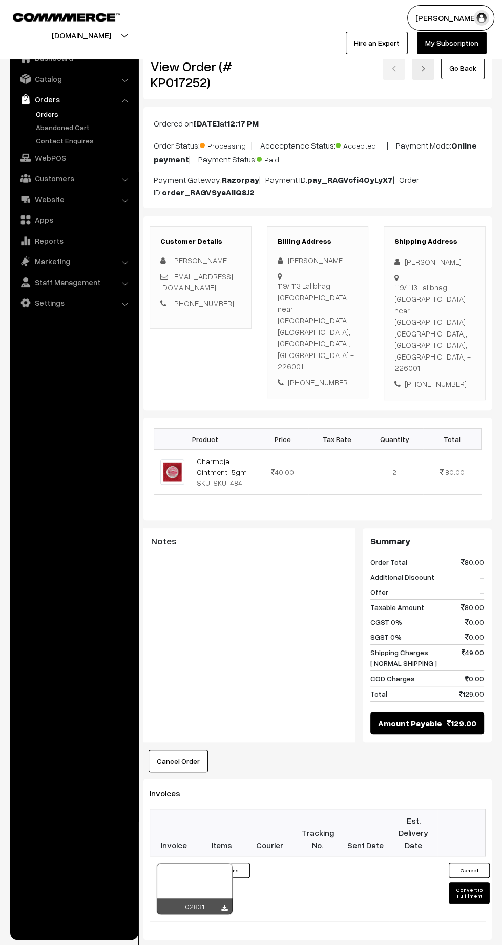
click at [224, 905] on icon at bounding box center [224, 908] width 6 height 7
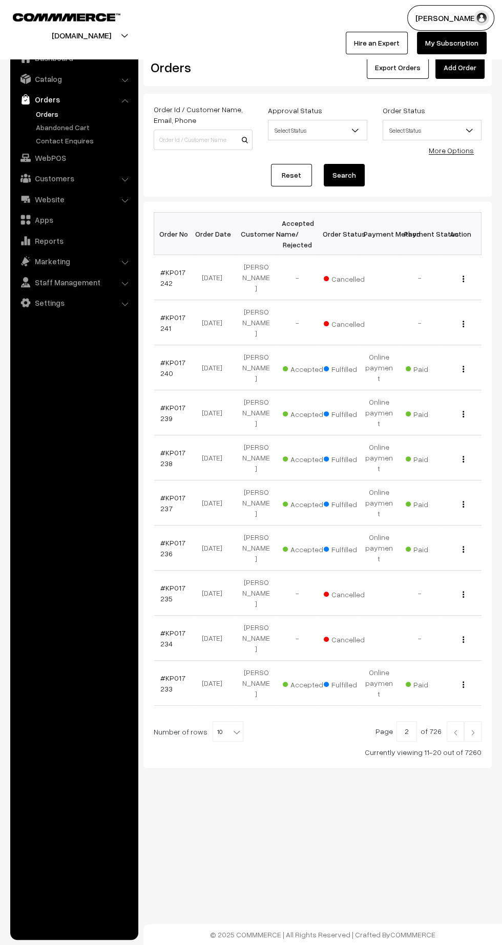
click at [49, 118] on link "Orders" at bounding box center [83, 114] width 101 height 11
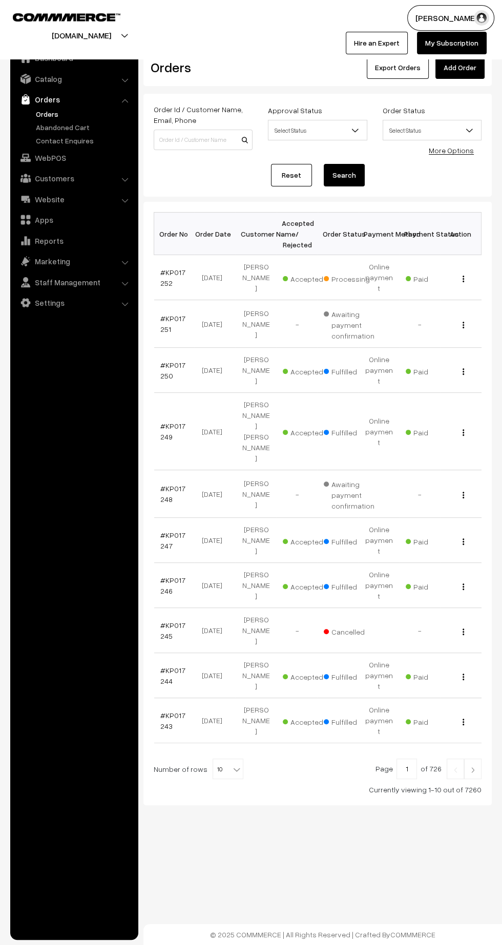
click at [60, 178] on link "Customers" at bounding box center [74, 178] width 122 height 18
click at [54, 156] on link "Customers" at bounding box center [83, 155] width 101 height 11
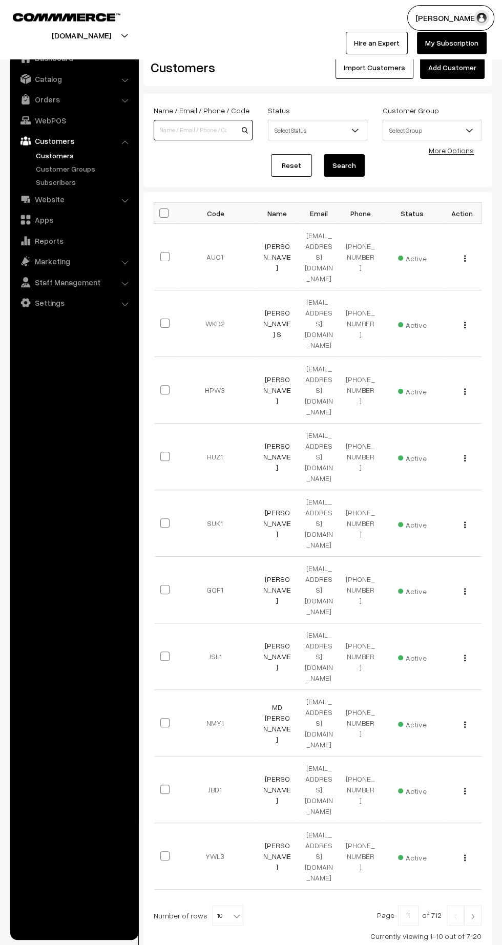
paste input "[PERSON_NAME]"
type input "[PERSON_NAME]"
click at [351, 169] on button "Search" at bounding box center [344, 165] width 41 height 23
click at [463, 67] on link "Add Customer" at bounding box center [452, 67] width 65 height 23
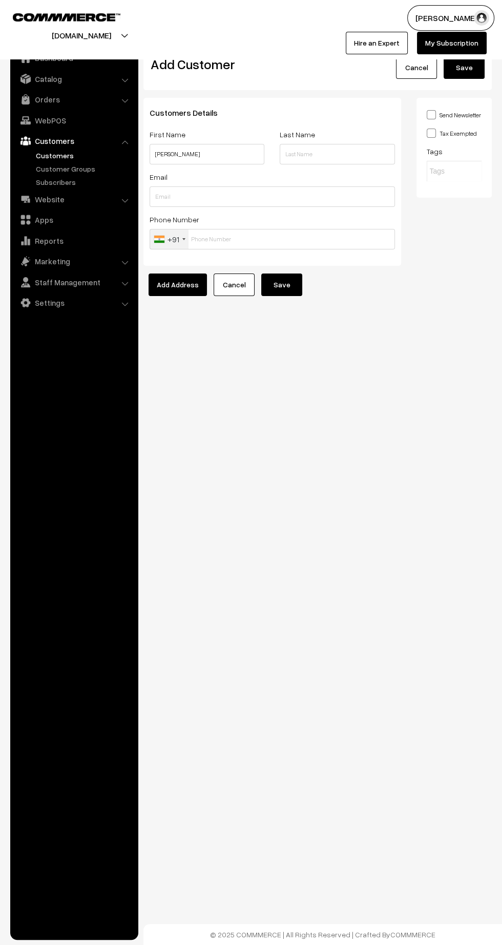
click at [235, 154] on input "Saloni jadhav" at bounding box center [207, 154] width 115 height 20
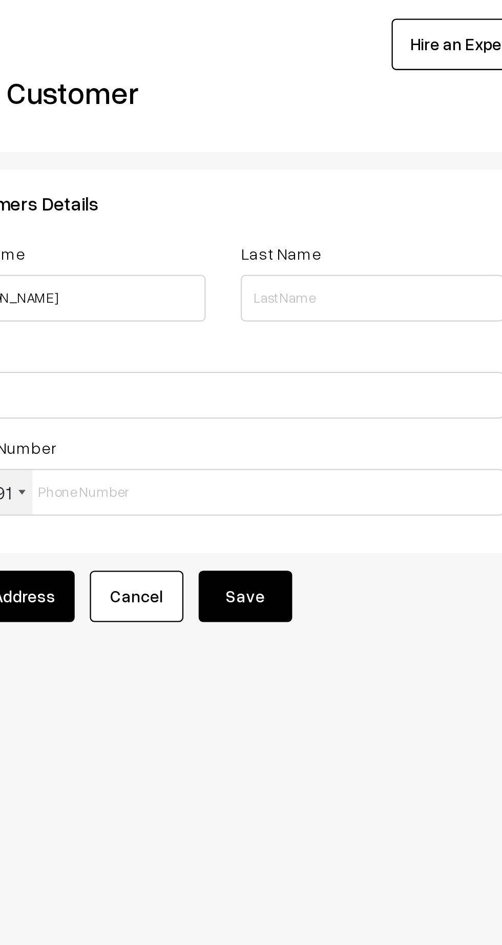
type input "[PERSON_NAME]"
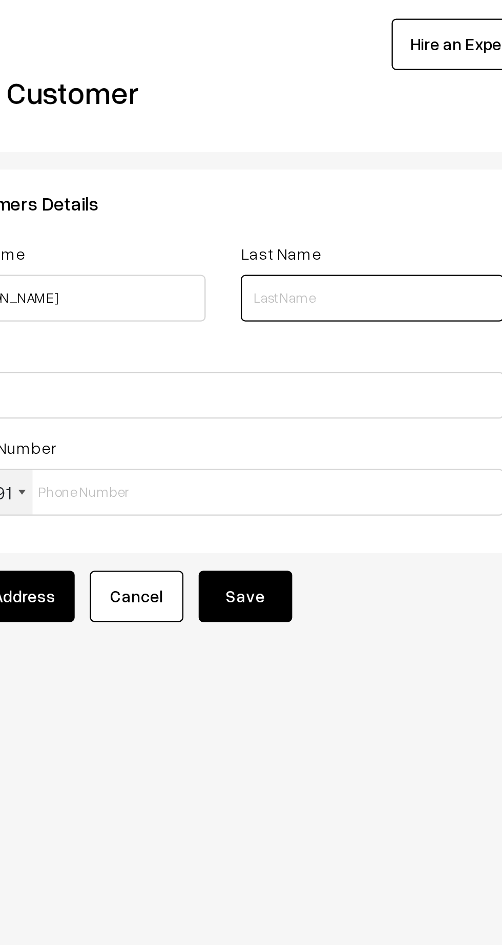
click at [323, 155] on input "text" at bounding box center [337, 154] width 115 height 20
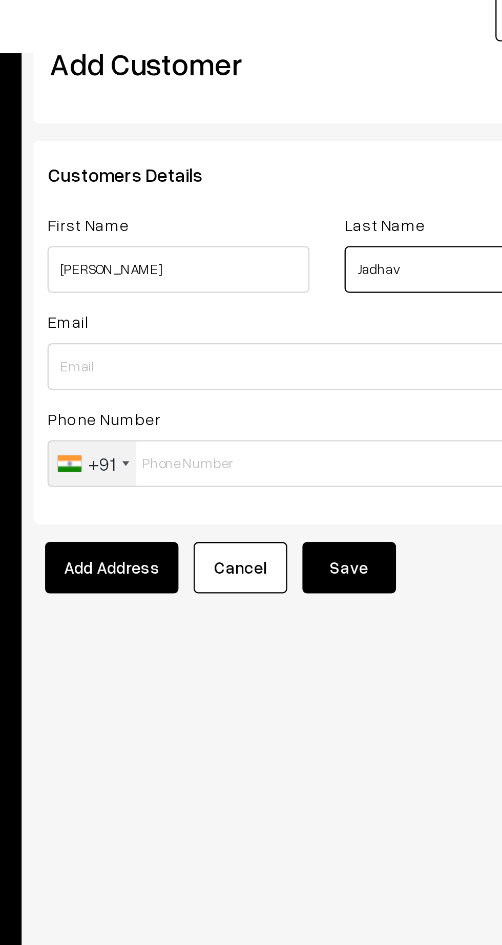
type input "Jadhav"
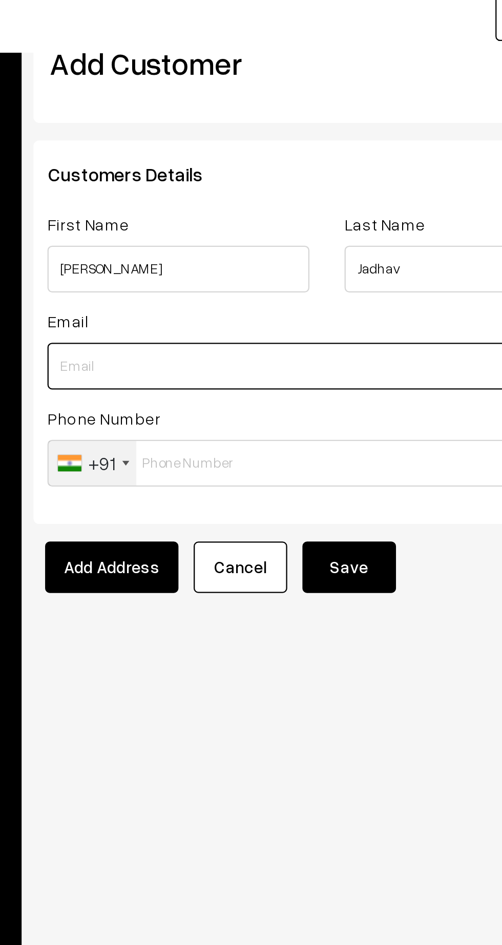
paste input "[EMAIL_ADDRESS][DOMAIN_NAME]"
type input "jhsaloni2001@gmail.com"
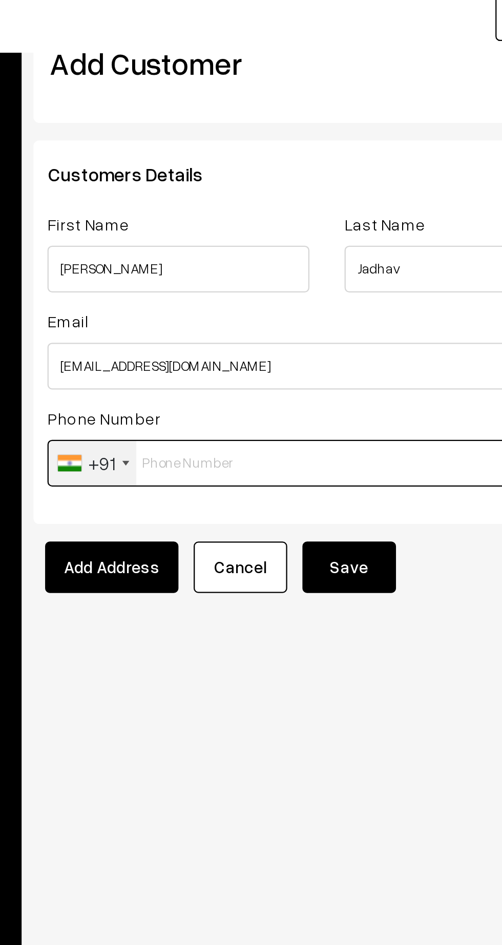
click at [259, 240] on input "text" at bounding box center [272, 239] width 245 height 20
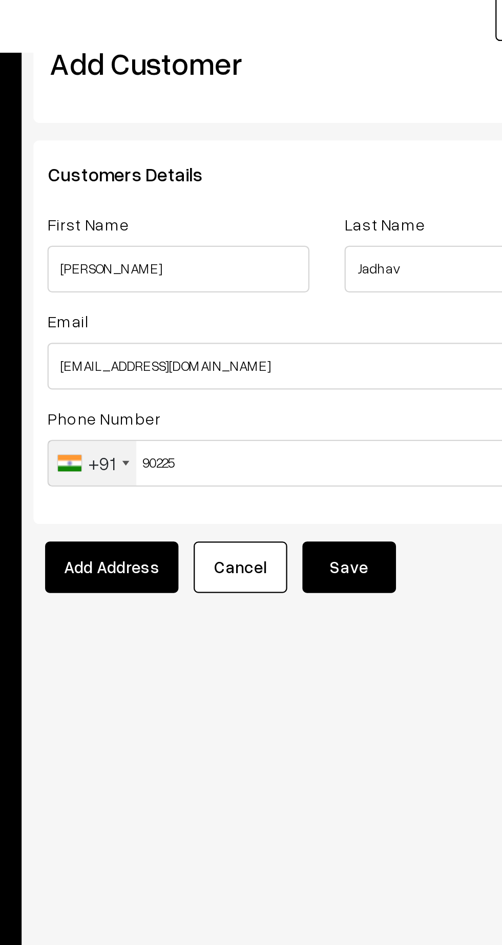
click at [145, 443] on body "Thank you for showing interest. Our team will call you shortly. Close kirtiphar…" at bounding box center [251, 472] width 502 height 945
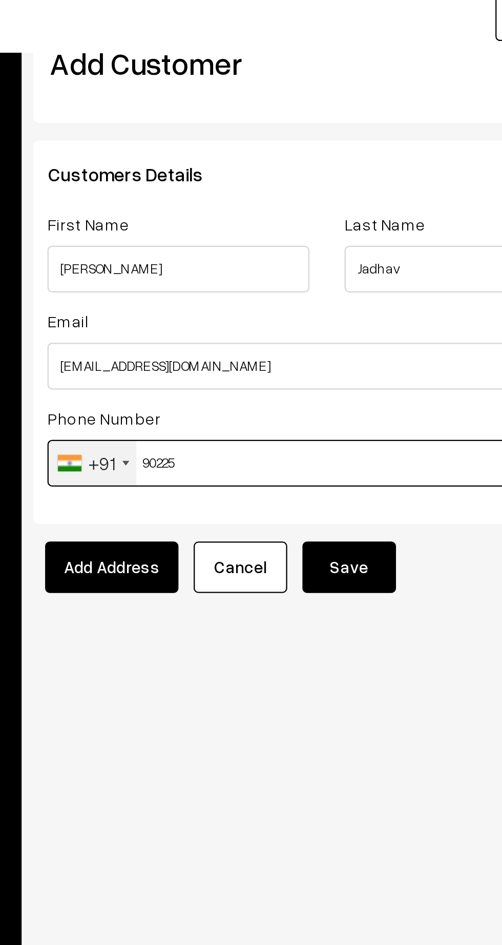
click at [288, 242] on input "90225" at bounding box center [272, 239] width 245 height 20
click at [285, 241] on input "90225188" at bounding box center [272, 239] width 245 height 20
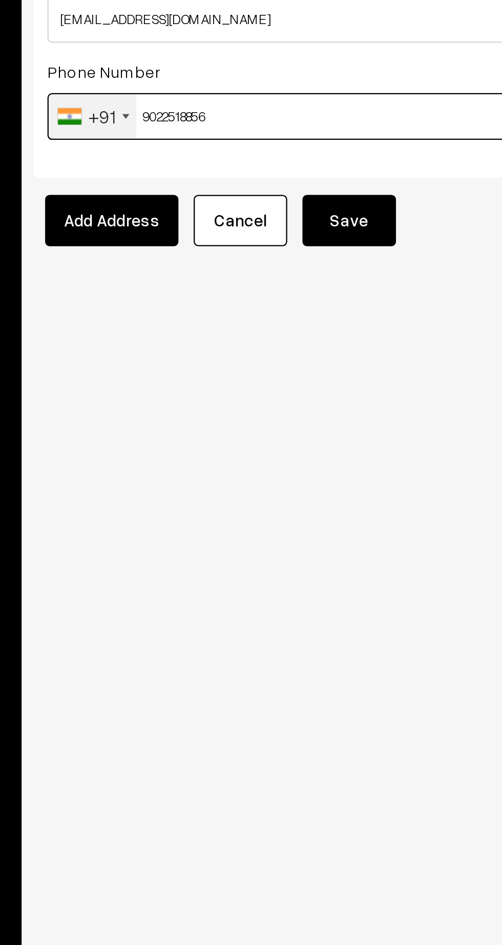
type input "9022518856"
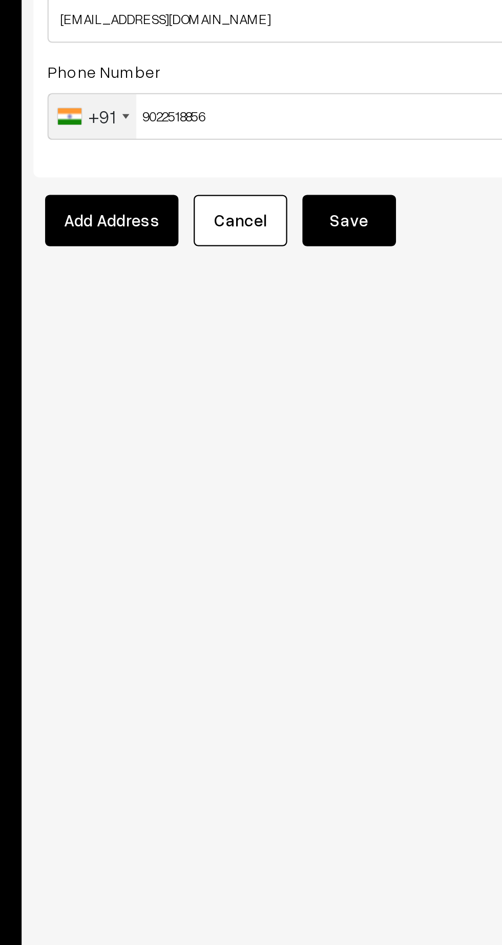
click at [291, 290] on button "Save" at bounding box center [281, 285] width 41 height 23
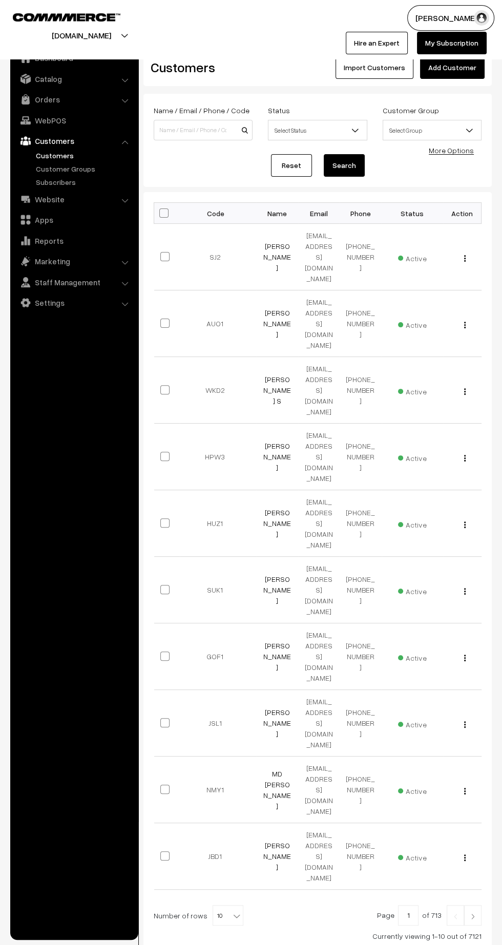
click at [278, 242] on link "Saloni Jadhav" at bounding box center [277, 257] width 28 height 30
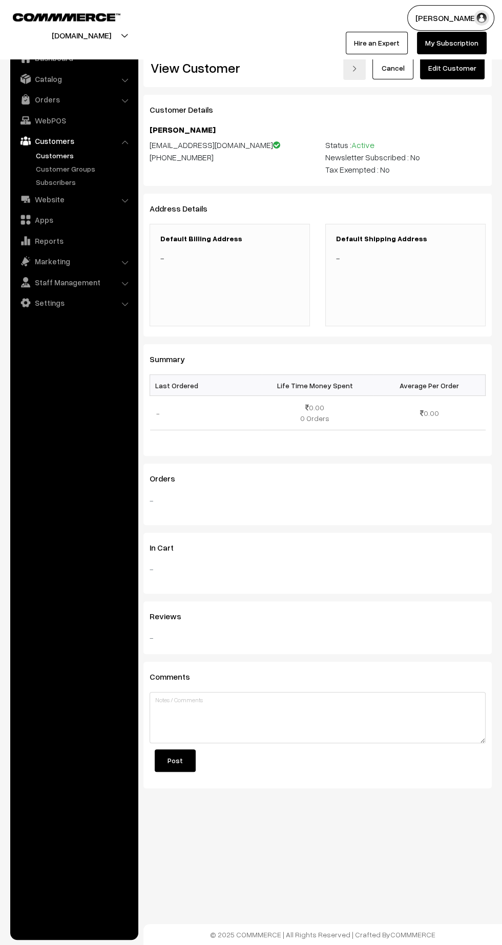
click at [466, 68] on link "Edit Customer" at bounding box center [452, 68] width 65 height 23
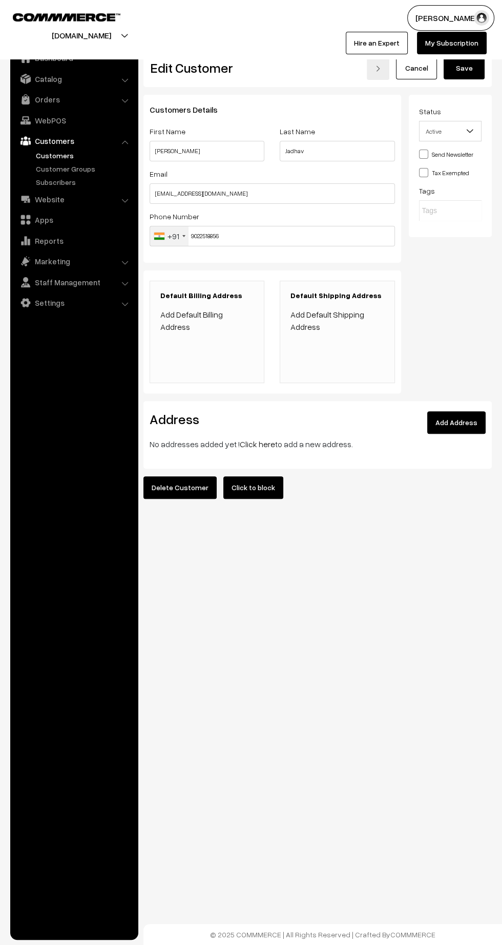
click at [470, 423] on link "Add Address" at bounding box center [456, 422] width 58 height 23
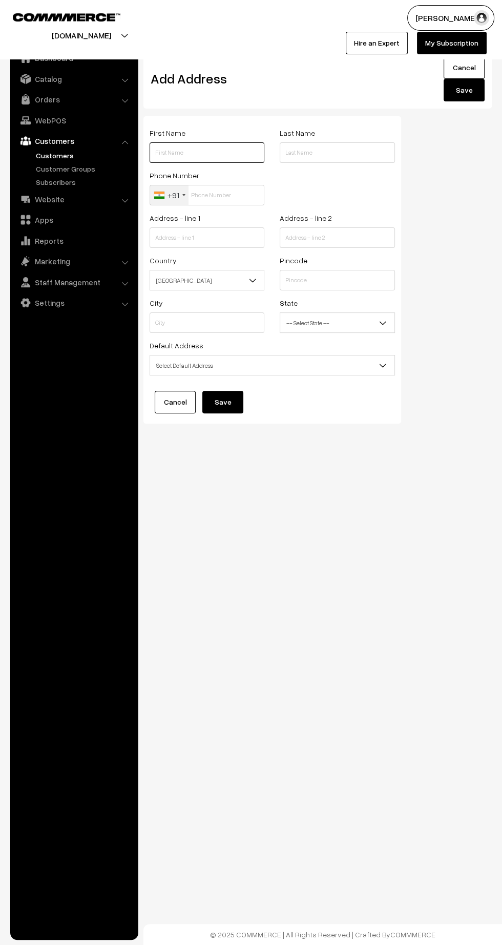
click at [206, 153] on input "text" at bounding box center [207, 152] width 115 height 20
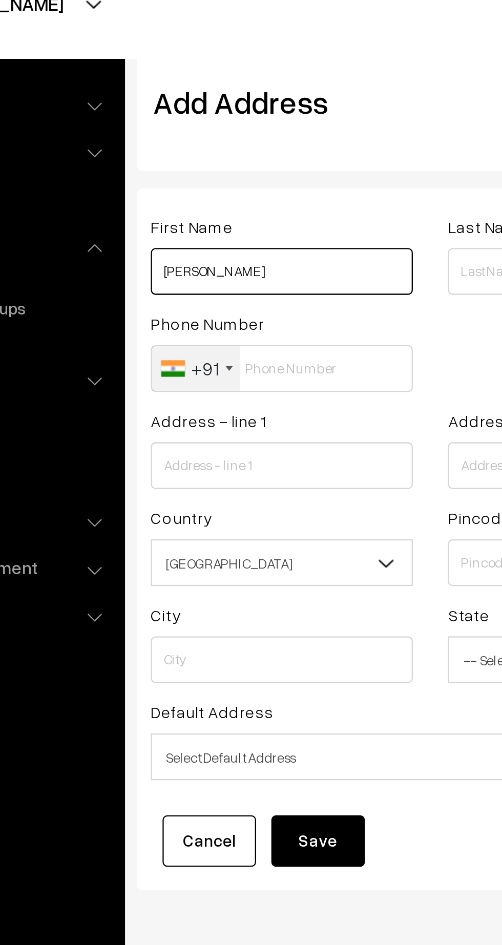
type input "Saloni"
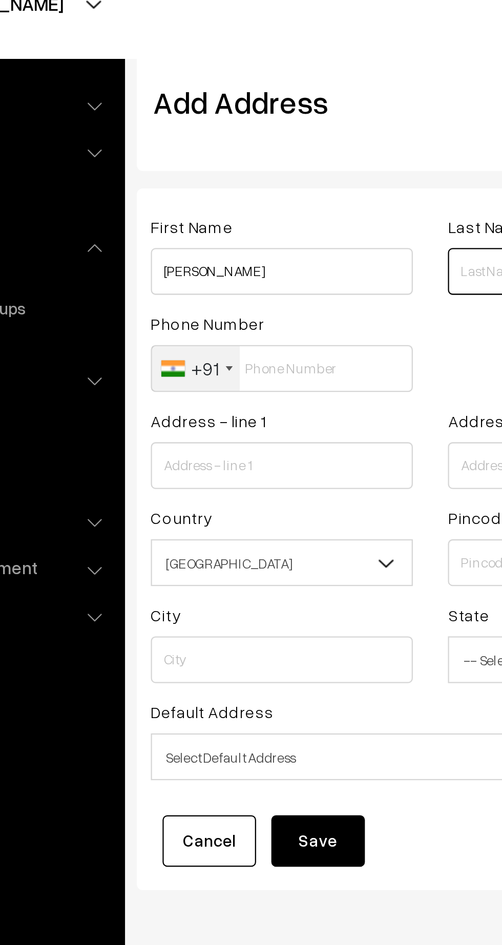
click at [287, 150] on input "text" at bounding box center [337, 152] width 115 height 20
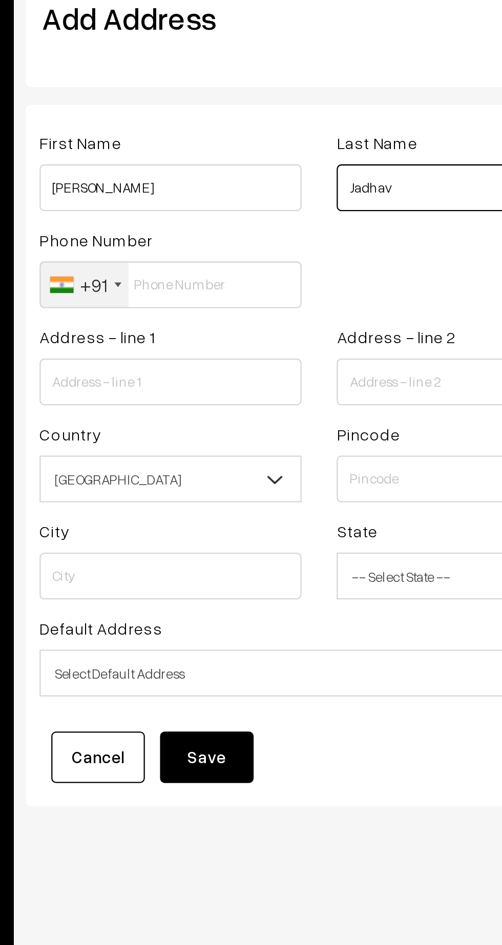
type input "Jadhav"
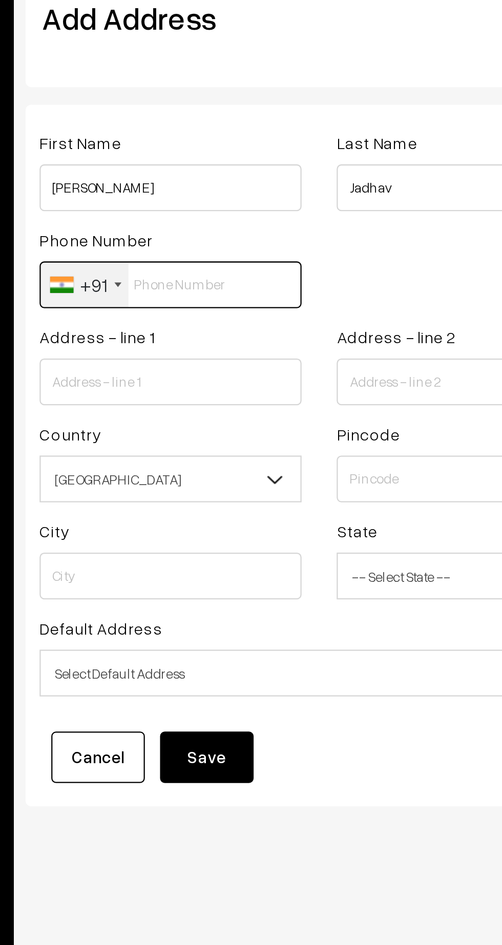
click at [233, 193] on input "text" at bounding box center [207, 195] width 115 height 20
click at [230, 197] on input "90225" at bounding box center [207, 195] width 115 height 20
type input "9022518856"
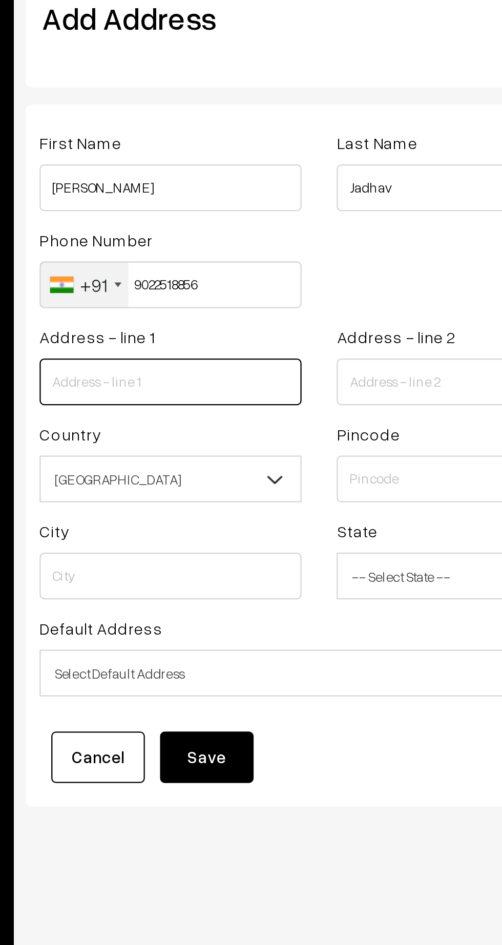
paste input "room no 104, 1st floor , B wing , building no 3,sai pooja apartment, devrung ,b…"
click at [247, 238] on input "room no 104, 1st floor , B wing , building no 3,sai pooja apartment, devrung ,b…" at bounding box center [207, 237] width 115 height 20
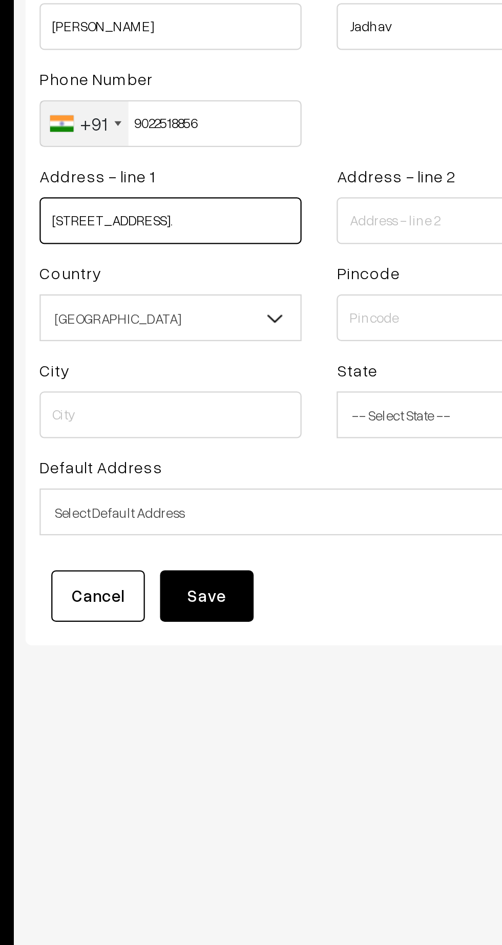
type input "room no 104, 1st floor , B wing , building no 3,sai pooja apartment, devrung ,b…"
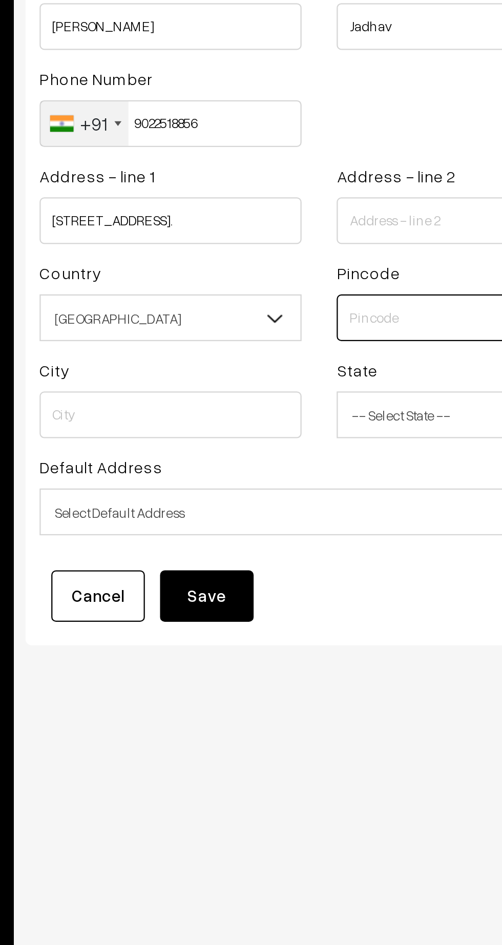
scroll to position [0, 0]
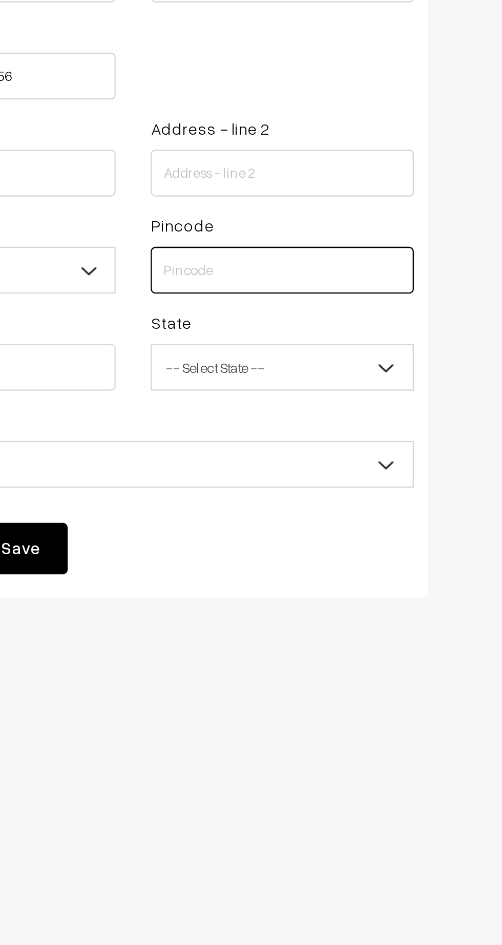
paste input "421302"
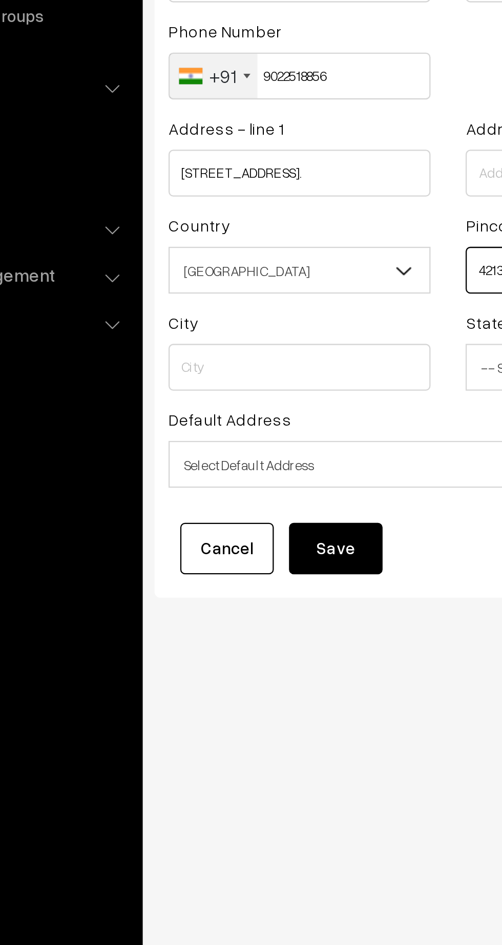
type input "421302"
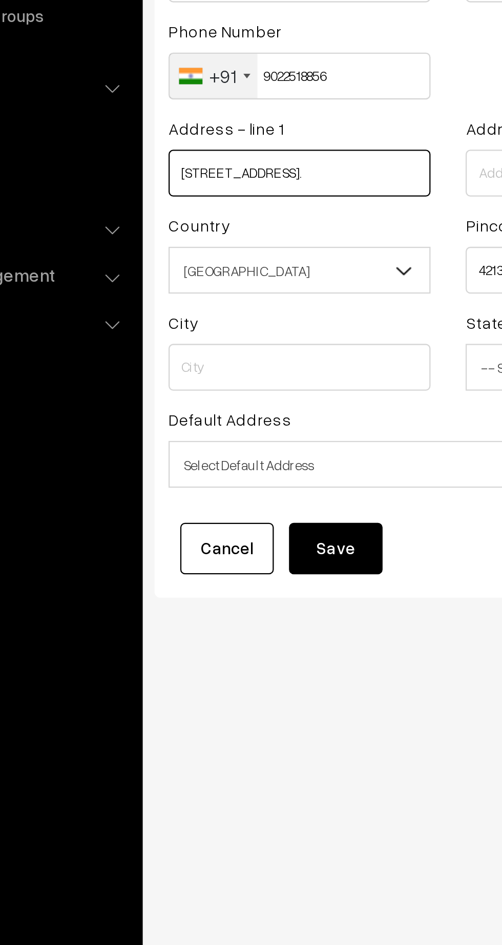
click at [204, 238] on input "room no 104, 1st floor , B wing , building no 3,sai pooja apartment, devrung ,b…" at bounding box center [207, 237] width 115 height 20
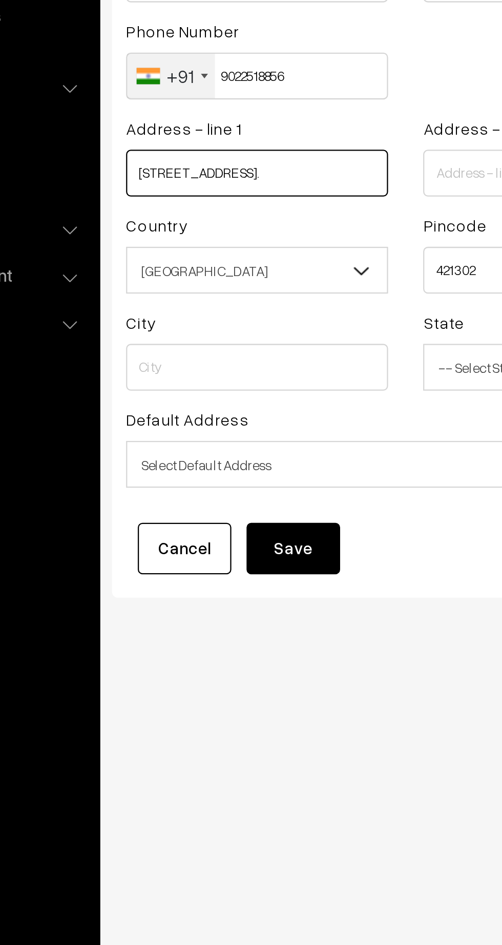
click at [212, 239] on input "room no 104, 1st floor , B wing , building no 3,sai pooja apartment, devrung ,b…" at bounding box center [207, 237] width 115 height 20
type input "room no 104, 1st floor , B wing , building no 3,sai pooja apartment, devrung ,b…"
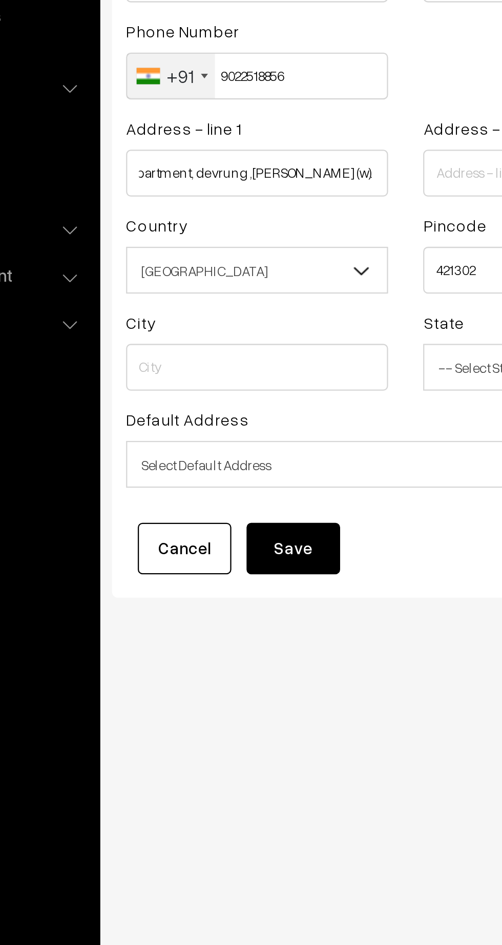
scroll to position [0, 0]
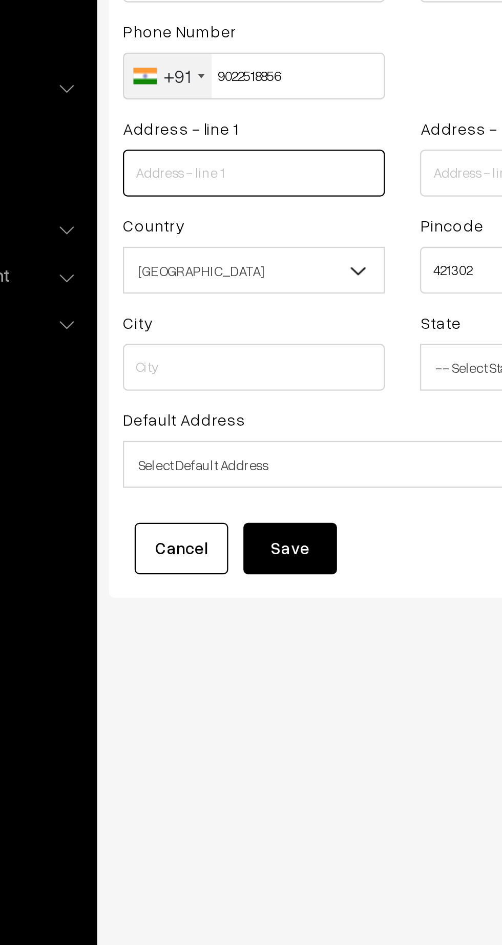
paste input "Room no 104, 1st floor , B wing , building no 3,sai pooja apartment,"
type input "Room no 104, 1st floor , B wing , building no 3,sai pooja apartment,"
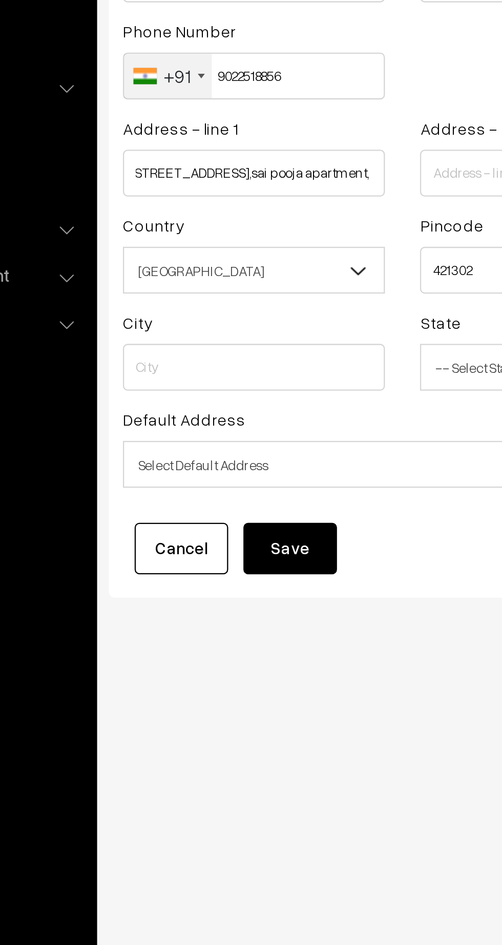
scroll to position [0, 0]
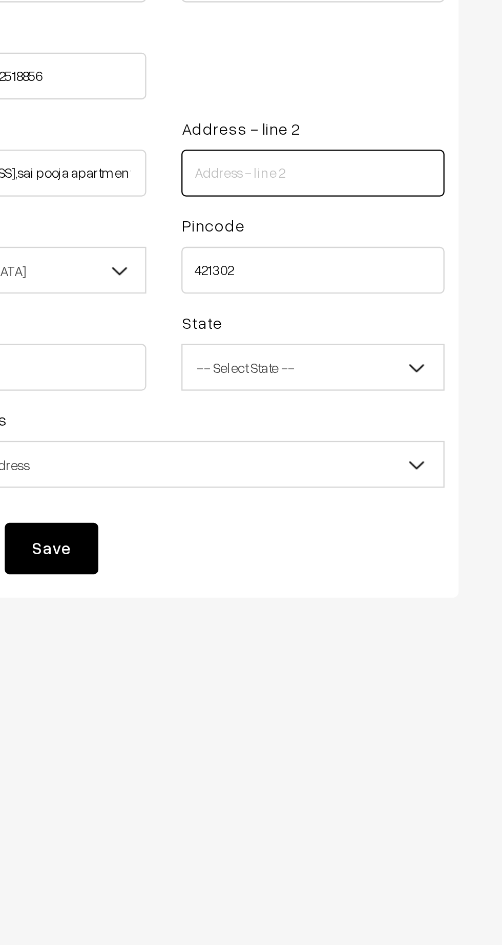
paste input "devrung ,bapgav, kalyan (w).421302"
click at [384, 236] on input "devrung ,bapgav, kalyan (w).421302" at bounding box center [337, 237] width 115 height 20
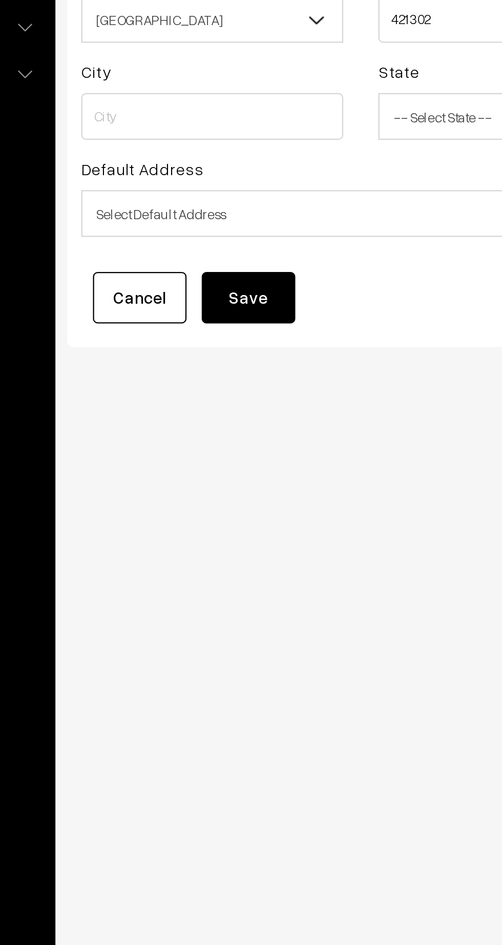
type input "devrung ,bapgav, kalyan (w)."
click at [271, 469] on div "Dashboard / customers / Add Address Add Address Cancel Save First Name Saloni L…" at bounding box center [251, 245] width 502 height 490
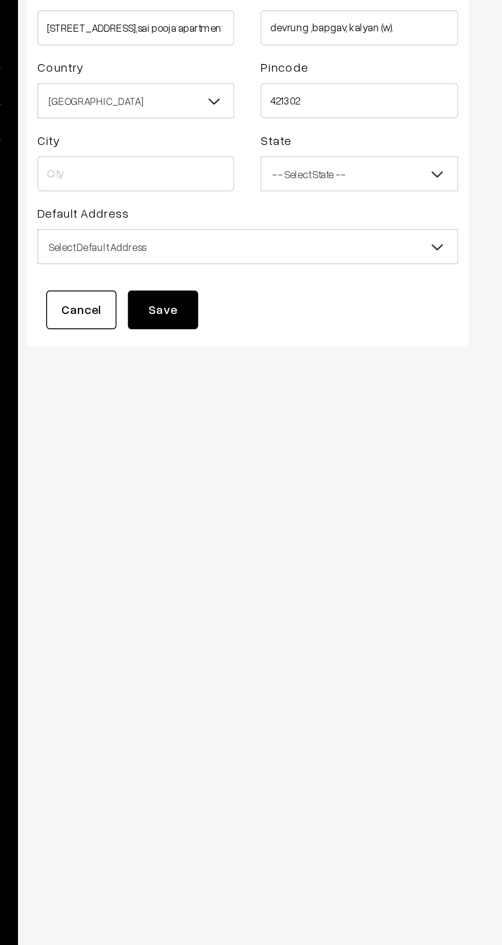
click at [305, 368] on span "Select Default Address" at bounding box center [272, 366] width 244 height 18
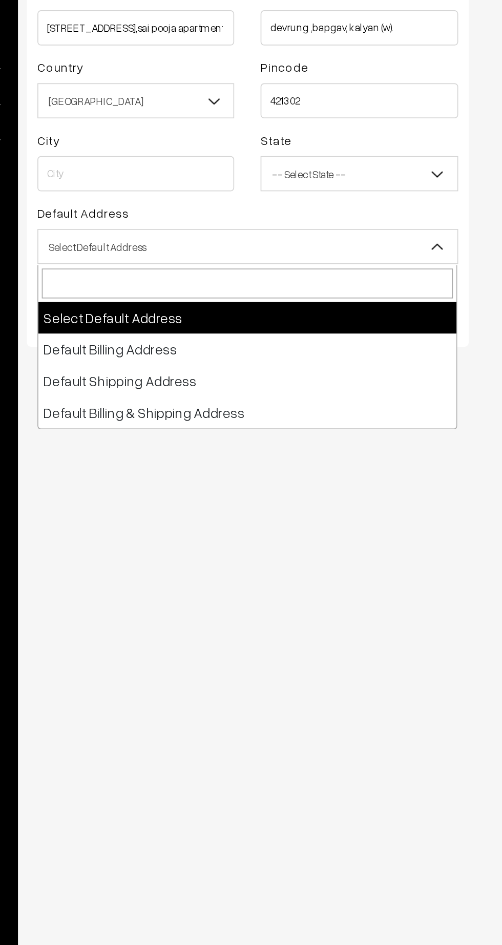
select select "3"
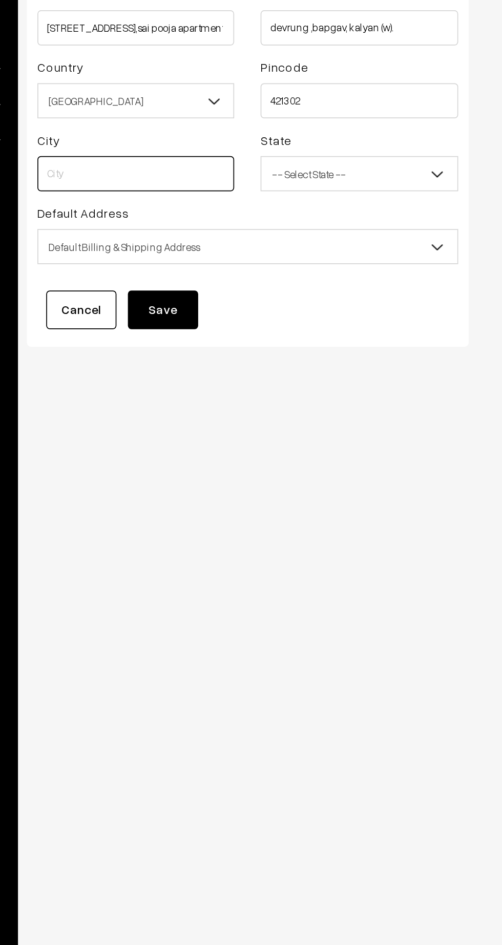
click at [218, 324] on input "text" at bounding box center [207, 322] width 115 height 20
type input "Kalyan"
click at [228, 400] on button "Save" at bounding box center [222, 402] width 41 height 23
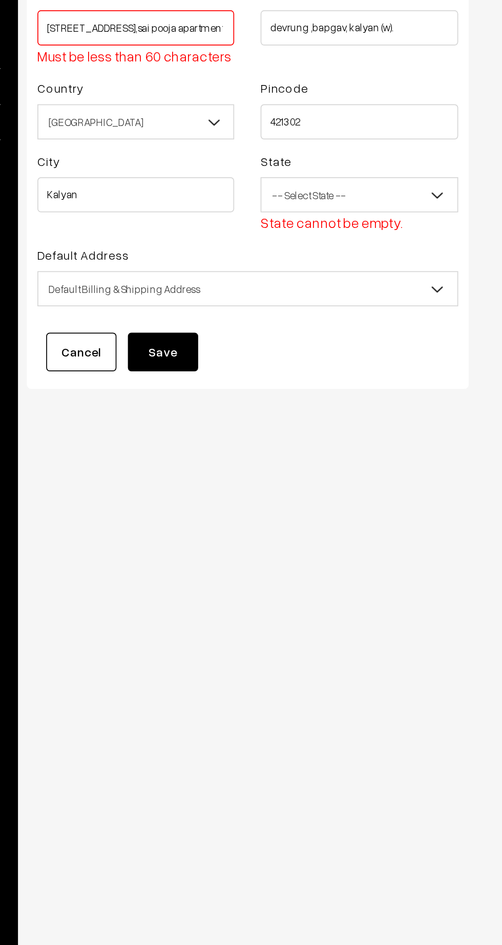
click at [359, 336] on span "-- Select State --" at bounding box center [337, 335] width 114 height 18
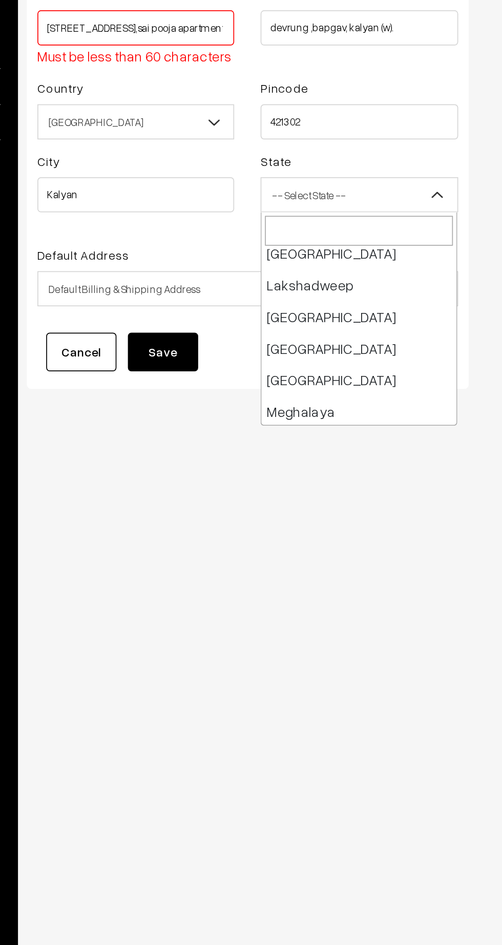
scroll to position [343, 0]
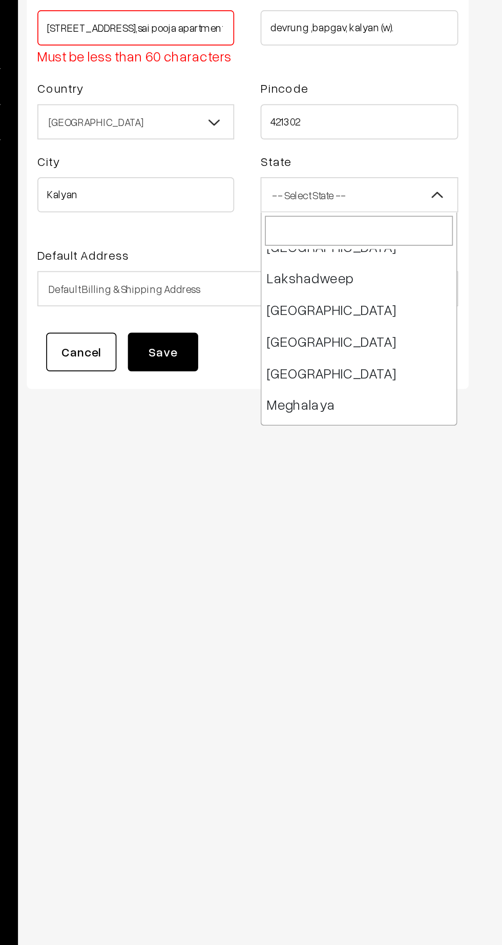
select select "Maharashtra"
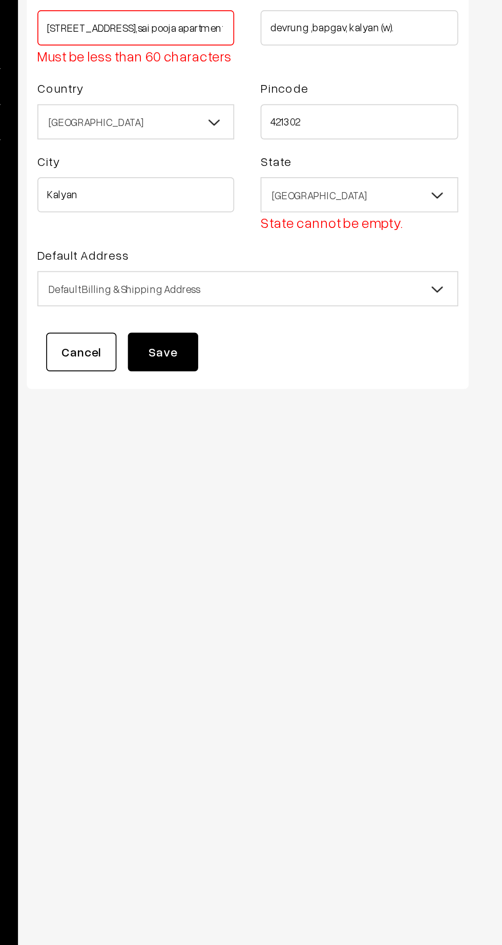
click at [221, 237] on input "Room no 104, 1st floor , B wing , building no 3,sai pooja apartment," at bounding box center [207, 237] width 115 height 20
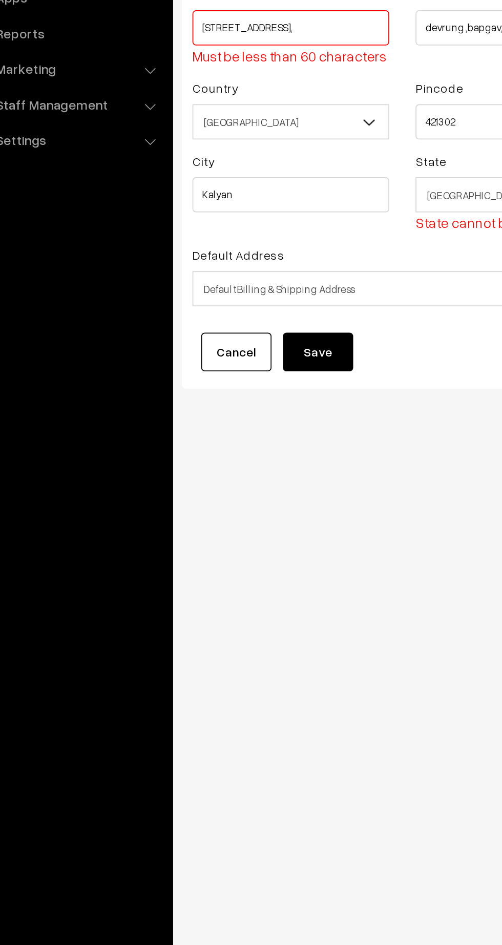
scroll to position [0, 8]
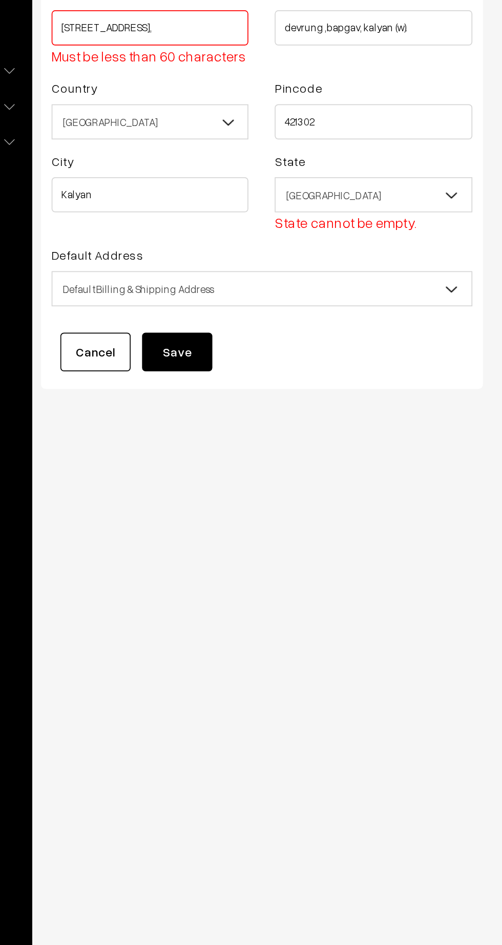
type input "Room no 104, 1st floor , B wing , building no 3,"
click at [292, 238] on input "devrung ,bapgav, kalyan (w)." at bounding box center [337, 237] width 115 height 20
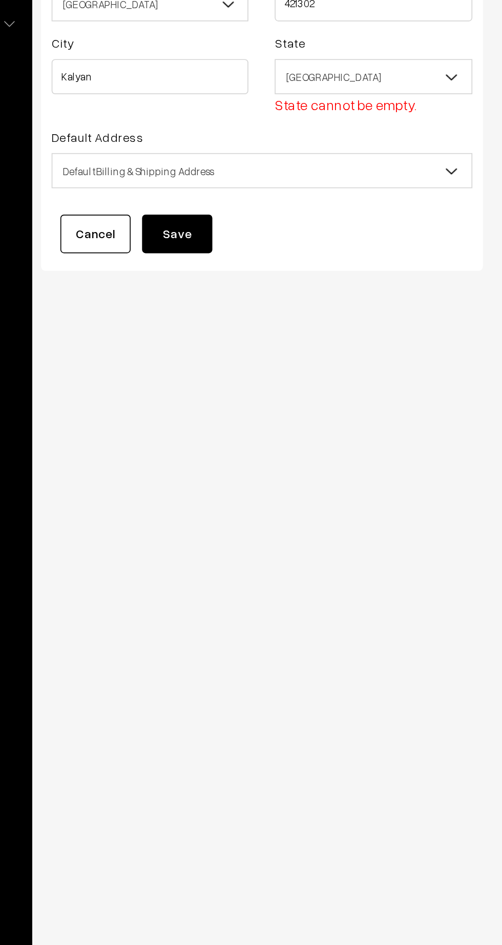
type input "3,sai pooja apartment, devrung ,bapgav, kalyan (w)."
click at [229, 422] on button "Save" at bounding box center [222, 426] width 41 height 23
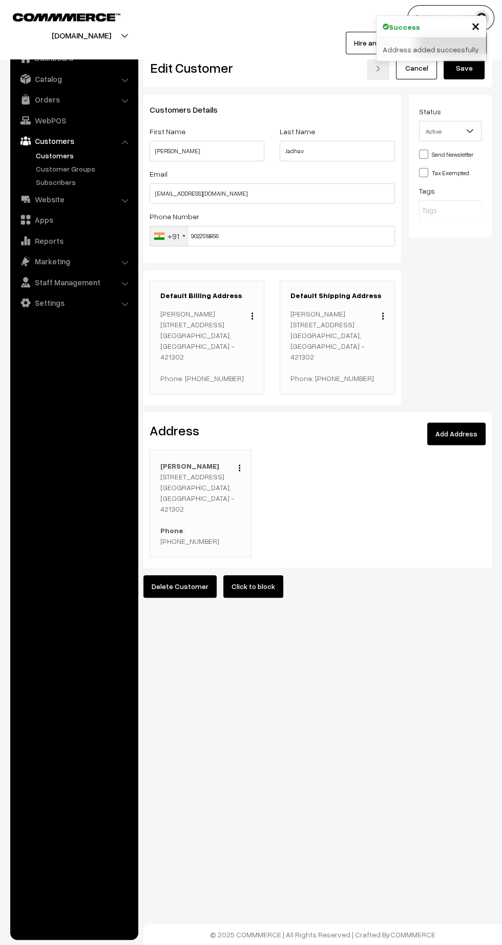
click at [471, 74] on button "Save" at bounding box center [464, 68] width 41 height 23
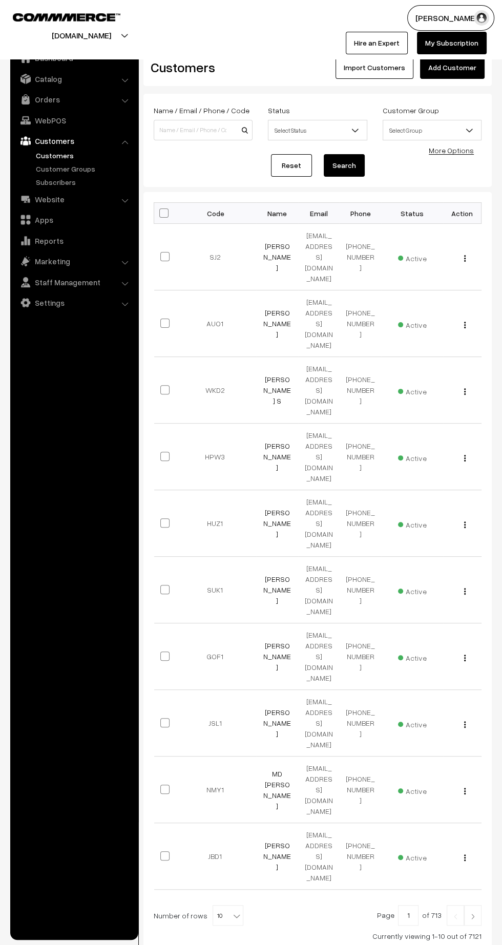
click at [52, 103] on link "Orders" at bounding box center [74, 99] width 122 height 18
click at [57, 115] on link "Orders" at bounding box center [83, 114] width 101 height 11
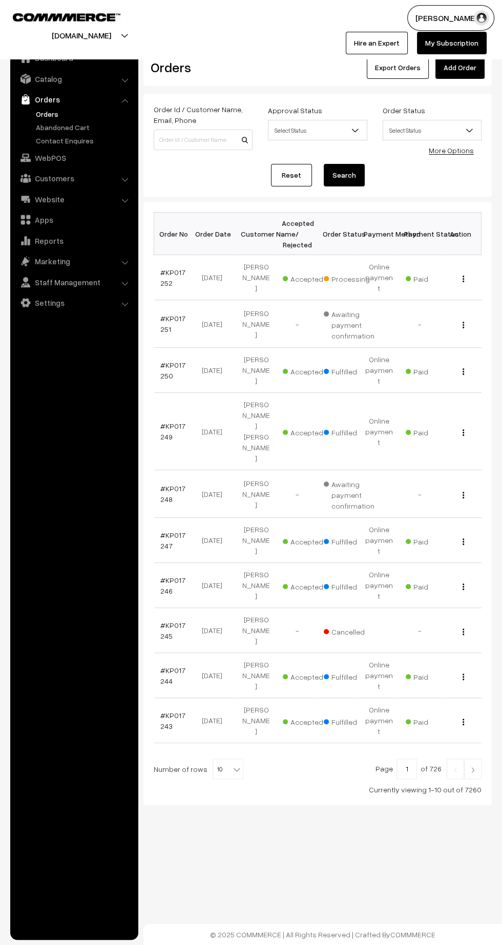
click at [471, 72] on link "Add Order" at bounding box center [459, 67] width 49 height 23
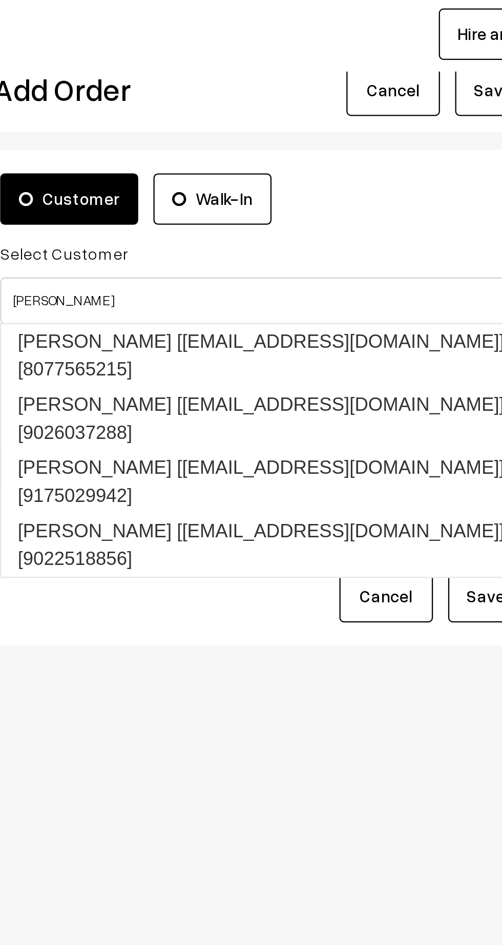
click at [302, 253] on link "Saloni Jadhav [jhsaloni2001@gmail.com] [9022518856]" at bounding box center [284, 267] width 261 height 28
type input "Saloni"
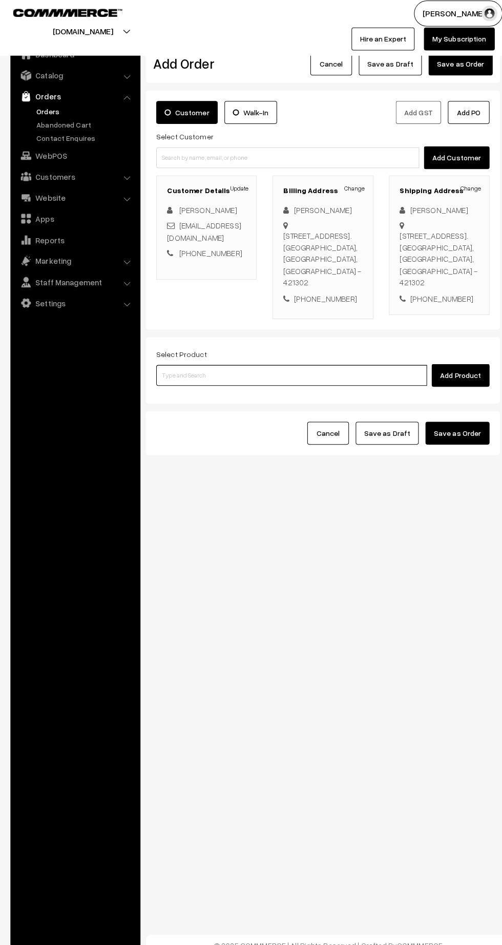
click at [234, 384] on input at bounding box center [287, 374] width 266 height 20
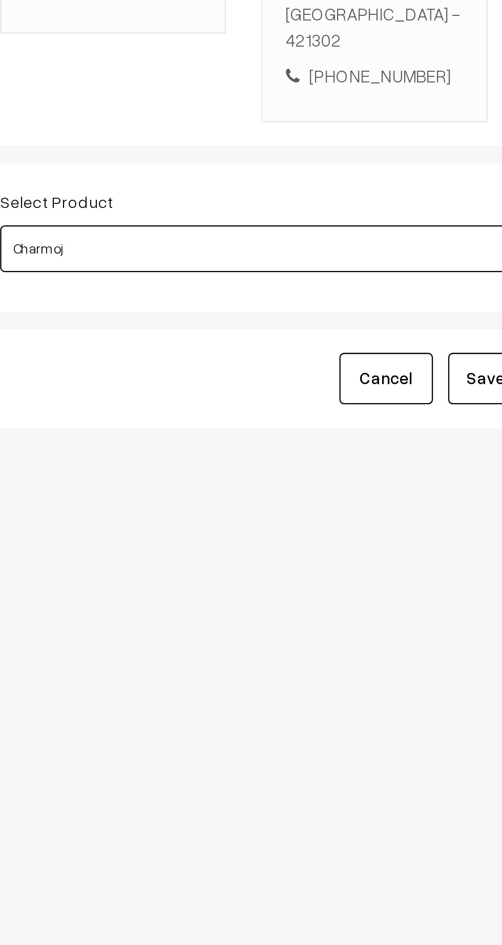
type input "Charmoja"
click at [278, 412] on link "Charmoja Ointment 15gm" at bounding box center [287, 414] width 267 height 15
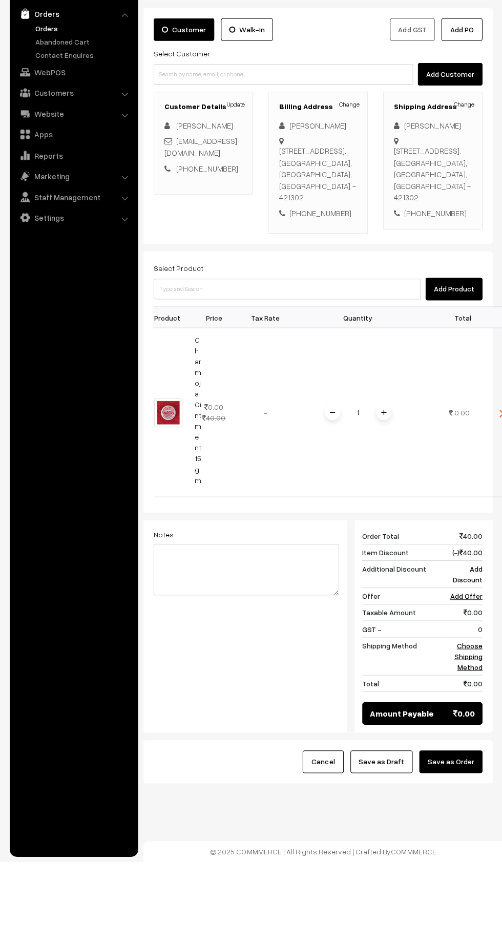
click at [390, 505] on span at bounding box center [382, 496] width 15 height 15
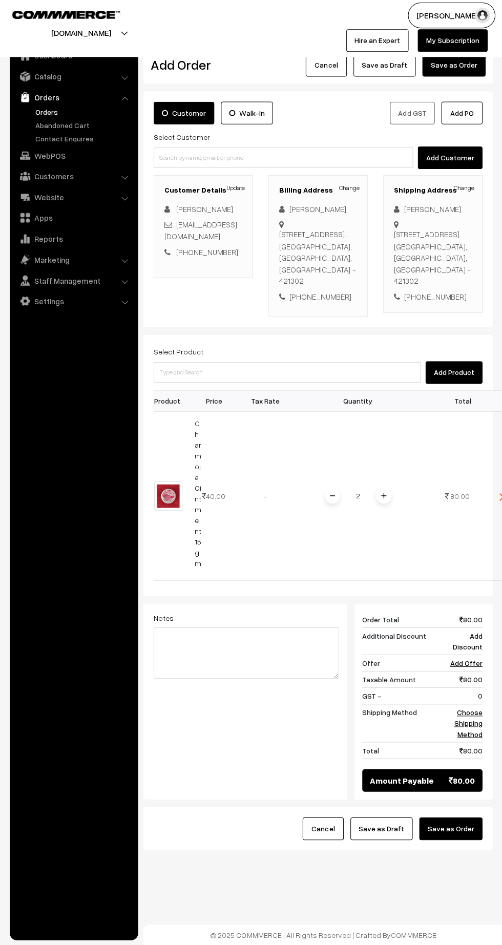
click at [390, 544] on td "2" at bounding box center [357, 497] width 133 height 169
click at [390, 506] on div "2" at bounding box center [357, 497] width 77 height 18
click at [390, 505] on span at bounding box center [382, 496] width 15 height 15
click at [384, 499] on img at bounding box center [383, 496] width 5 height 5
click at [387, 505] on span at bounding box center [382, 496] width 15 height 15
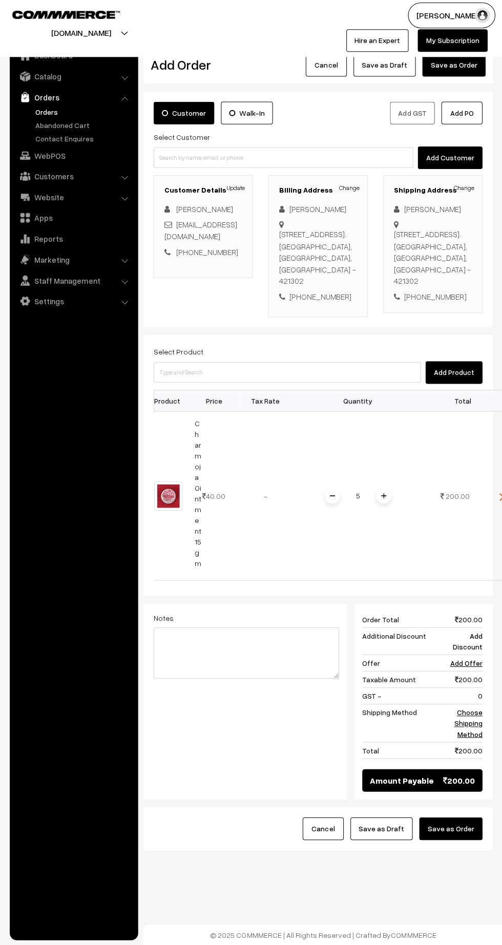
click at [467, 739] on link "Choose Shipping Method" at bounding box center [467, 723] width 28 height 30
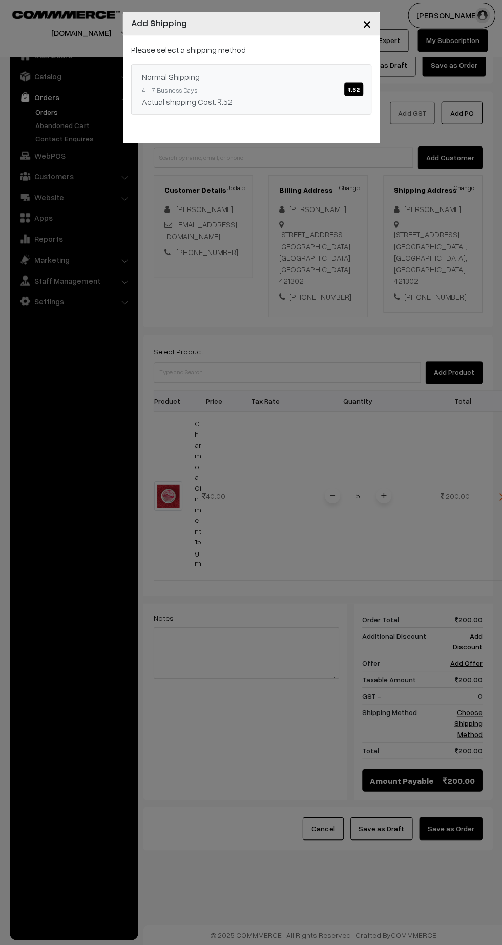
click at [307, 104] on div "Actual shipping Cost: ₹.52" at bounding box center [251, 104] width 218 height 12
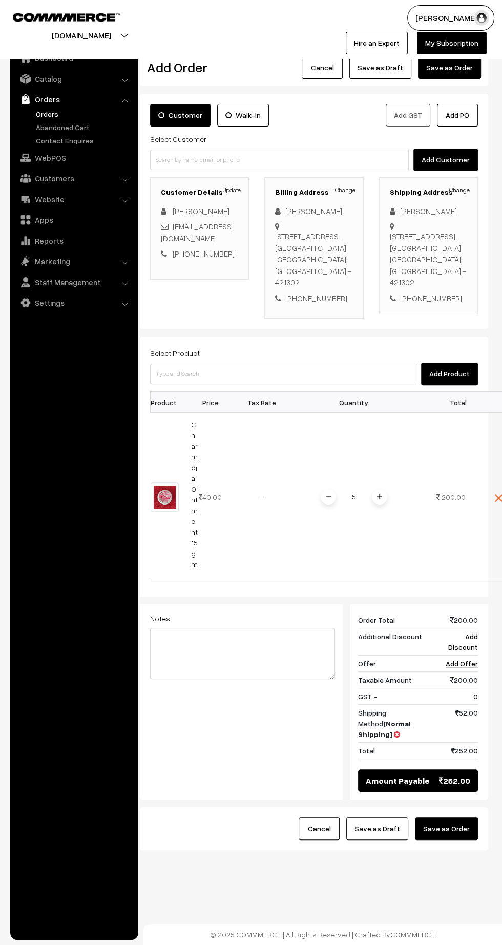
click at [465, 840] on button "Save as Order" at bounding box center [446, 829] width 63 height 23
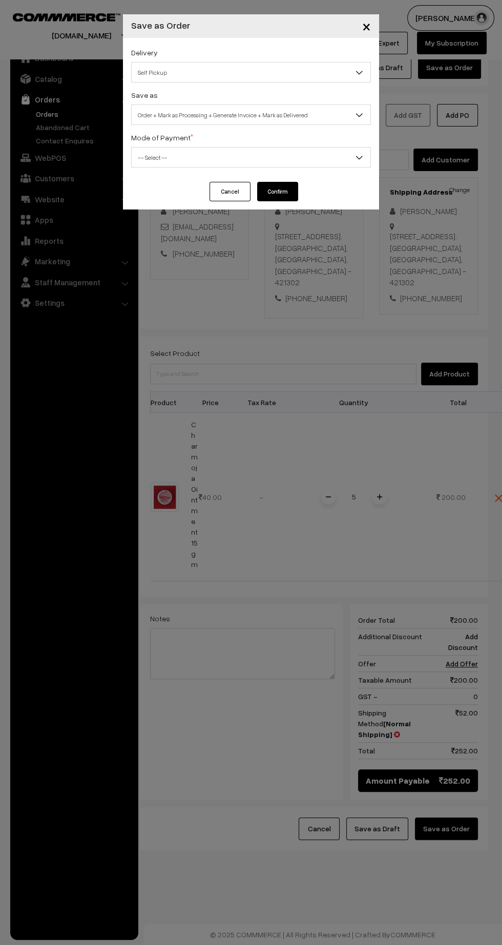
click at [326, 74] on span "Self Pickup" at bounding box center [251, 73] width 239 height 18
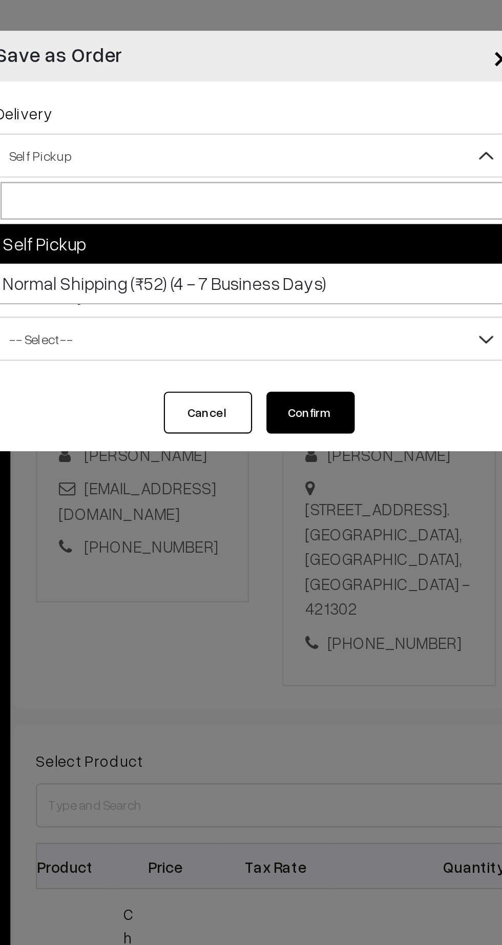
select select "NS3"
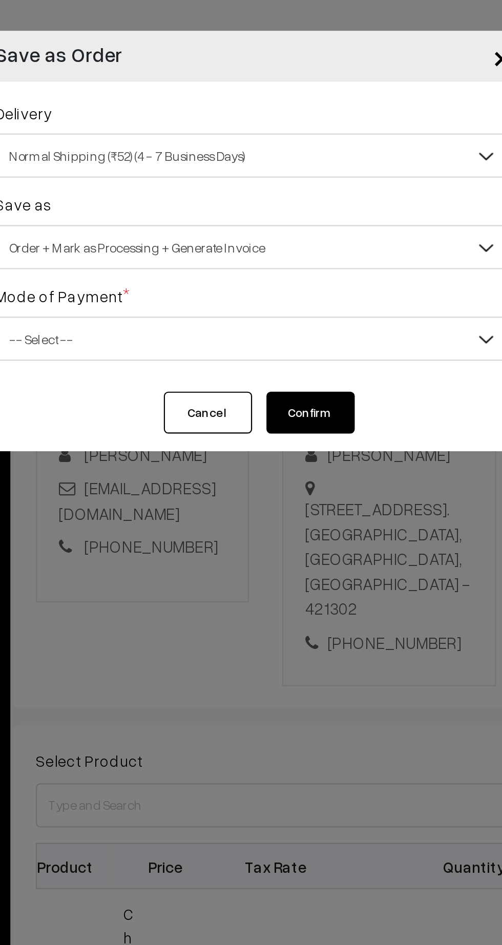
click at [256, 117] on span "Order + Mark as Processing + Generate Invoice" at bounding box center [251, 115] width 239 height 18
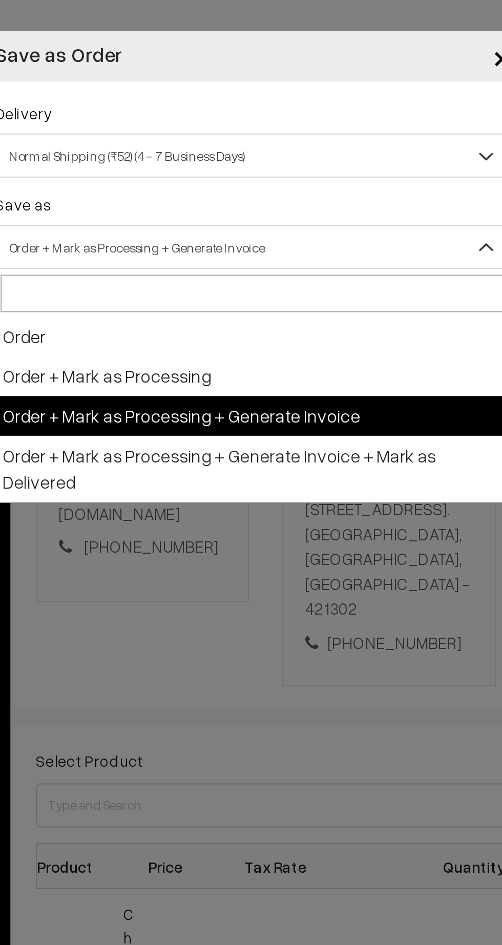
select select "1"
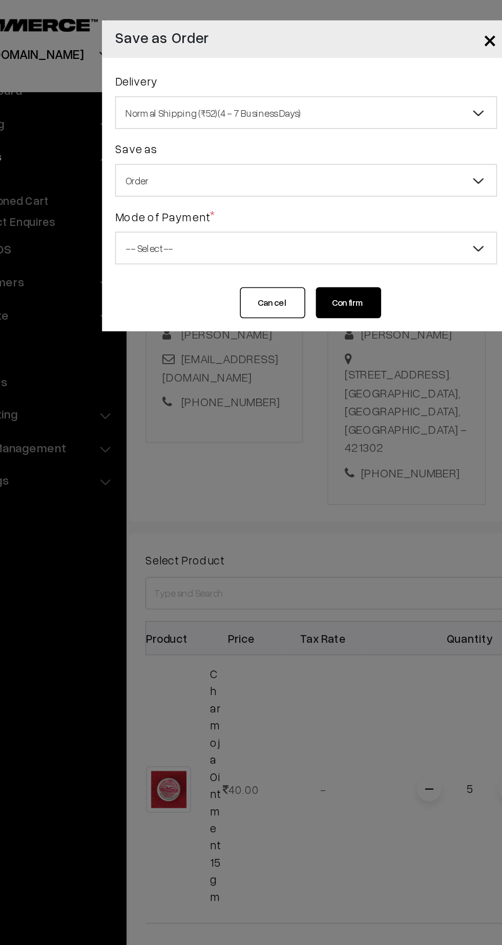
click at [265, 150] on span "-- Select --" at bounding box center [251, 158] width 239 height 18
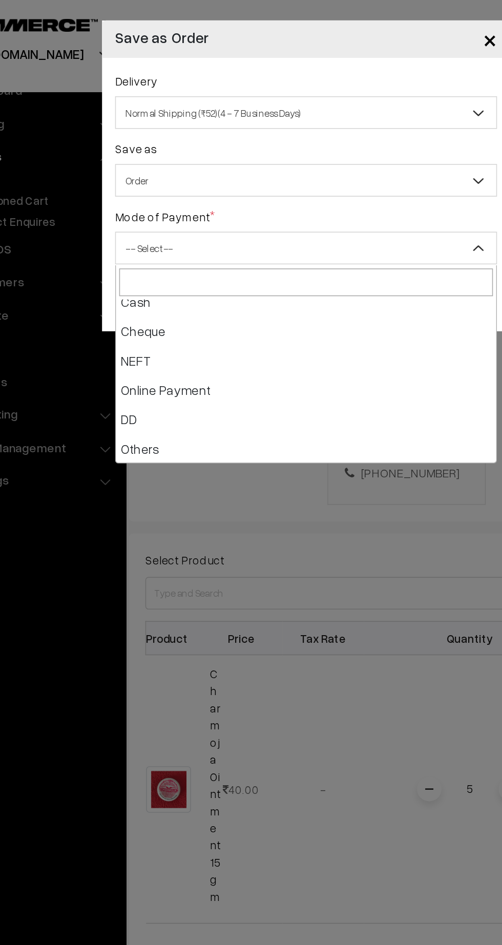
scroll to position [41, 0]
select select "5"
checkbox input "true"
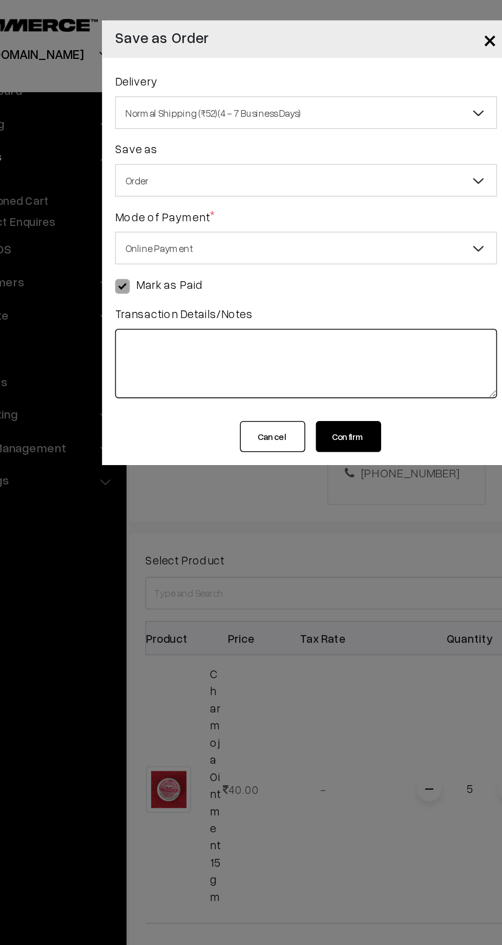
click at [264, 238] on textarea at bounding box center [251, 230] width 240 height 44
type textarea "C"
type textarea "26.8.25"
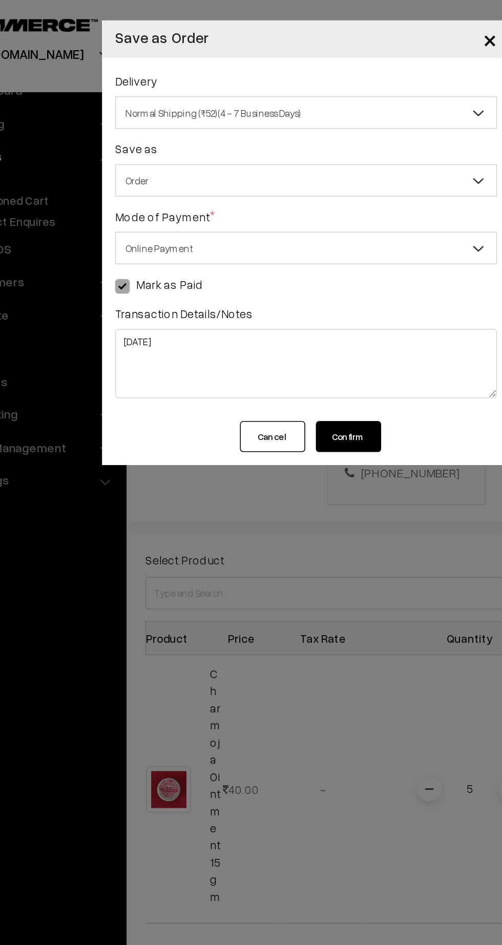
click at [292, 280] on button "Confirm" at bounding box center [277, 275] width 41 height 19
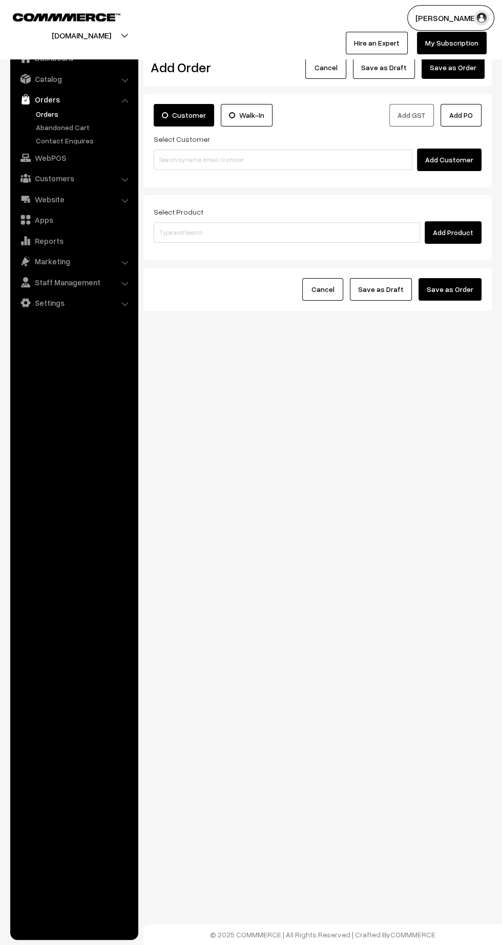
click at [47, 112] on link "Orders" at bounding box center [83, 114] width 101 height 11
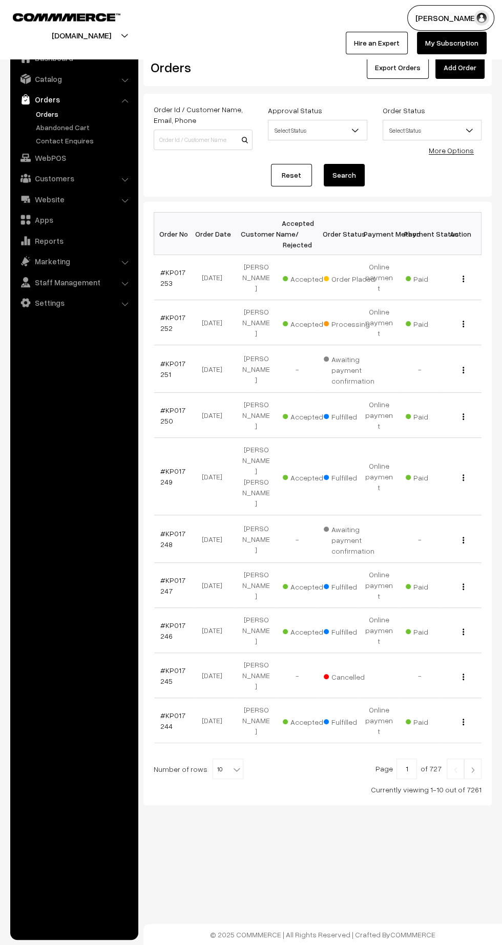
click at [163, 276] on link "#KP017253" at bounding box center [172, 277] width 25 height 19
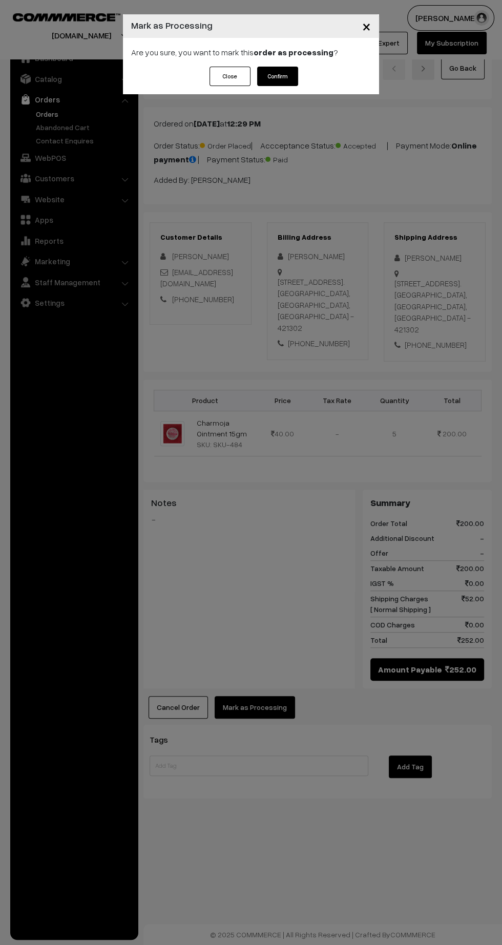
click at [291, 79] on button "Confirm" at bounding box center [277, 76] width 41 height 19
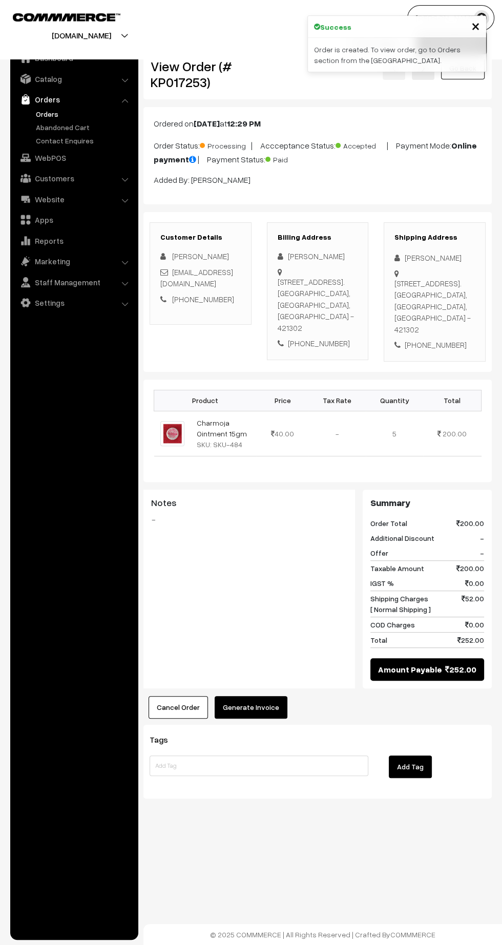
click at [269, 719] on button "Generate Invoice" at bounding box center [251, 707] width 73 height 23
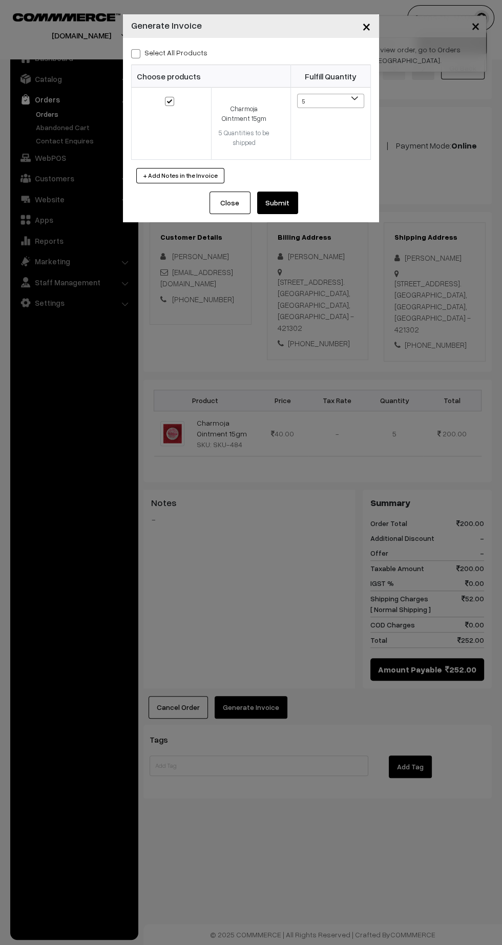
click at [294, 208] on button "Submit" at bounding box center [277, 203] width 41 height 23
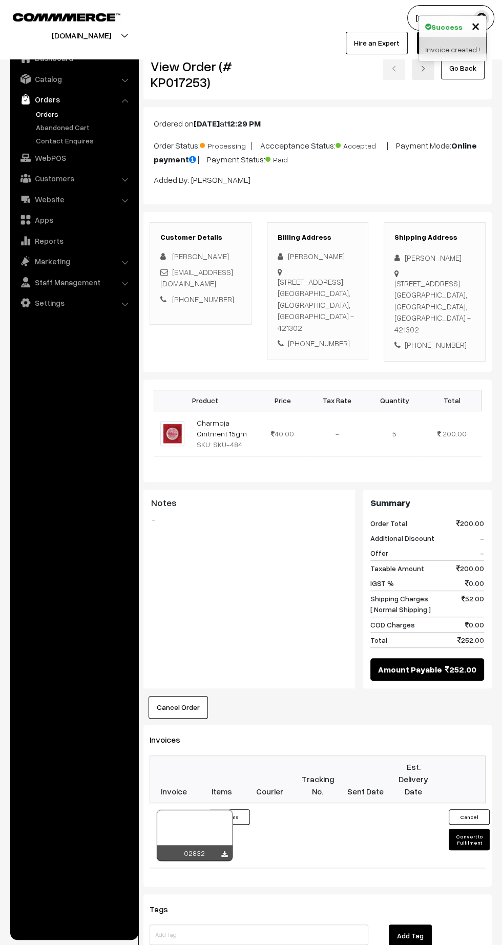
click at [225, 858] on icon at bounding box center [224, 854] width 6 height 7
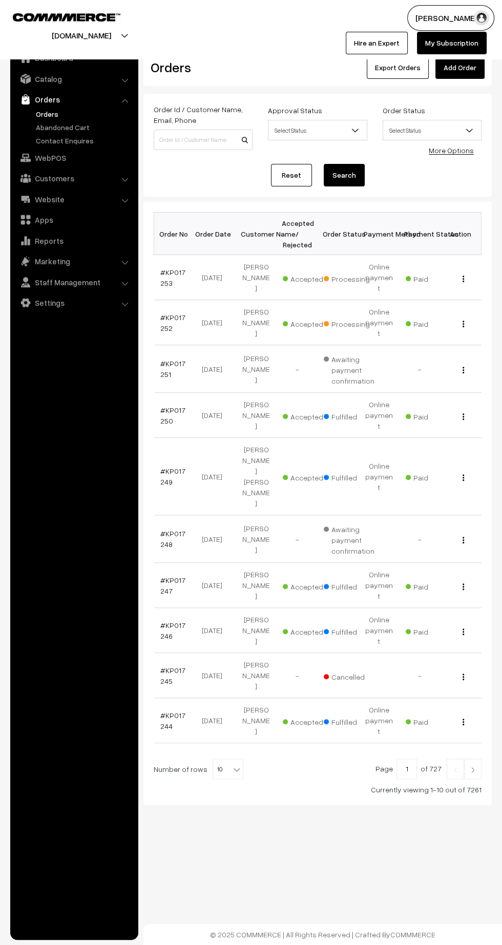
click at [171, 313] on link "#KP017252" at bounding box center [172, 322] width 25 height 19
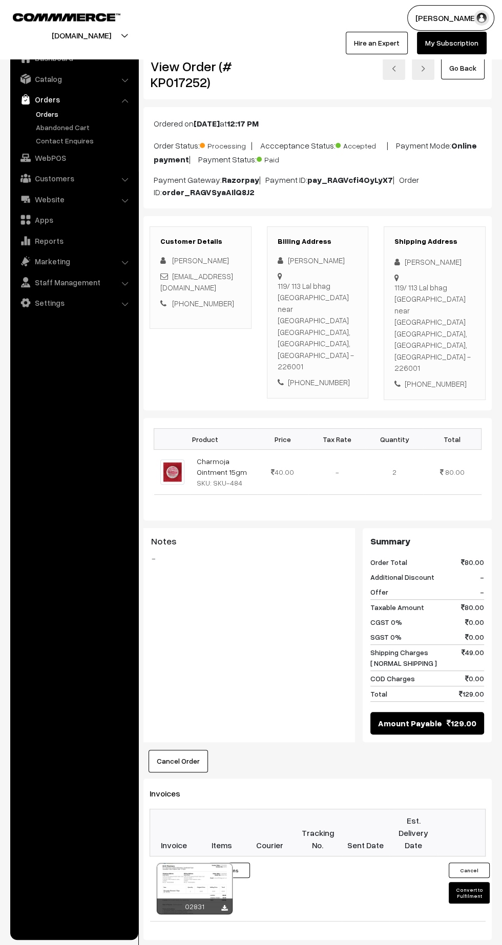
click at [224, 905] on icon at bounding box center [224, 908] width 6 height 7
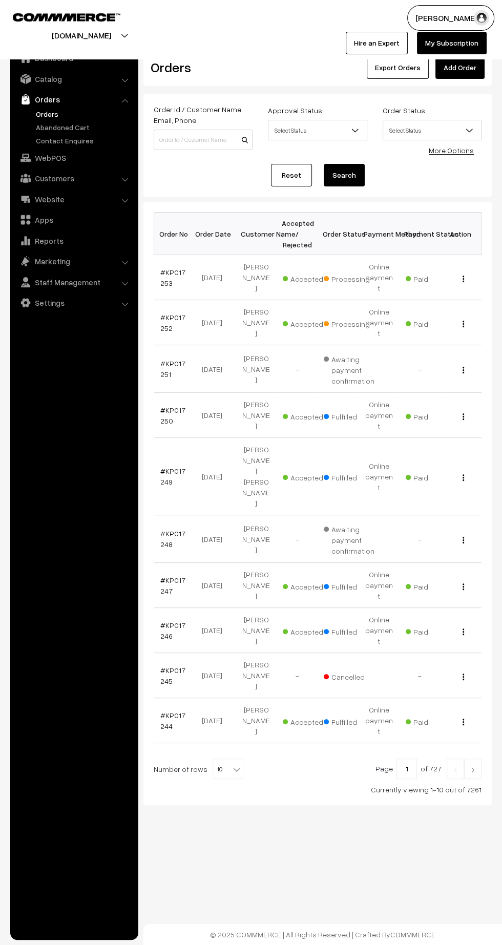
click at [162, 359] on link "#KP017251" at bounding box center [172, 368] width 25 height 19
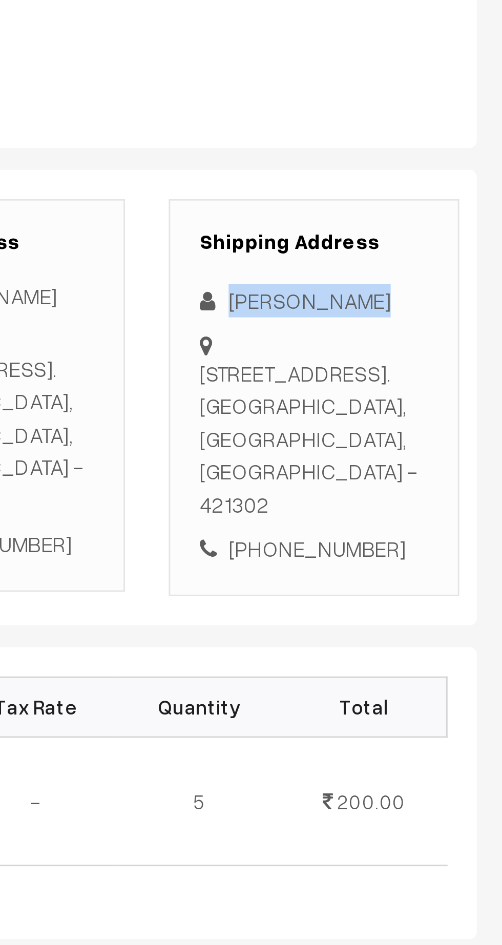
copy div "[PERSON_NAME]"
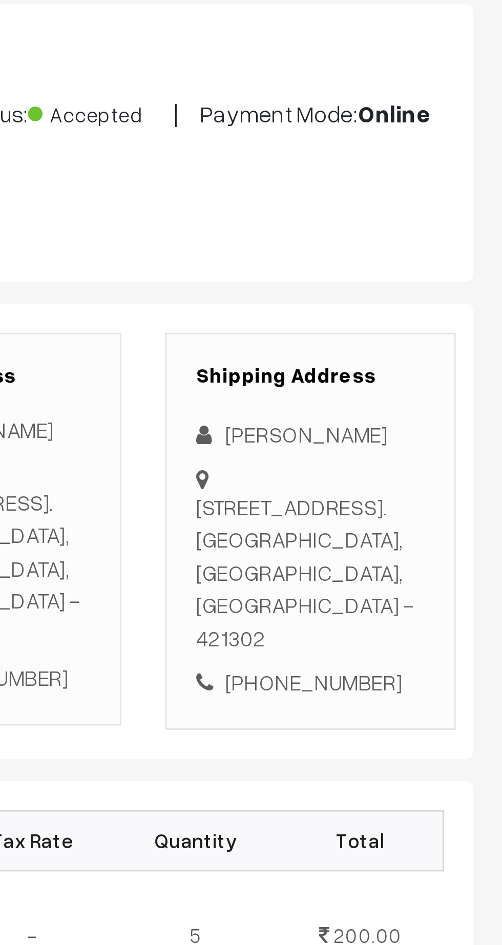
copy div "Room no 104, 1st floor , B wing , building no 3, , 3,sai pooja apartment, devru…"
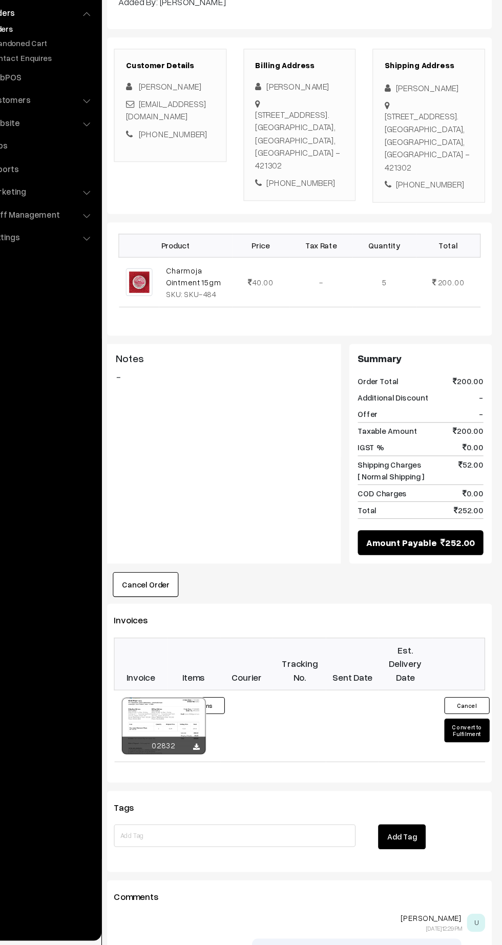
scroll to position [90, 0]
click at [469, 760] on button "Convert to Fulfilment" at bounding box center [469, 750] width 41 height 22
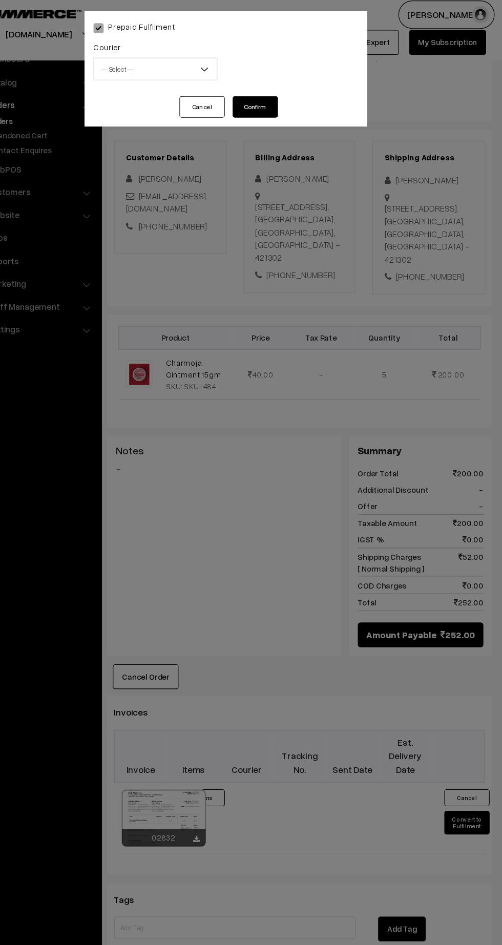
click at [154, 67] on span "-- Select --" at bounding box center [187, 67] width 111 height 18
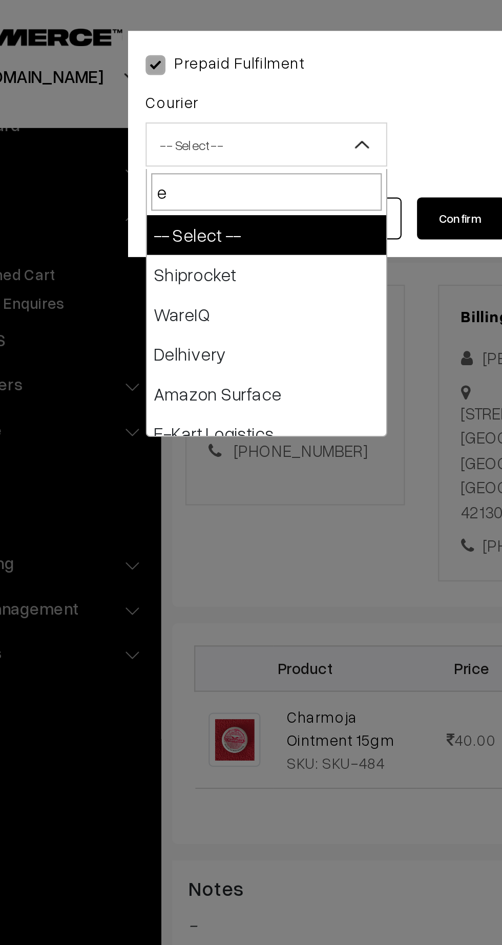
type input "e-"
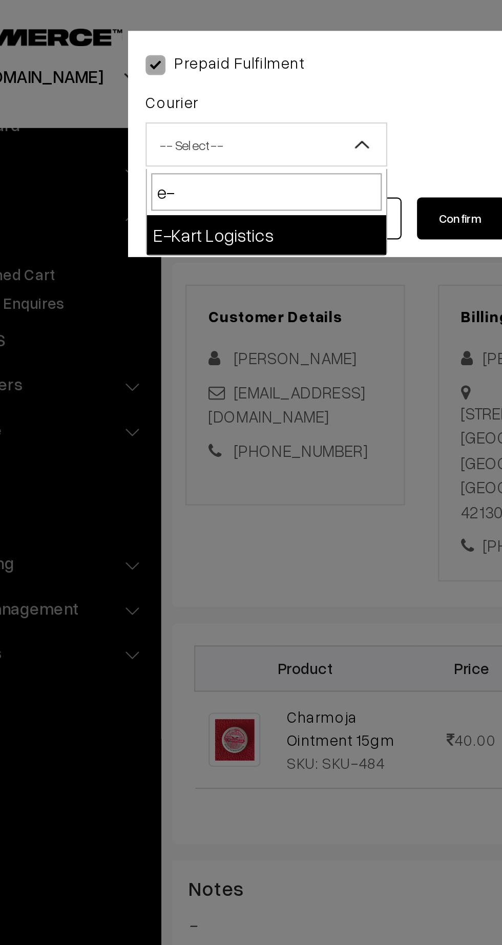
select select "6"
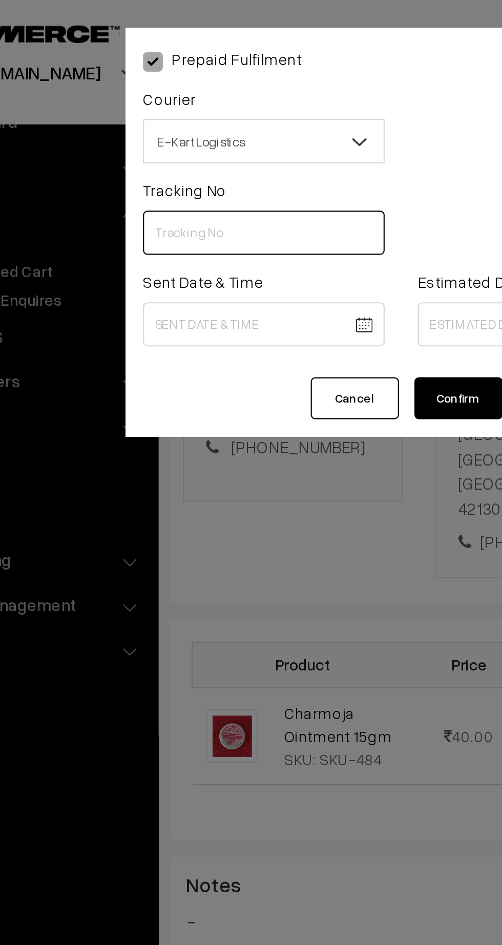
paste input "PAXP9000213973"
type input "PAXP9000213973"
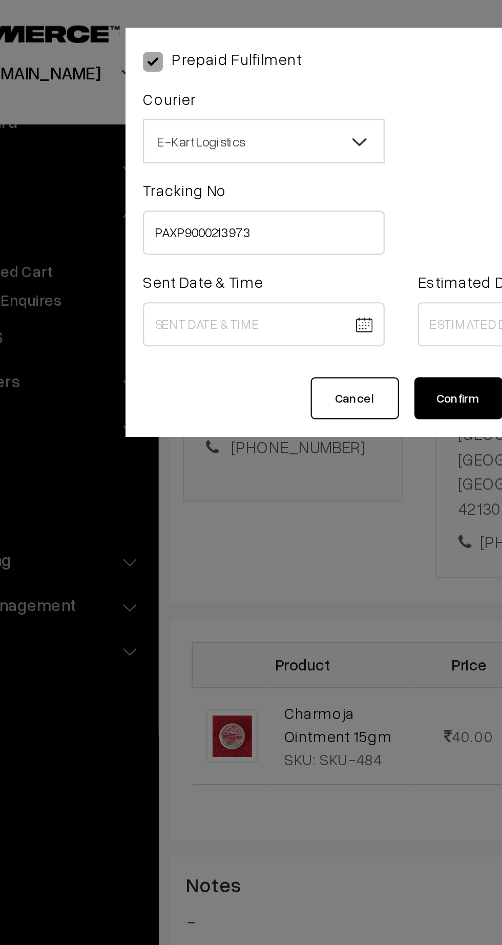
click at [201, 144] on body "Thank you for showing interest. Our team will call you shortly. Close kirtiphar…" at bounding box center [251, 483] width 502 height 1146
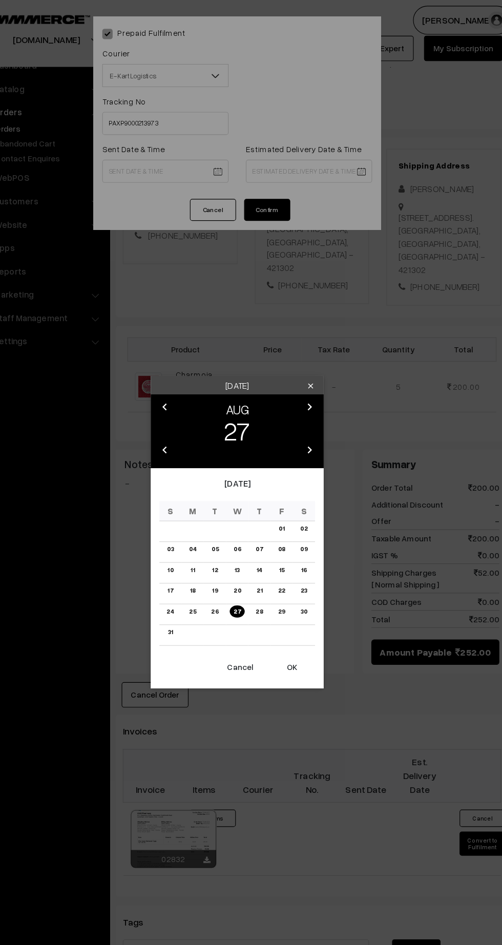
click at [299, 592] on button "OK" at bounding box center [299, 592] width 41 height 23
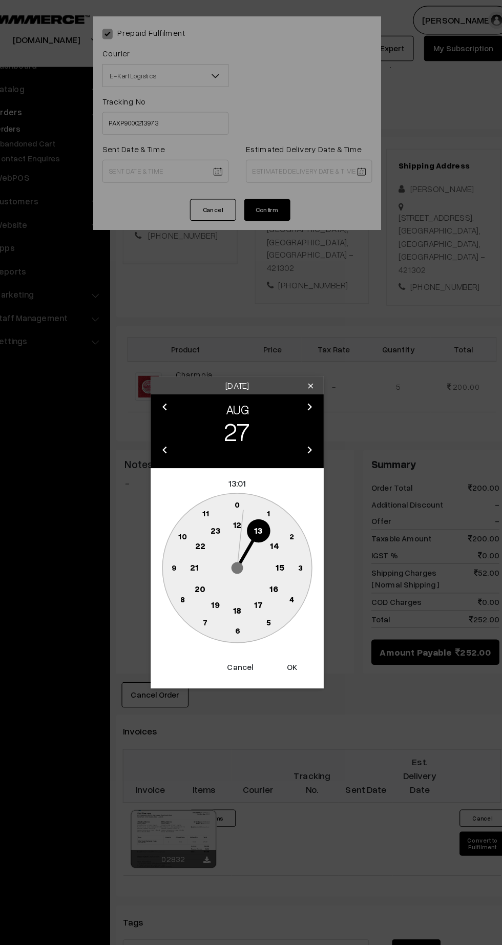
click at [299, 592] on button "OK" at bounding box center [299, 592] width 41 height 23
click at [251, 592] on button "Cancel" at bounding box center [253, 592] width 41 height 23
click at [212, 506] on text "21" at bounding box center [213, 503] width 8 height 9
click at [254, 592] on button "Cancel" at bounding box center [253, 592] width 41 height 23
click at [286, 488] on text "14" at bounding box center [284, 484] width 8 height 9
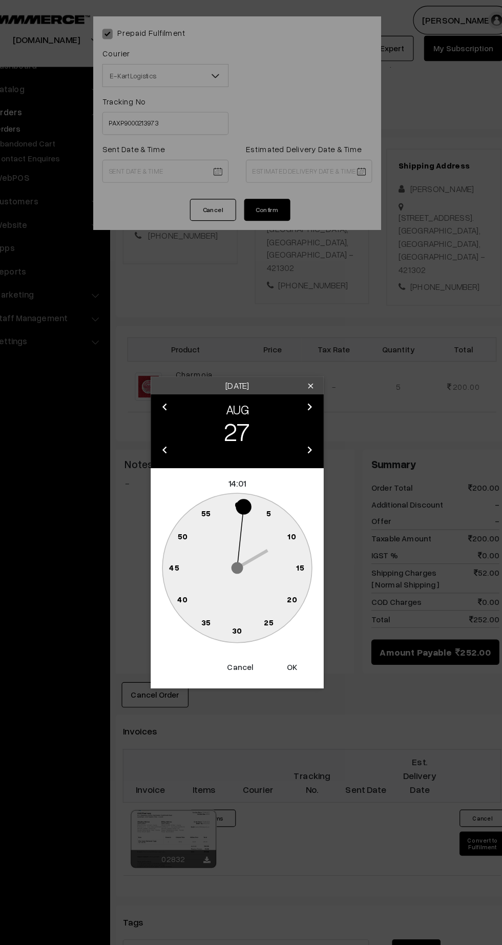
click at [195, 505] on text "45" at bounding box center [195, 503] width 9 height 9
type input "27-08-2025 14:45"
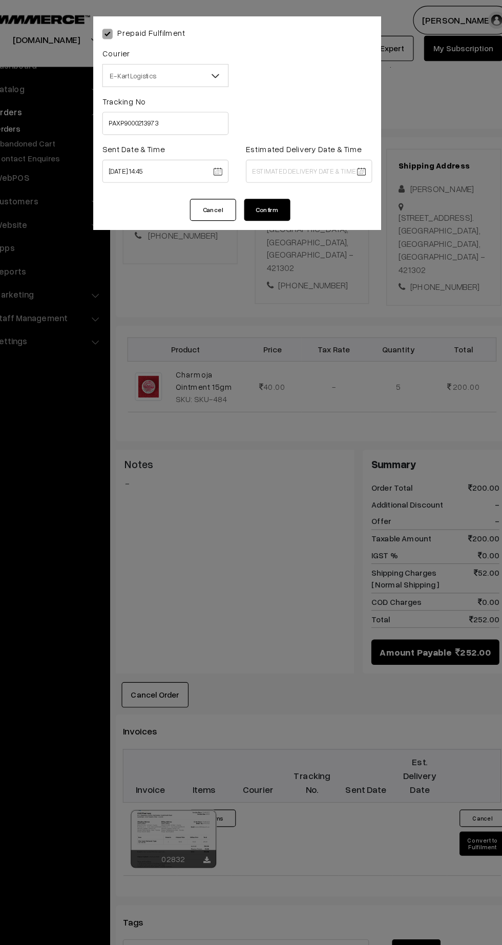
click at [330, 150] on body "Thank you for showing interest. Our team will call you shortly. Close kirtiphar…" at bounding box center [251, 483] width 502 height 1146
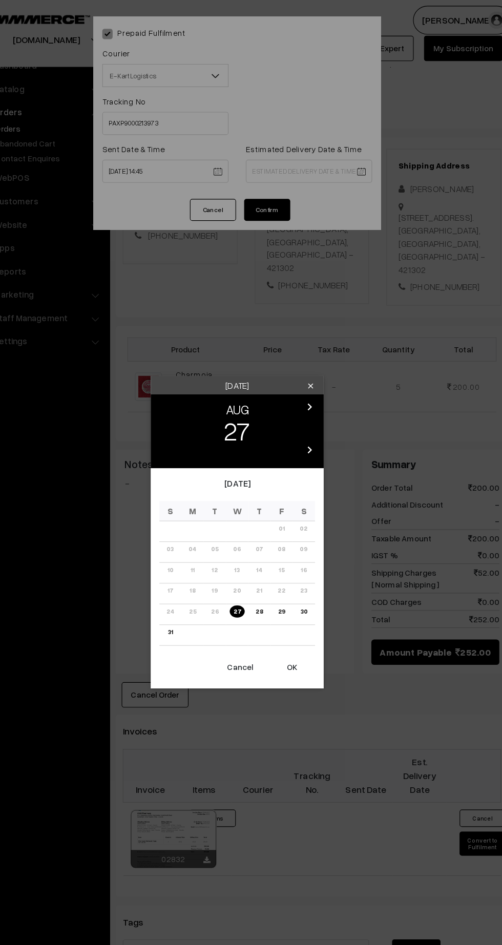
click at [320, 361] on icon "chevron_right" at bounding box center [315, 361] width 12 height 12
click at [230, 468] on link "02" at bounding box center [231, 469] width 13 height 11
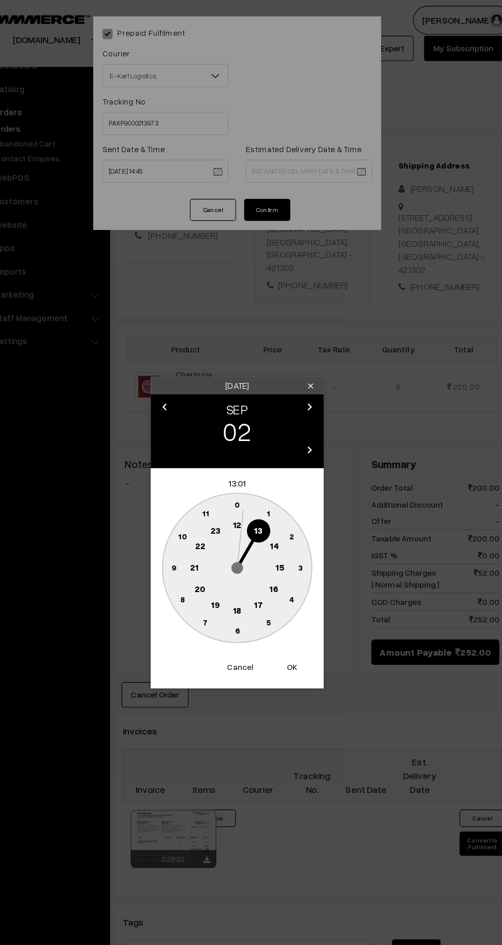
click at [215, 508] on text "21" at bounding box center [213, 503] width 8 height 9
click at [250, 561] on text "30" at bounding box center [251, 560] width 9 height 9
type input "02-09-2025 21:30"
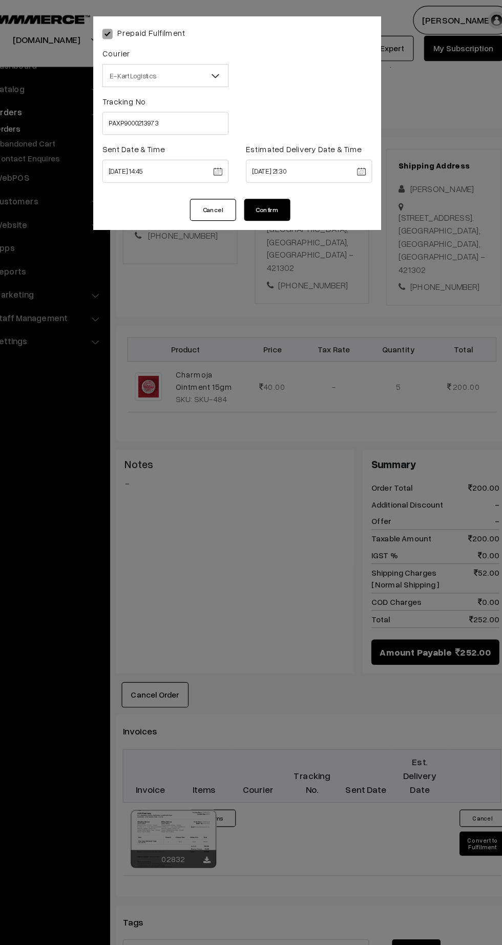
click at [281, 184] on button "Confirm" at bounding box center [277, 186] width 41 height 19
